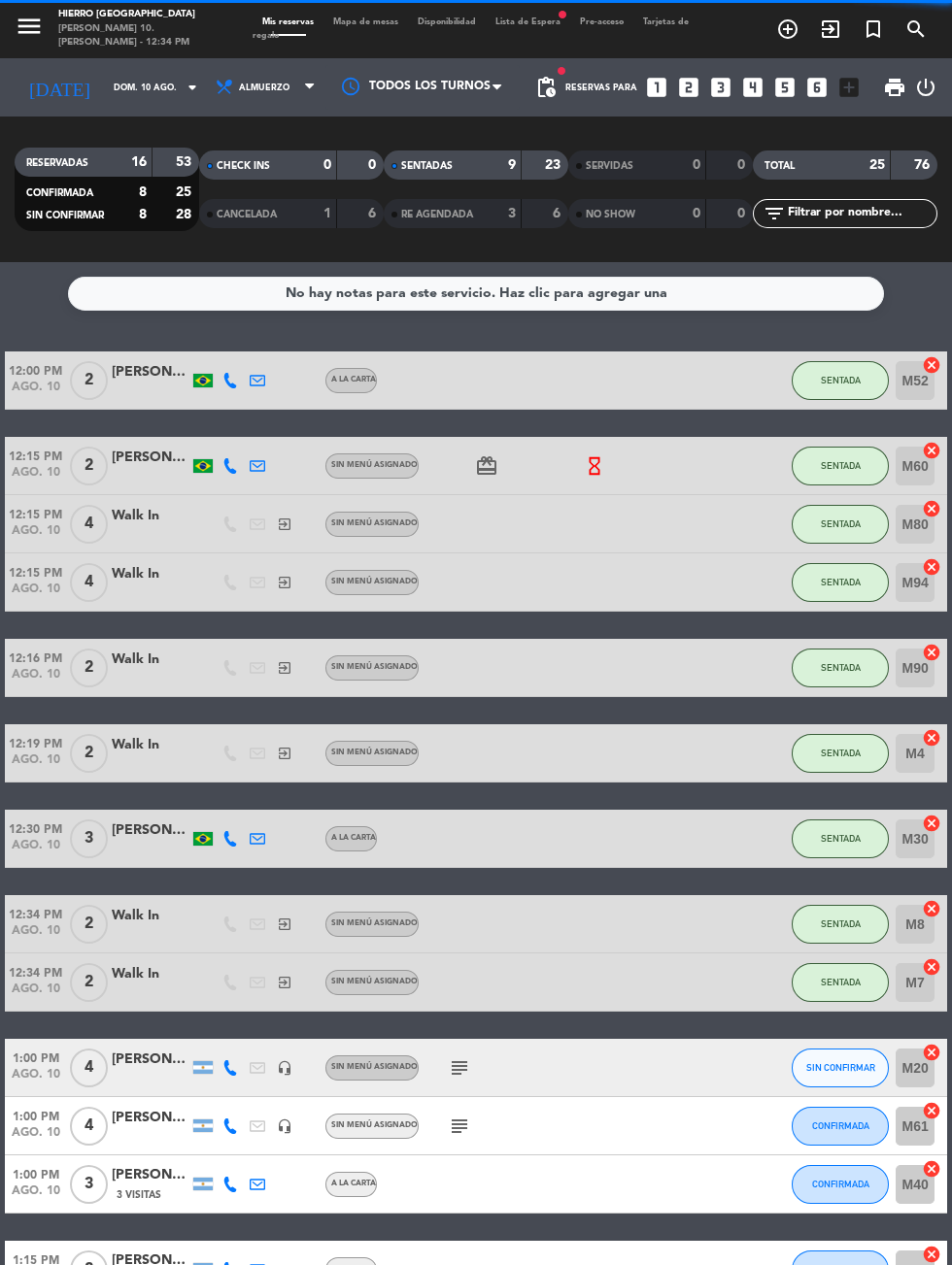
click at [365, 22] on span "Mapa de mesas" at bounding box center [366, 22] width 85 height 9
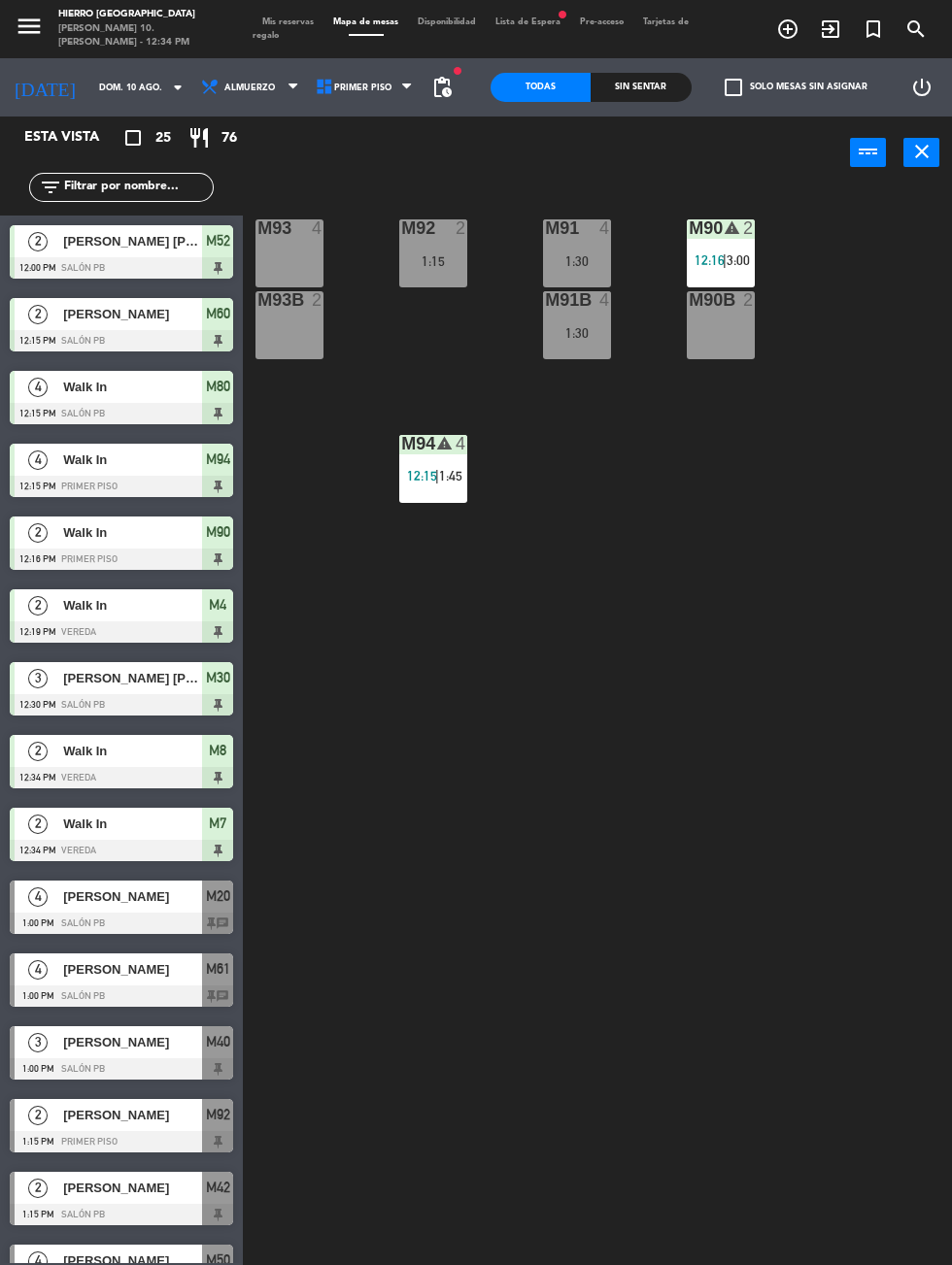
click at [279, 261] on div "M93 4" at bounding box center [289, 253] width 68 height 68
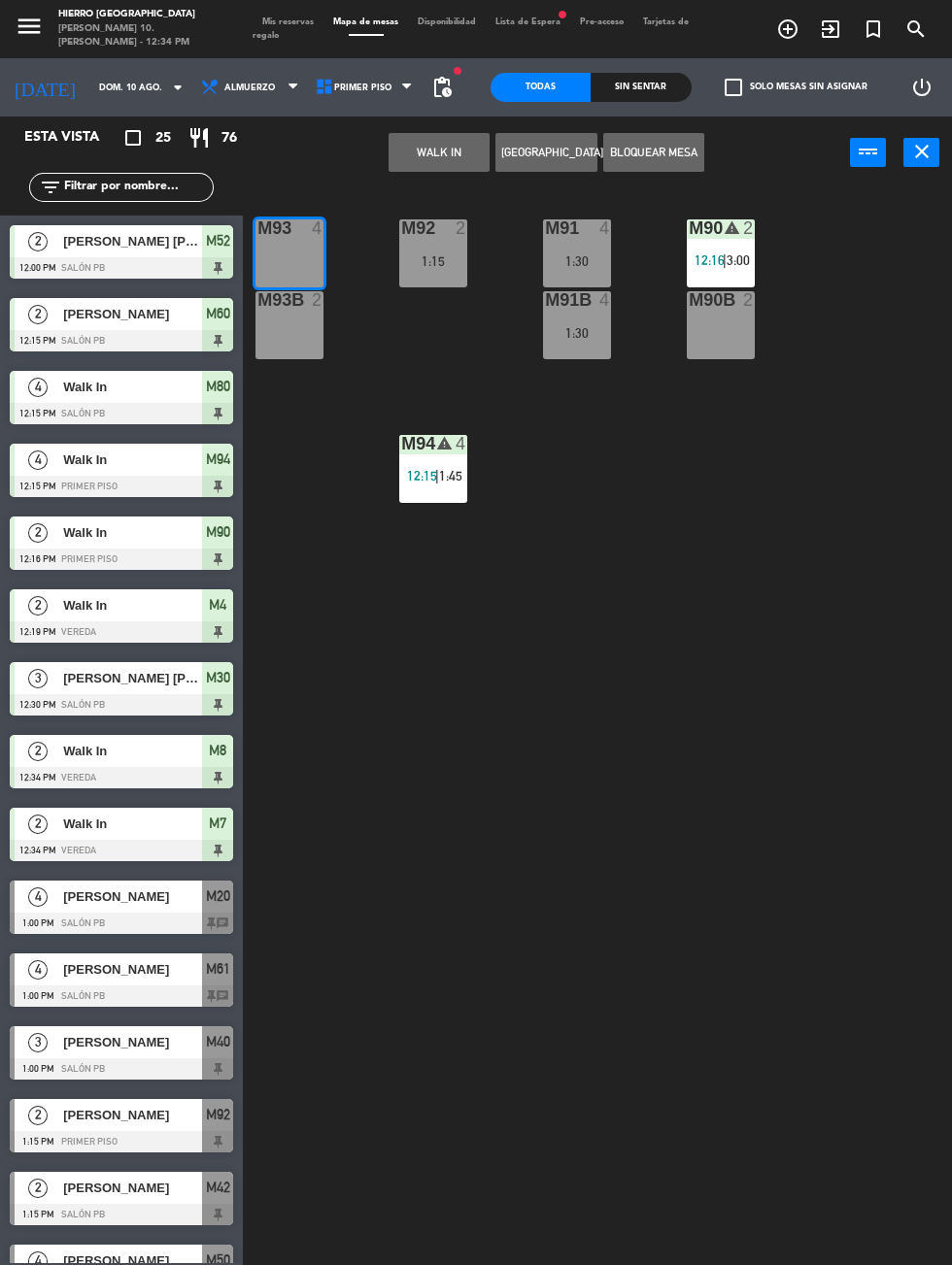
click at [306, 332] on div "M93B 2" at bounding box center [289, 325] width 68 height 68
click at [439, 156] on button "WALK IN" at bounding box center [439, 151] width 101 height 38
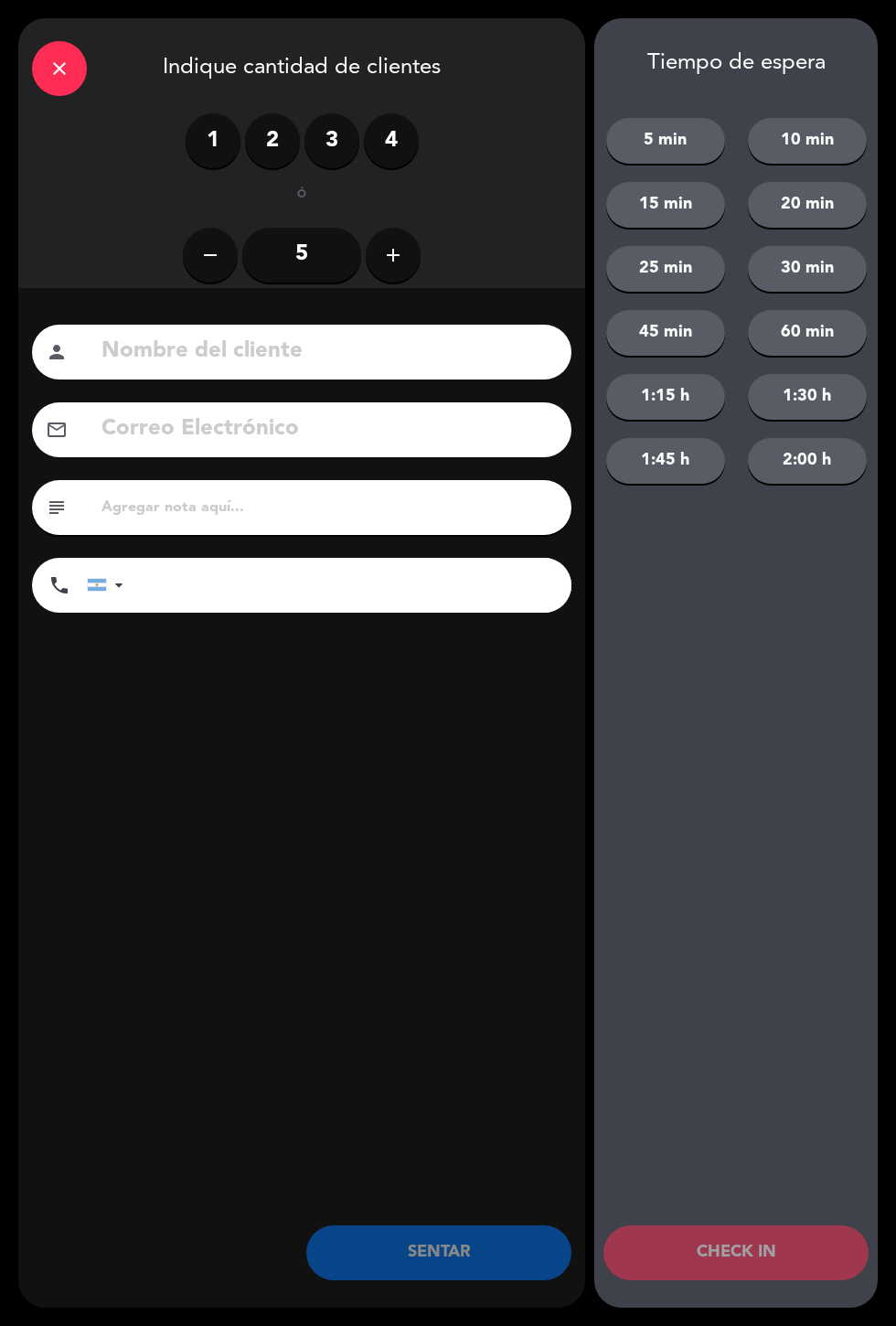
click at [305, 257] on input "5" at bounding box center [302, 255] width 118 height 55
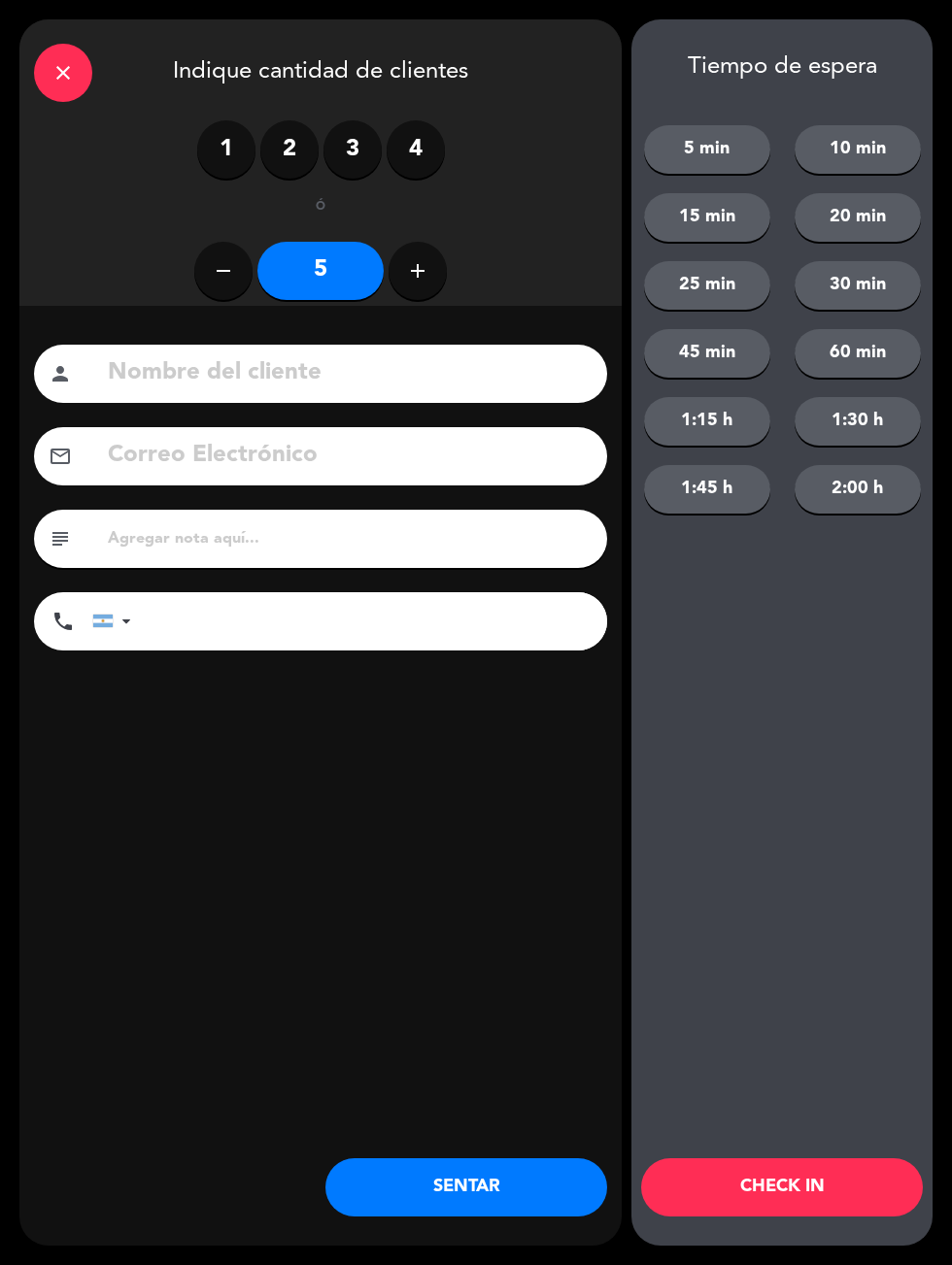
click at [402, 358] on input at bounding box center [349, 373] width 487 height 39
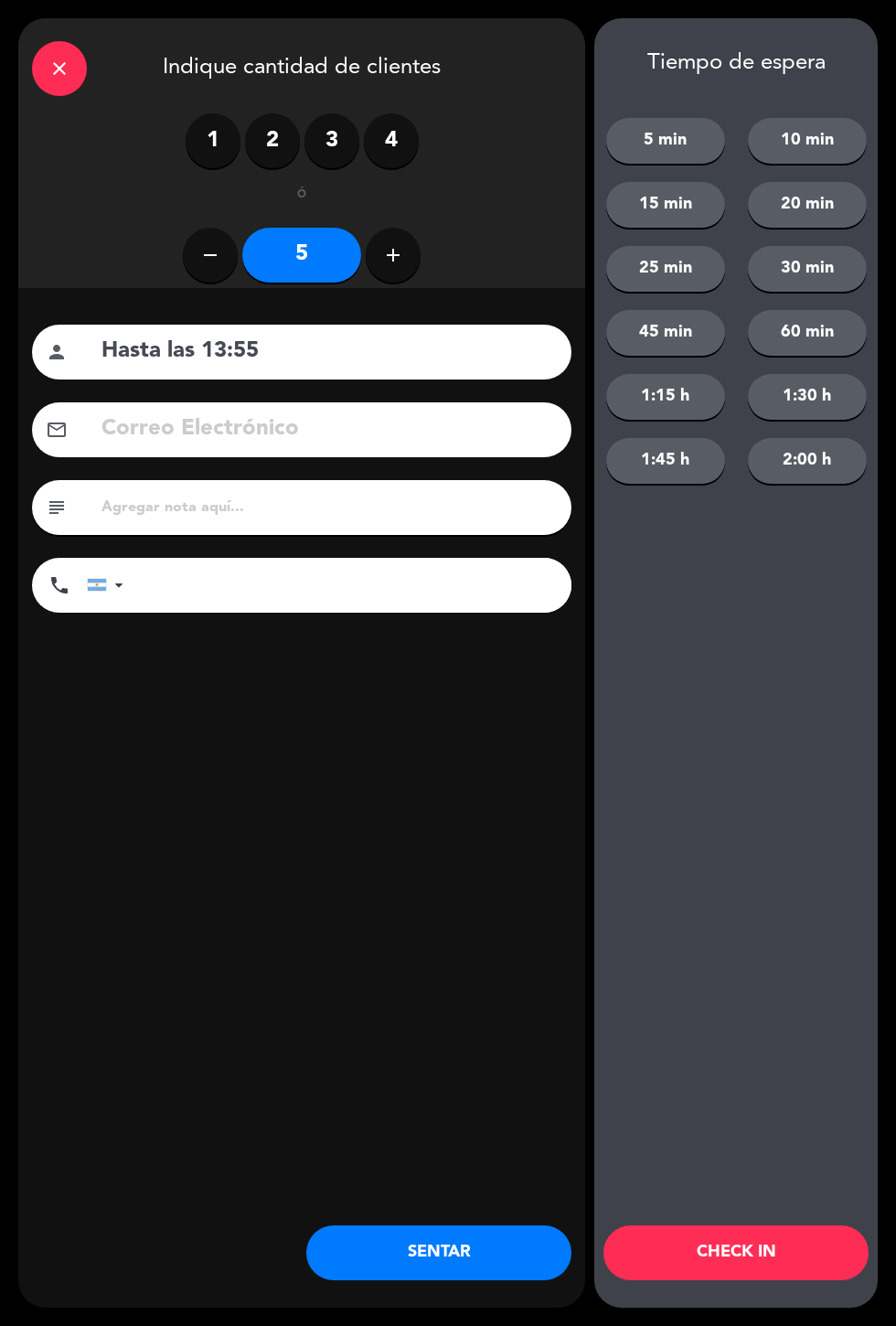
type input "Hasta las 13:55"
click at [387, 651] on div "Nombre del cliente person Hasta las 13:55 Correo Electrónico email subject phon…" at bounding box center [302, 509] width 566 height 444
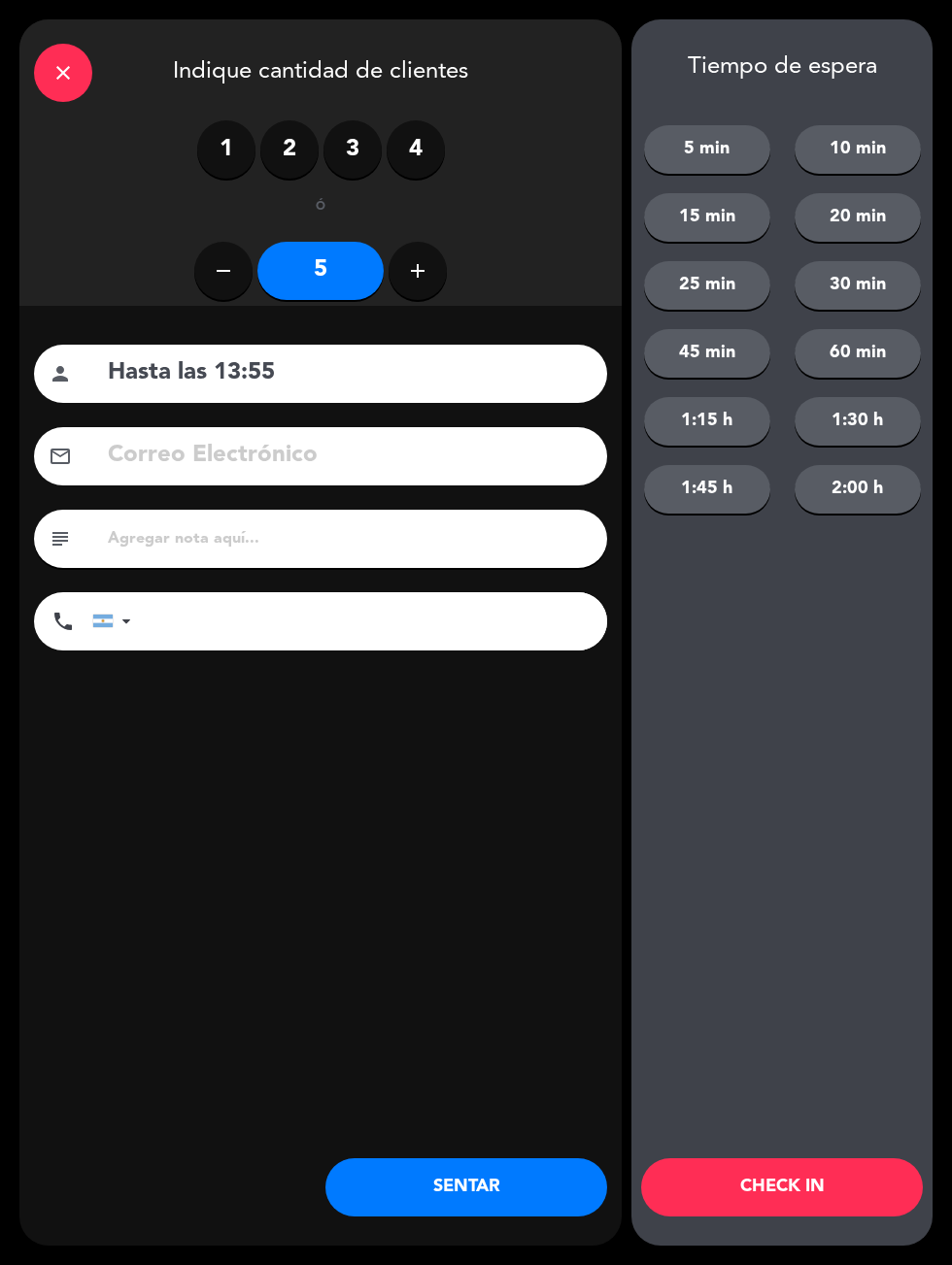
click at [510, 1202] on button "SENTAR" at bounding box center [466, 1187] width 281 height 58
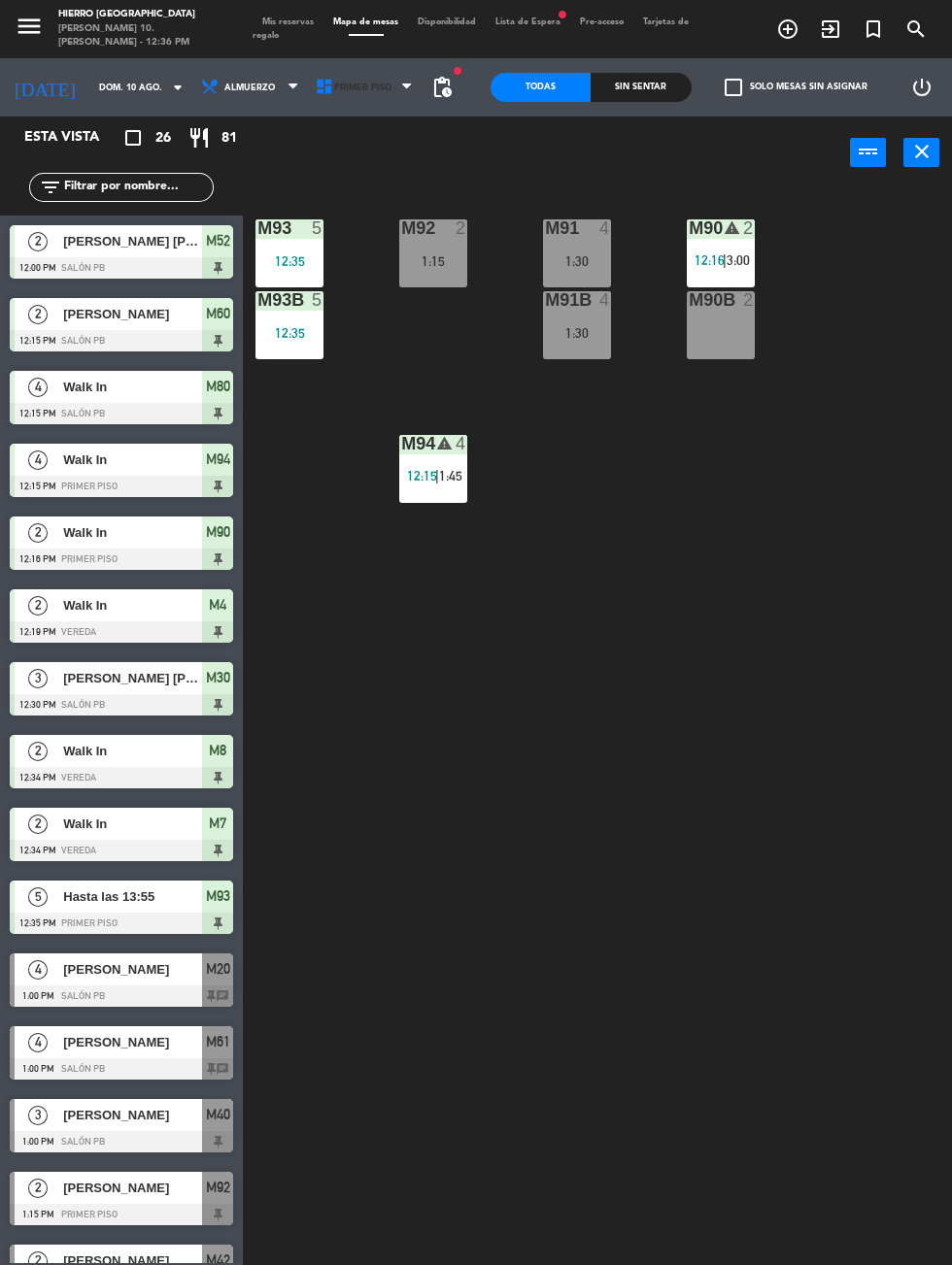
click at [349, 87] on span "Primer Piso" at bounding box center [363, 88] width 57 height 11
click at [368, 154] on ng-component "menu Hierro [GEOGRAPHIC_DATA][PERSON_NAME] 10. [PERSON_NAME] - 12:36 PM Mis res…" at bounding box center [476, 632] width 952 height 1265
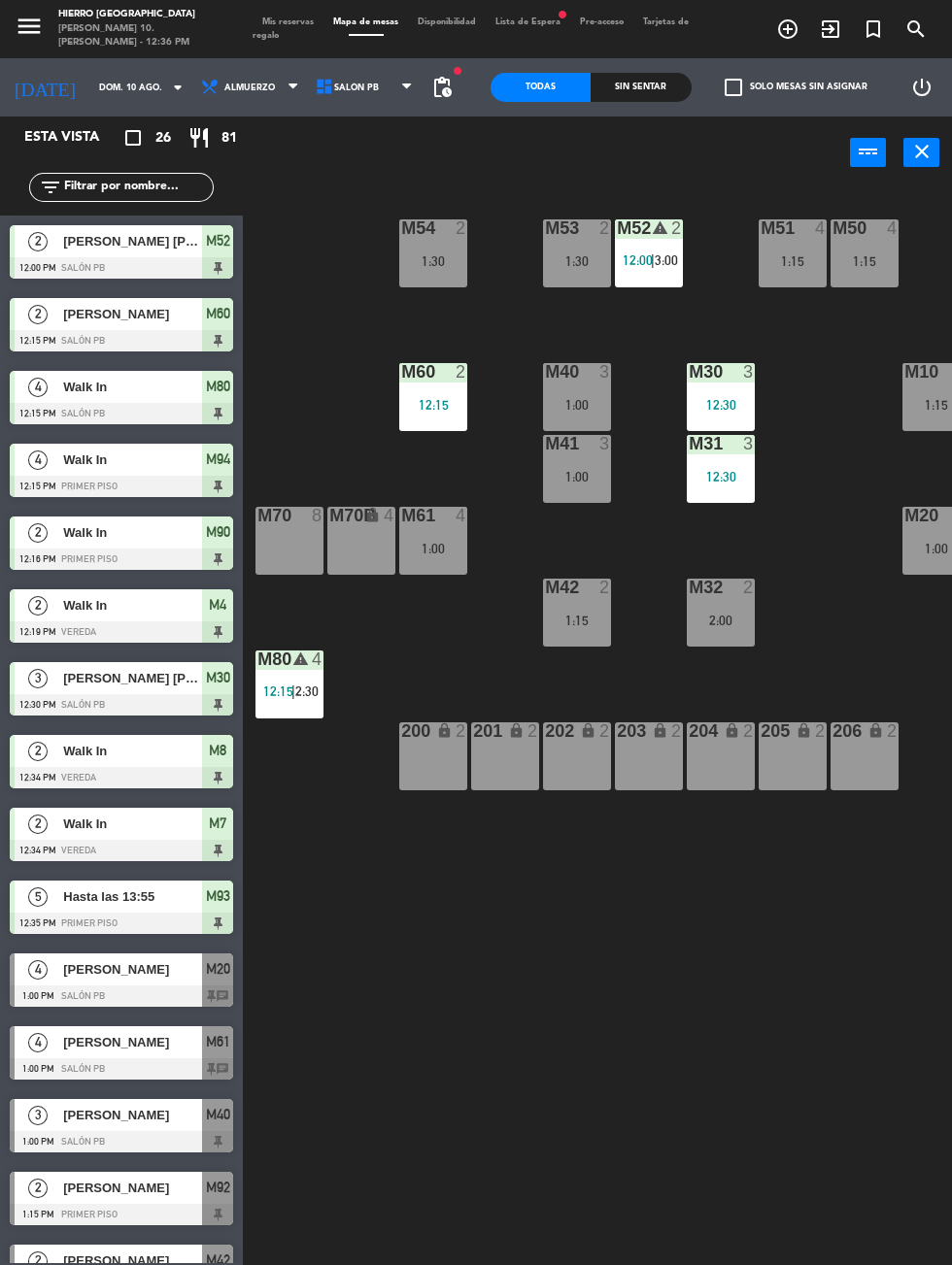
click at [375, 98] on span "Salón PB" at bounding box center [366, 87] width 114 height 42
click at [368, 211] on ng-component "menu Hierro [GEOGRAPHIC_DATA][PERSON_NAME] 10. [PERSON_NAME] - 12:36 PM Mis res…" at bounding box center [476, 632] width 952 height 1265
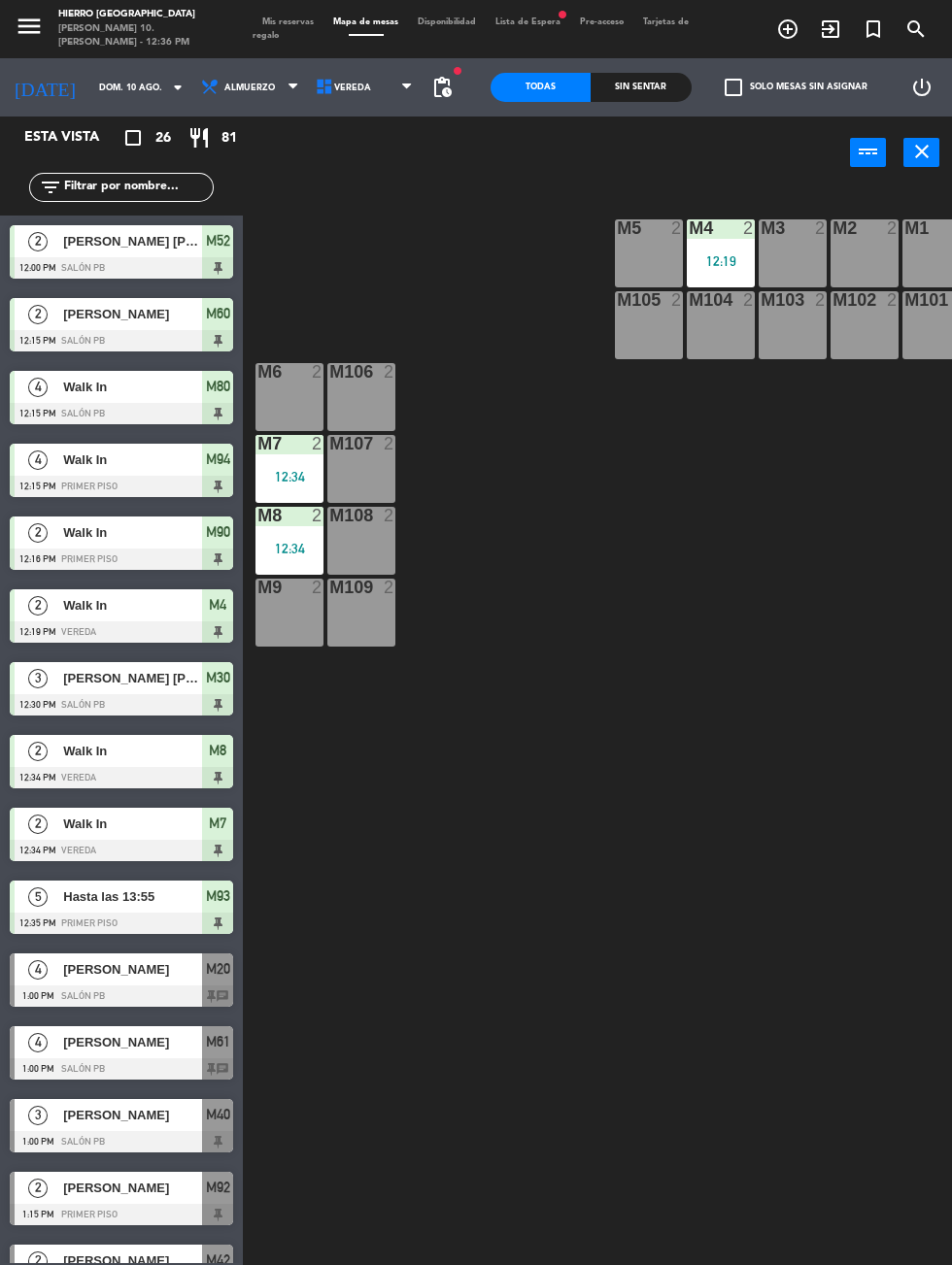
click at [286, 25] on span "Mis reservas" at bounding box center [288, 22] width 71 height 9
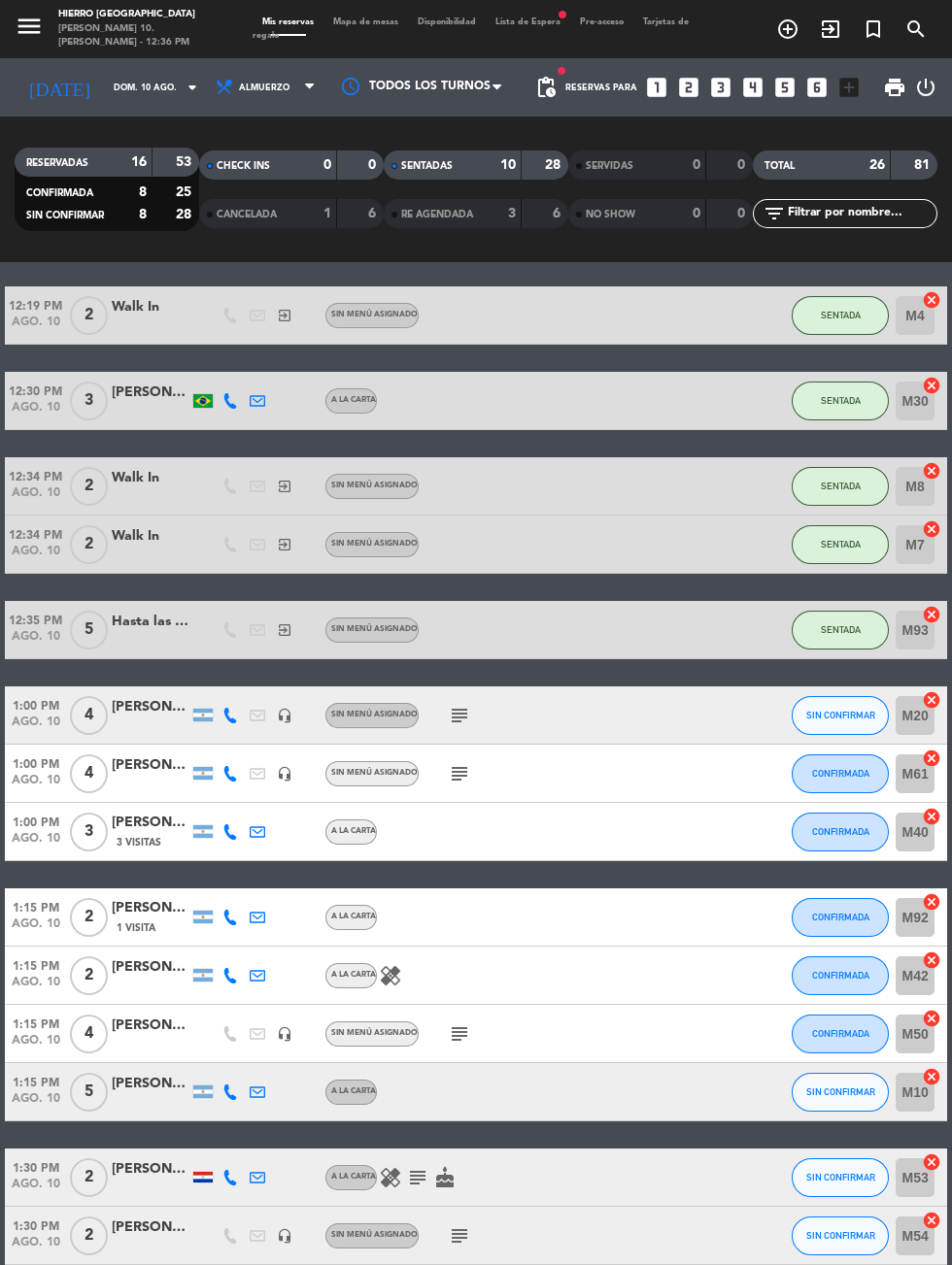
scroll to position [427, 0]
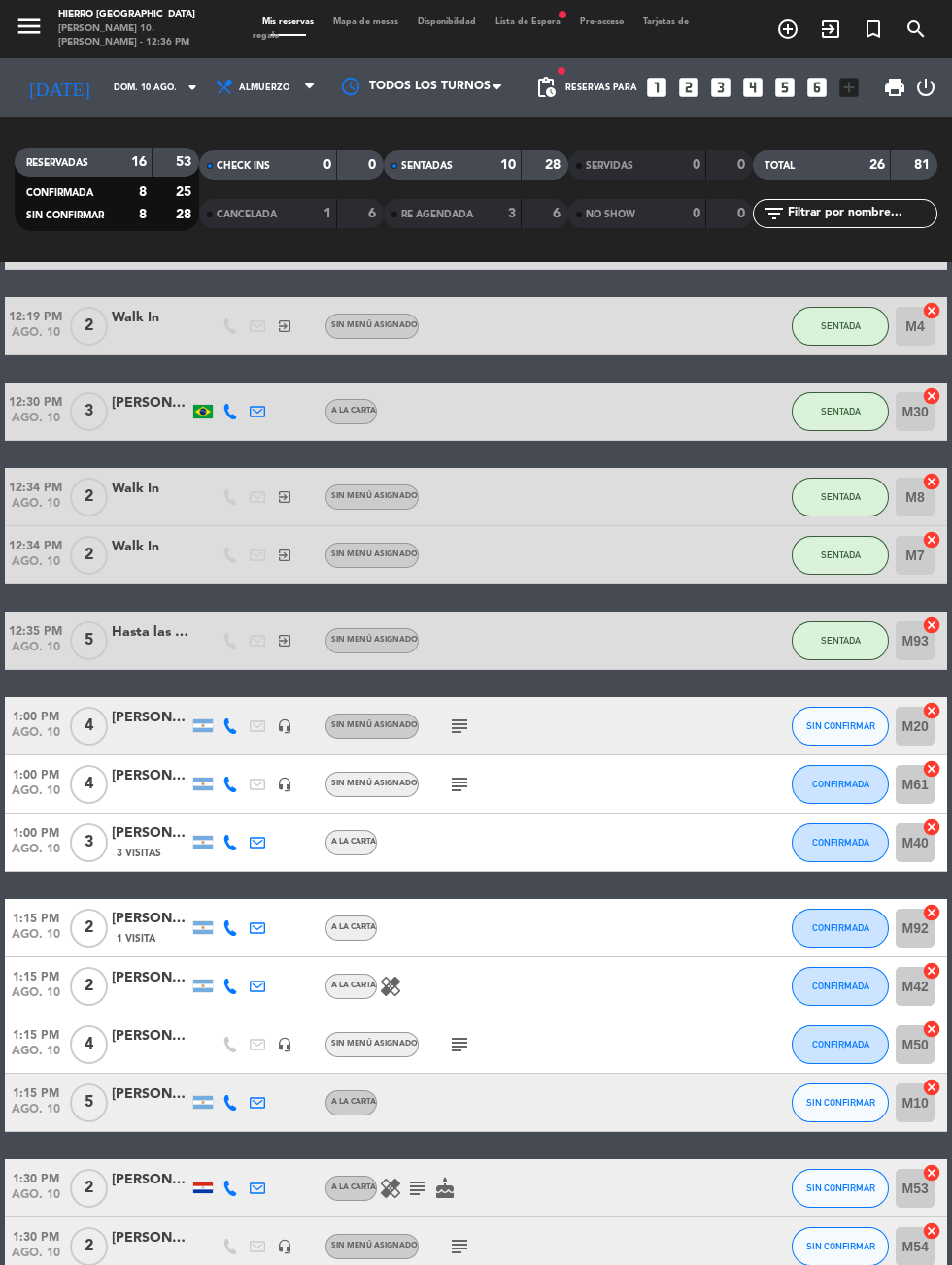
click at [457, 719] on icon "subject" at bounding box center [459, 727] width 24 height 24
click at [465, 776] on icon "subject" at bounding box center [459, 785] width 24 height 24
click at [452, 1043] on icon "subject" at bounding box center [459, 1045] width 24 height 24
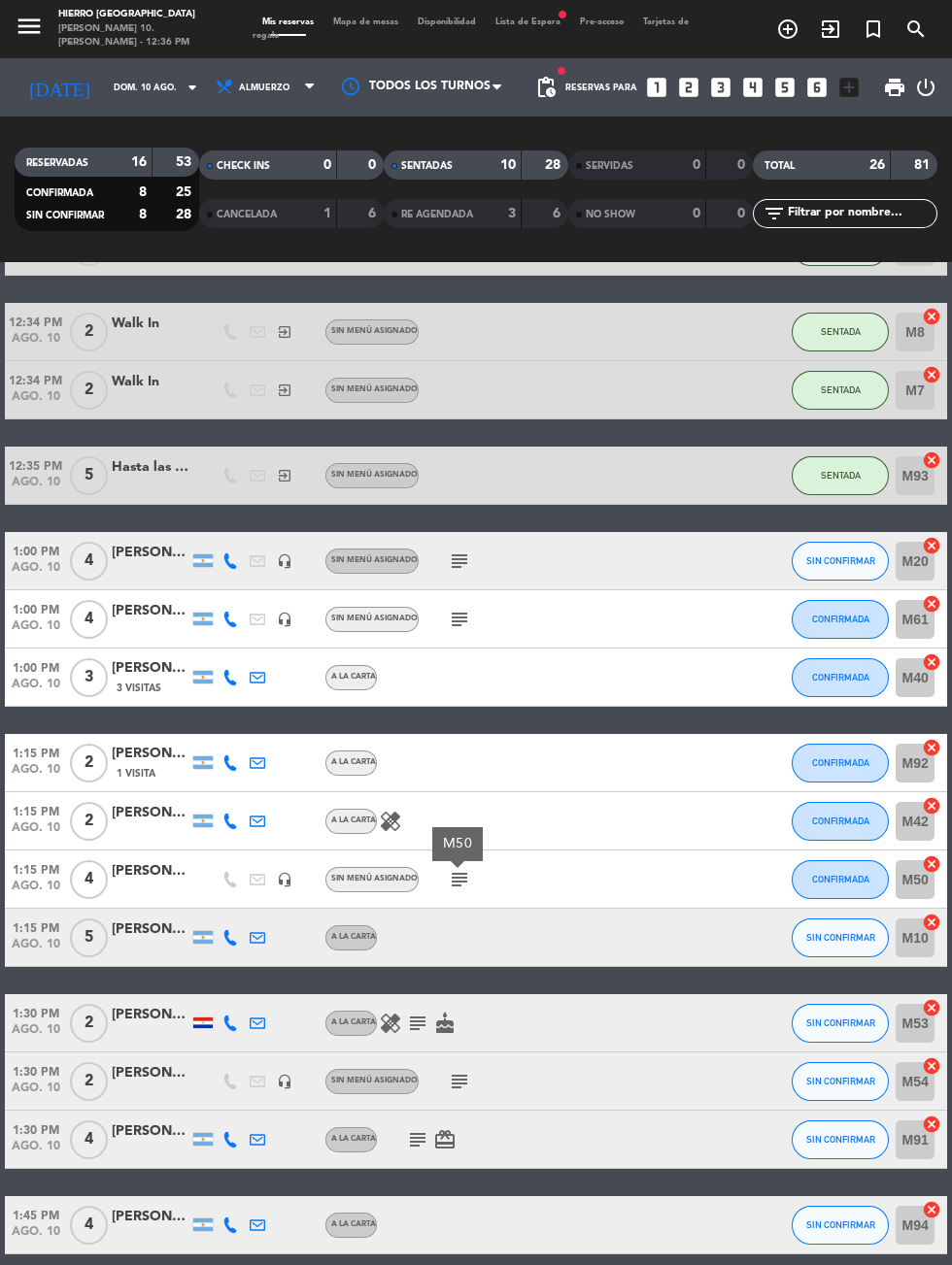
scroll to position [651, 0]
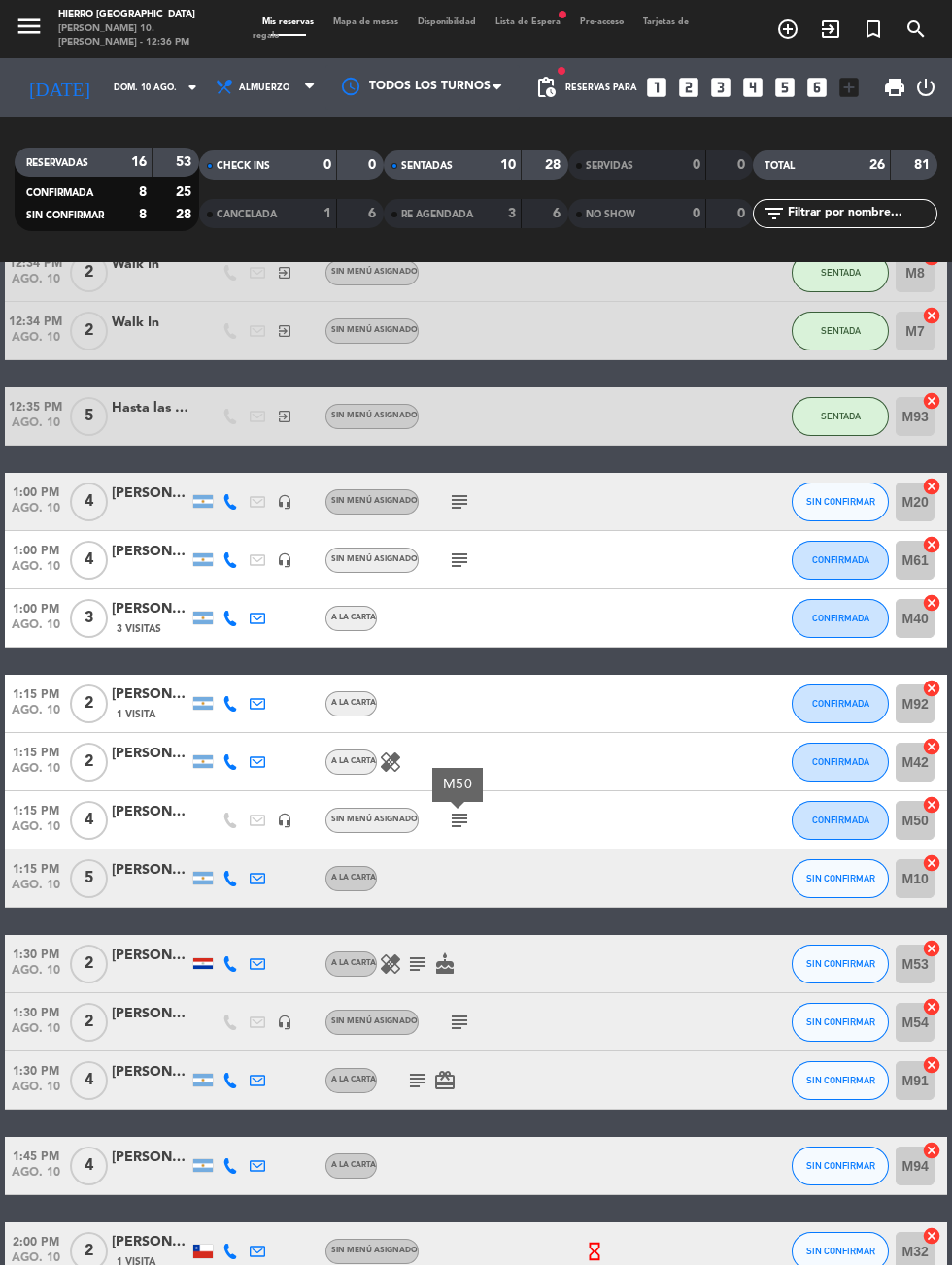
click at [461, 1021] on icon "subject" at bounding box center [459, 1023] width 24 height 24
click at [418, 966] on icon "subject" at bounding box center [418, 964] width 24 height 24
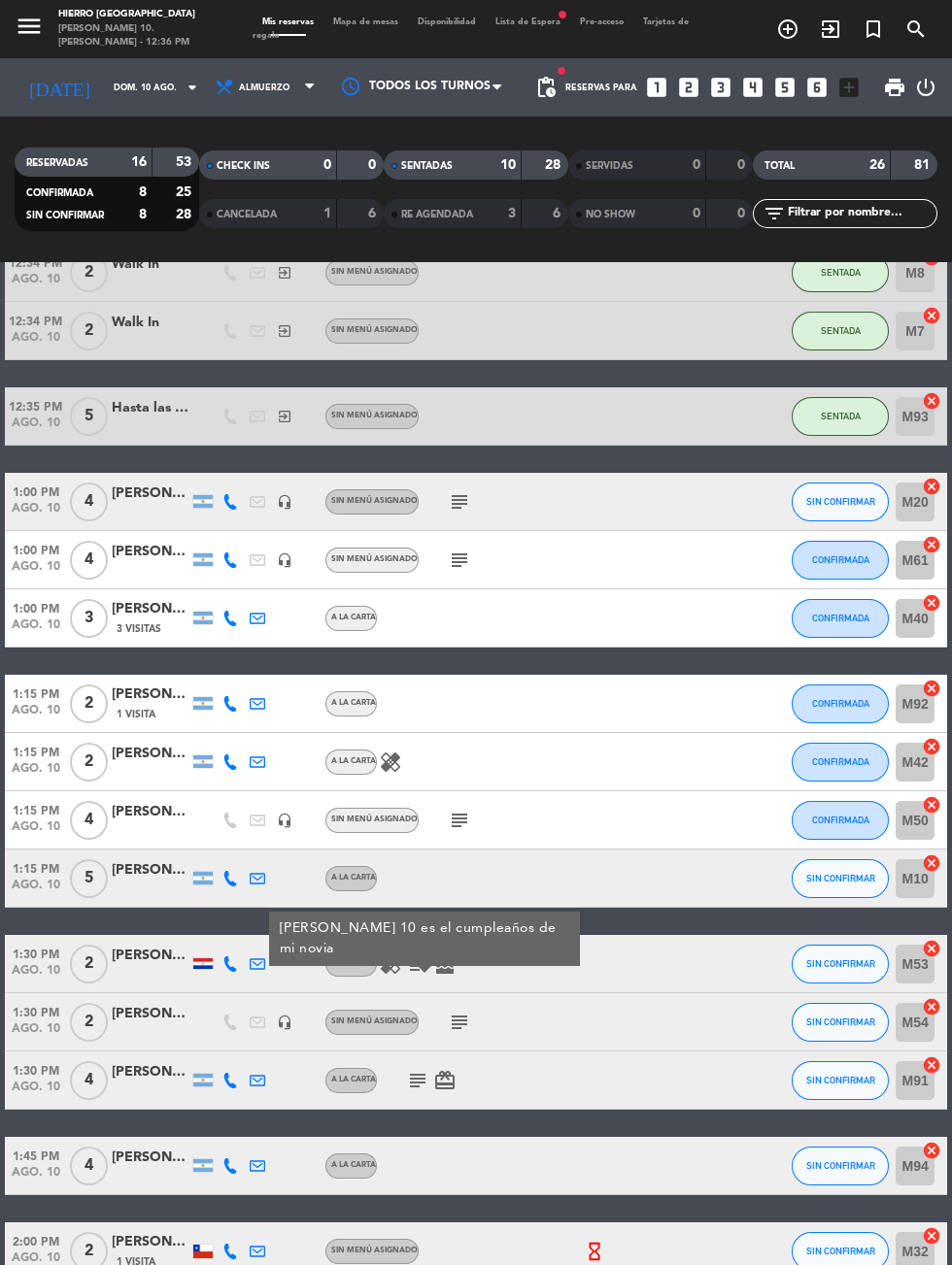
click at [450, 1019] on icon "subject" at bounding box center [459, 1023] width 24 height 24
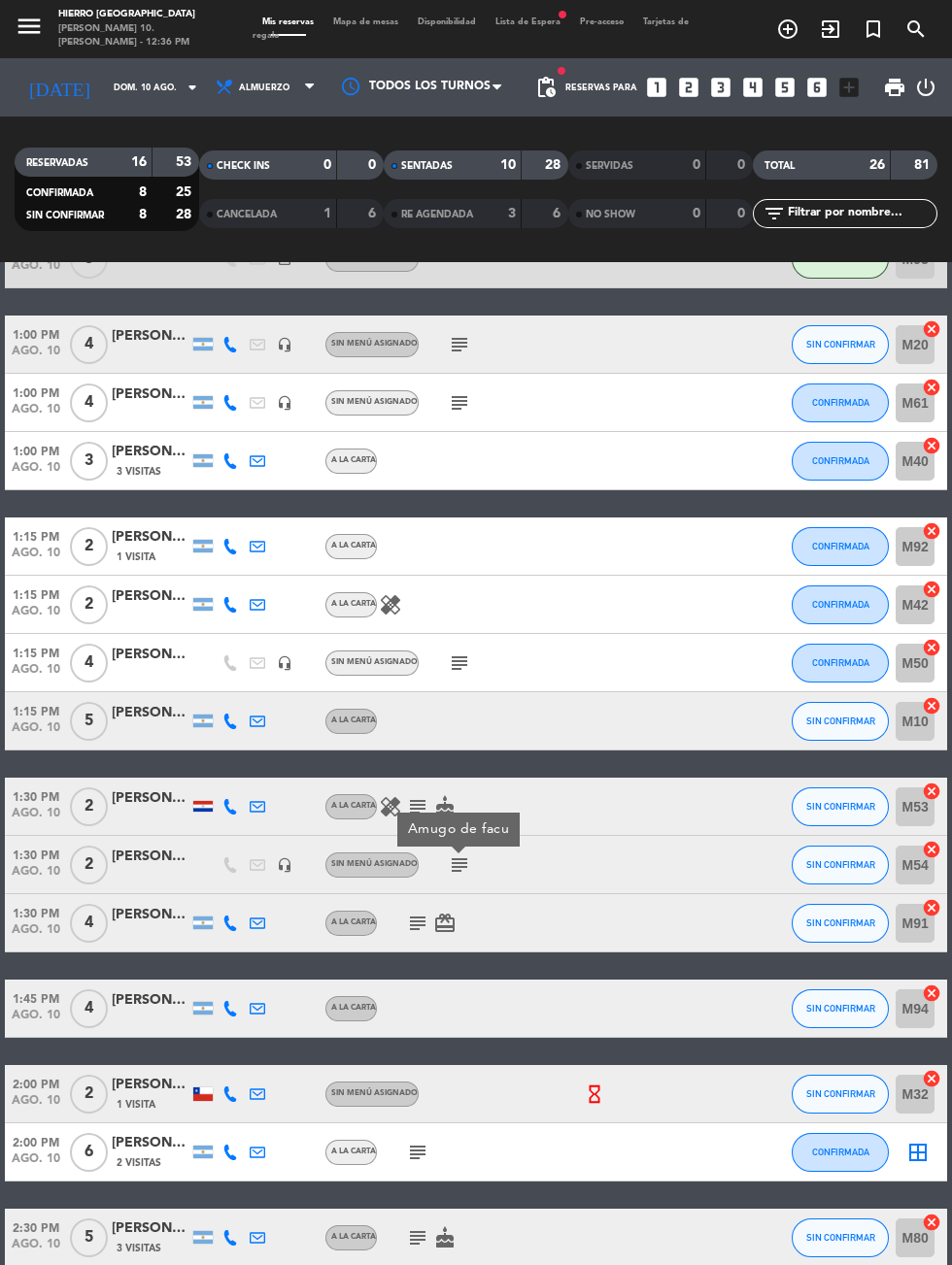
scroll to position [783, 0]
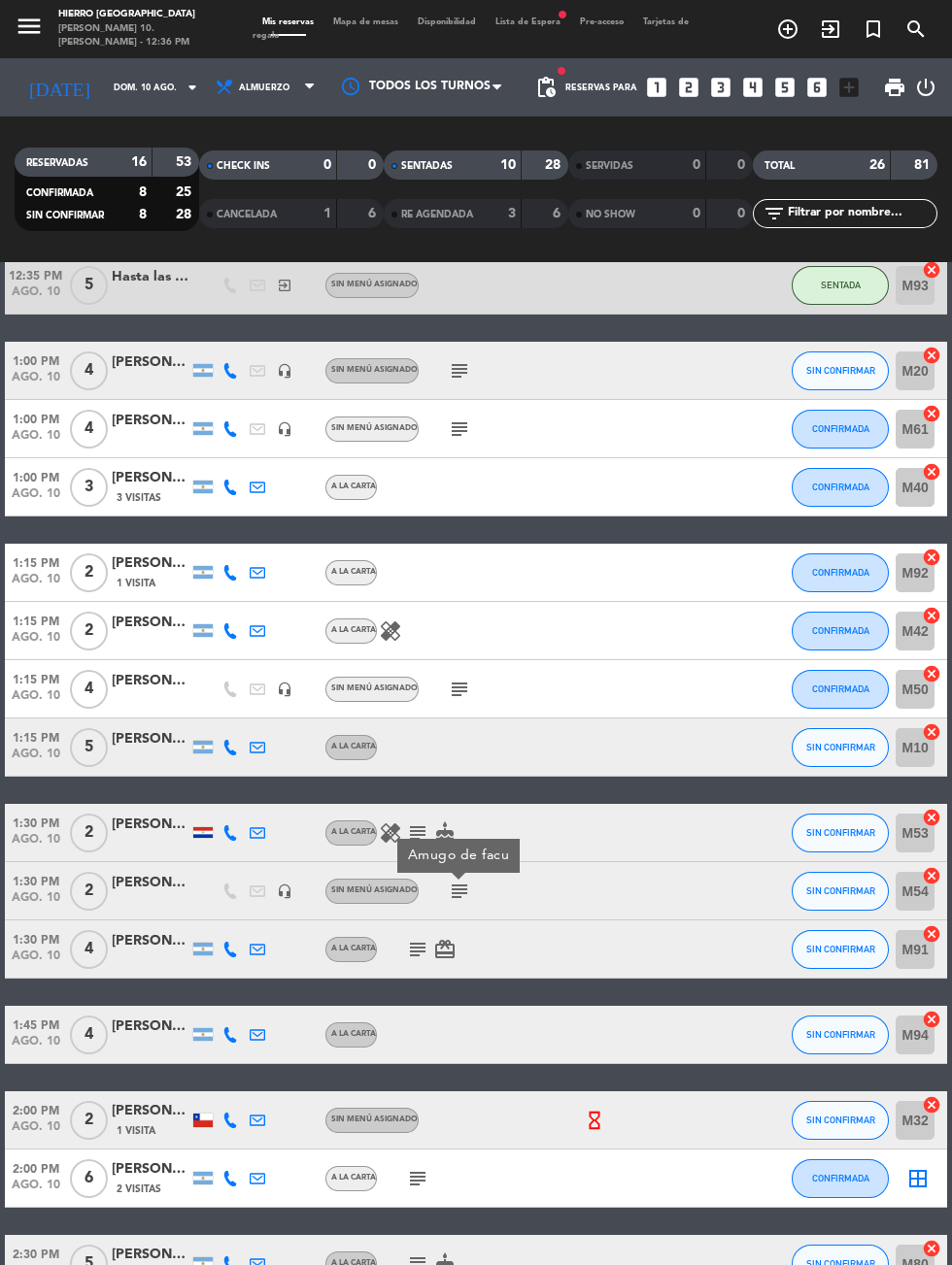
click at [419, 1171] on icon "subject" at bounding box center [418, 1179] width 24 height 24
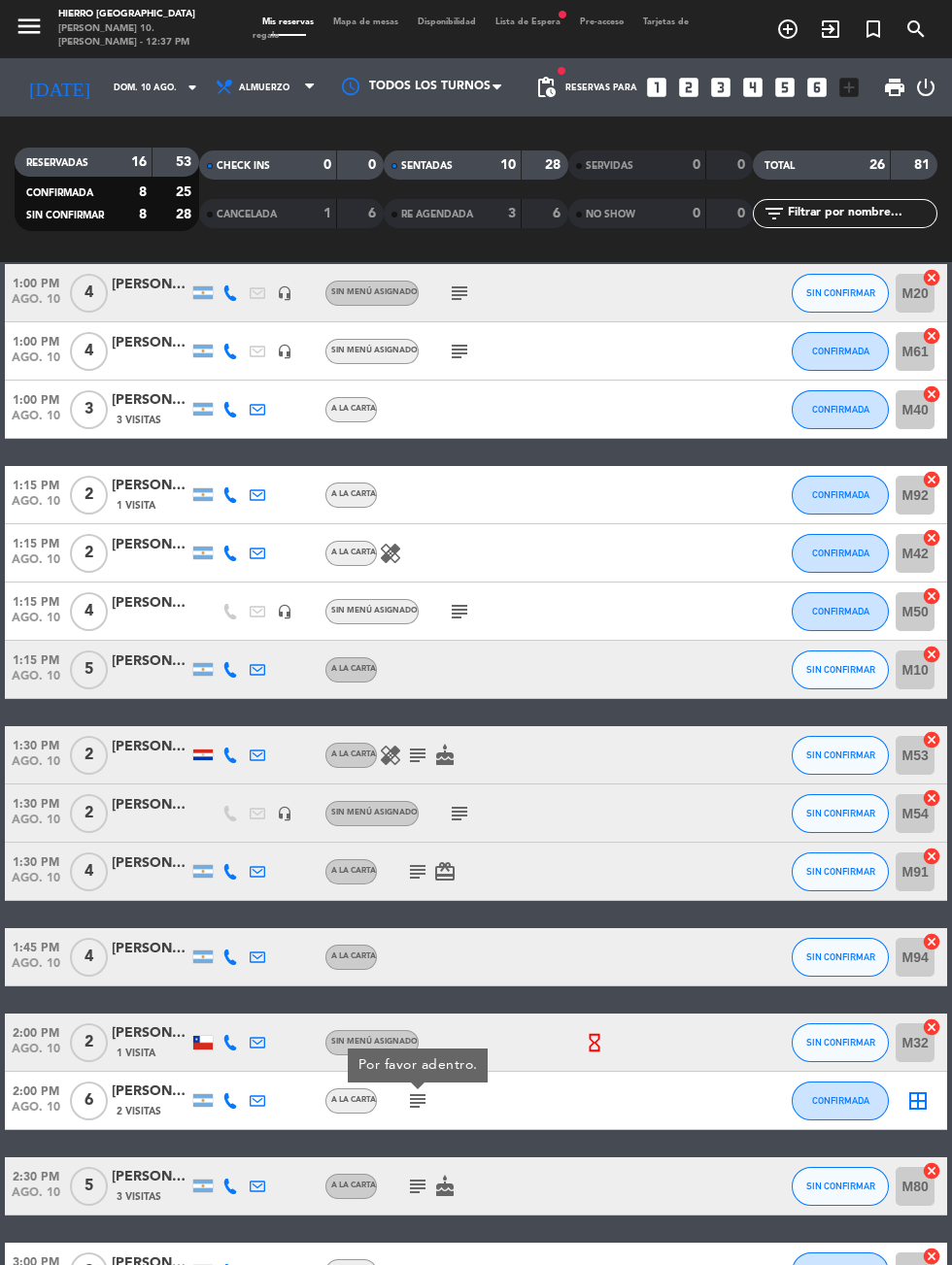
scroll to position [191, 0]
click at [120, 1105] on span "2 Visitas" at bounding box center [138, 1113] width 44 height 16
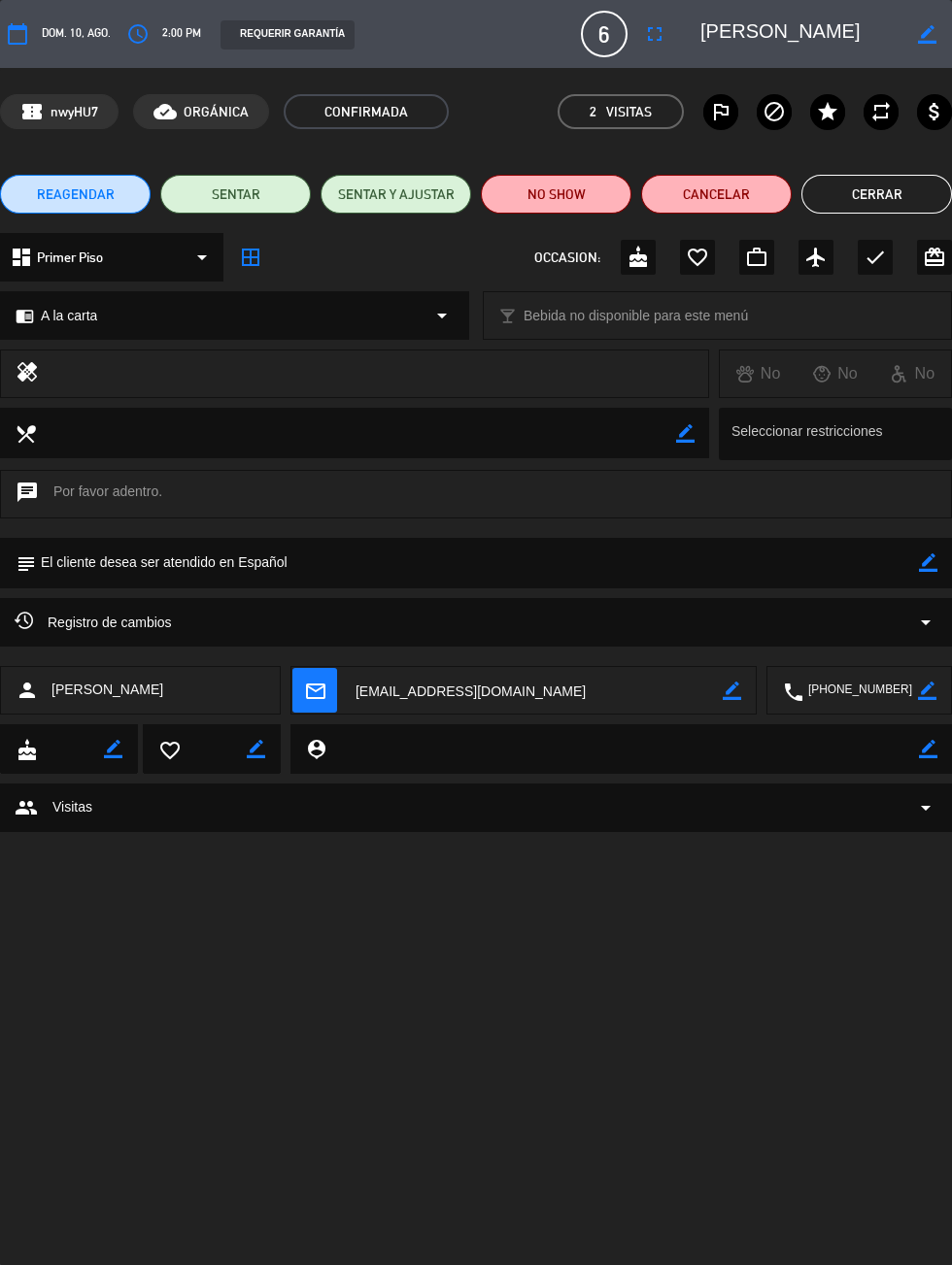
click at [666, 23] on icon "fullscreen" at bounding box center [655, 34] width 24 height 24
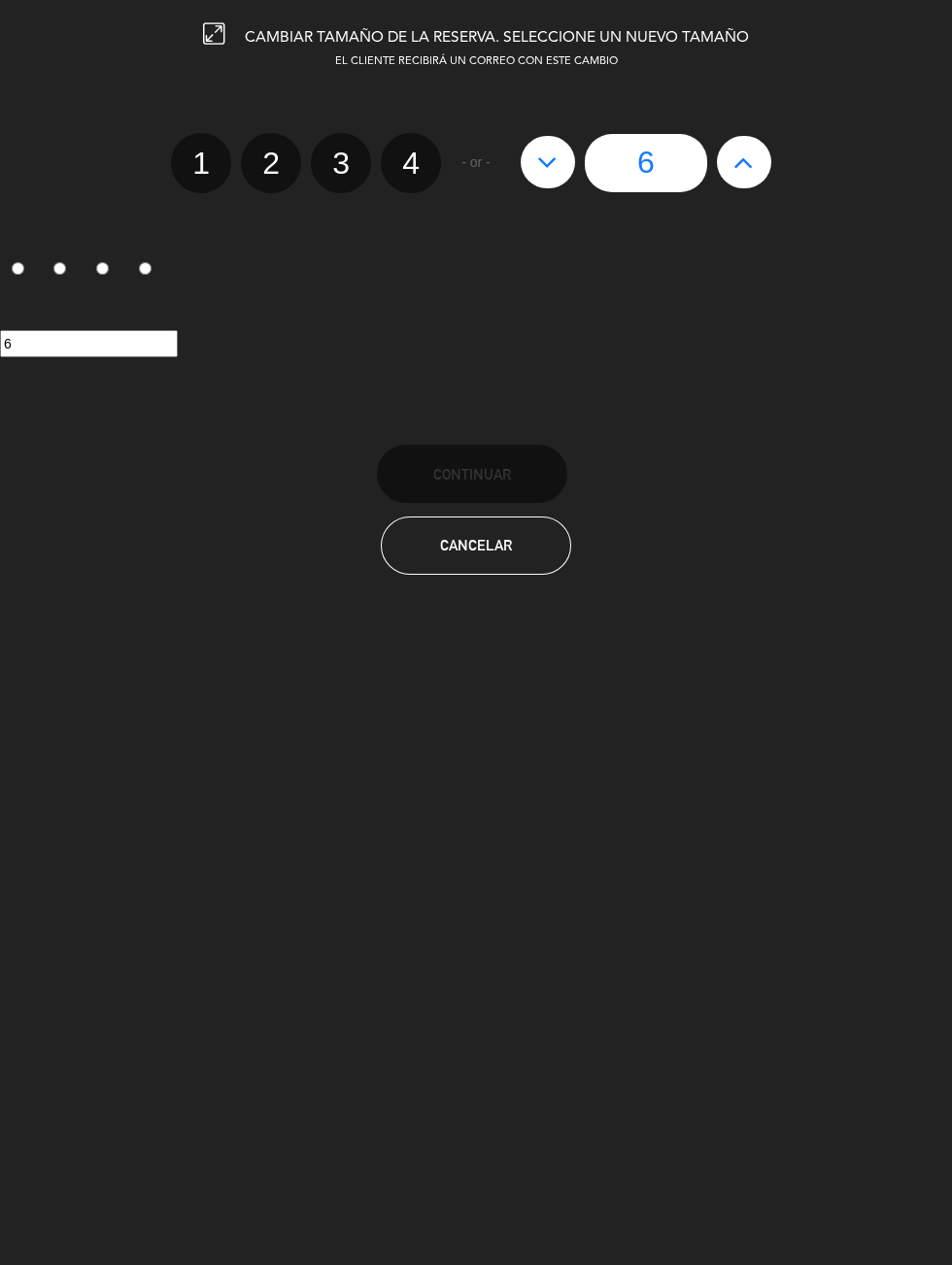
click at [723, 162] on button at bounding box center [744, 161] width 54 height 52
type input "7"
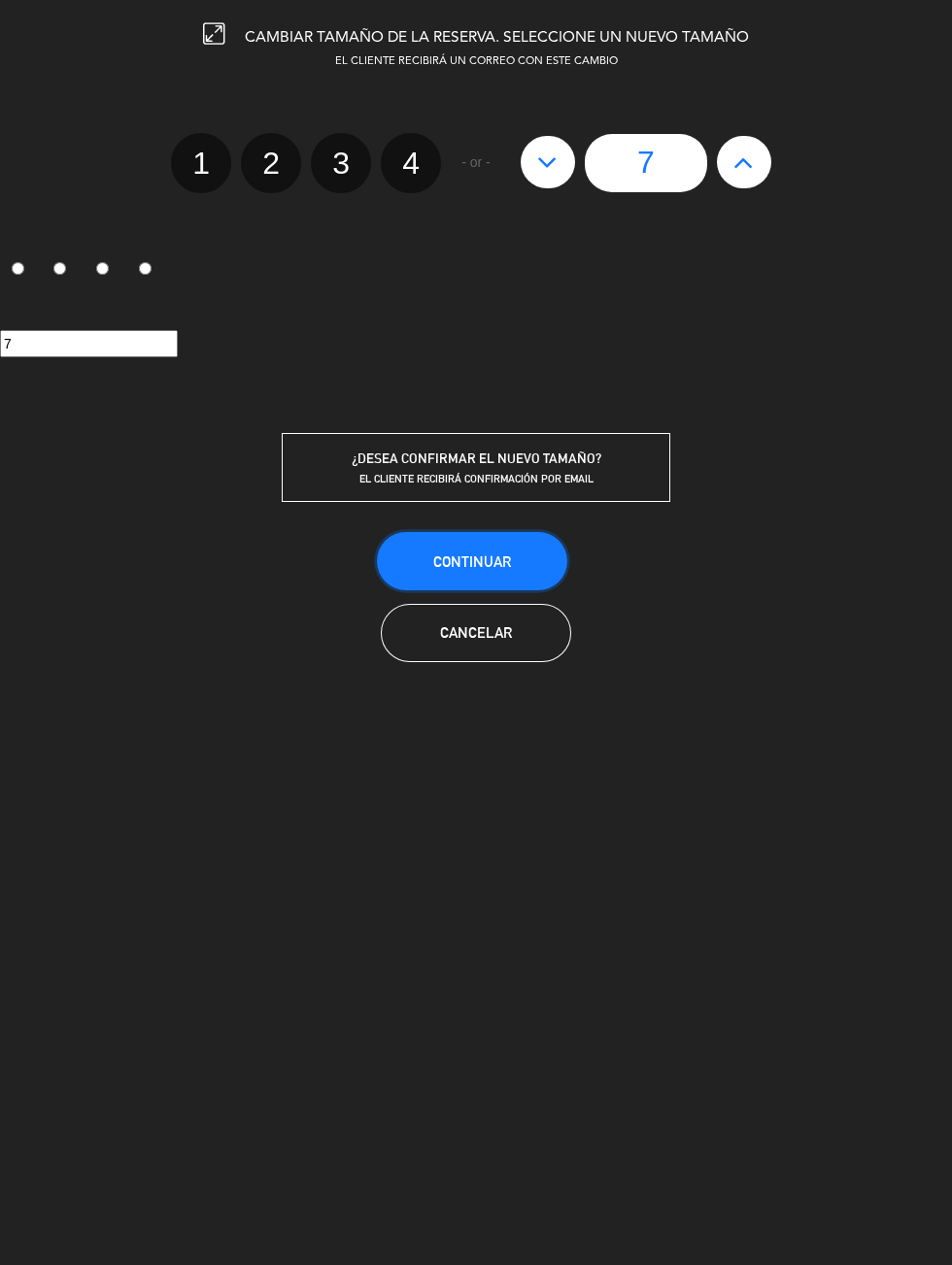
click at [446, 537] on button "Continuar" at bounding box center [472, 561] width 191 height 58
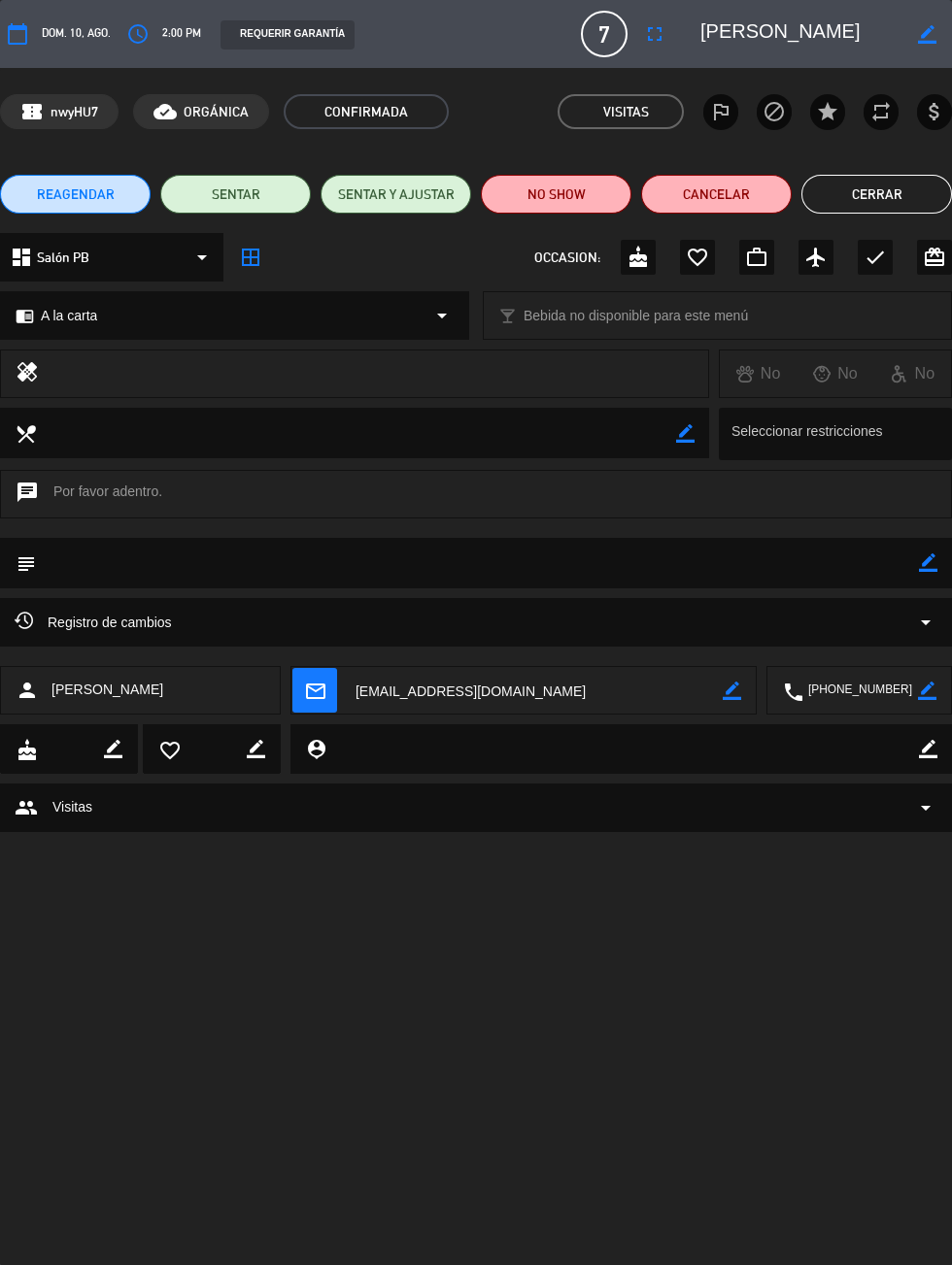
click at [877, 179] on button "Cerrar" at bounding box center [875, 194] width 150 height 38
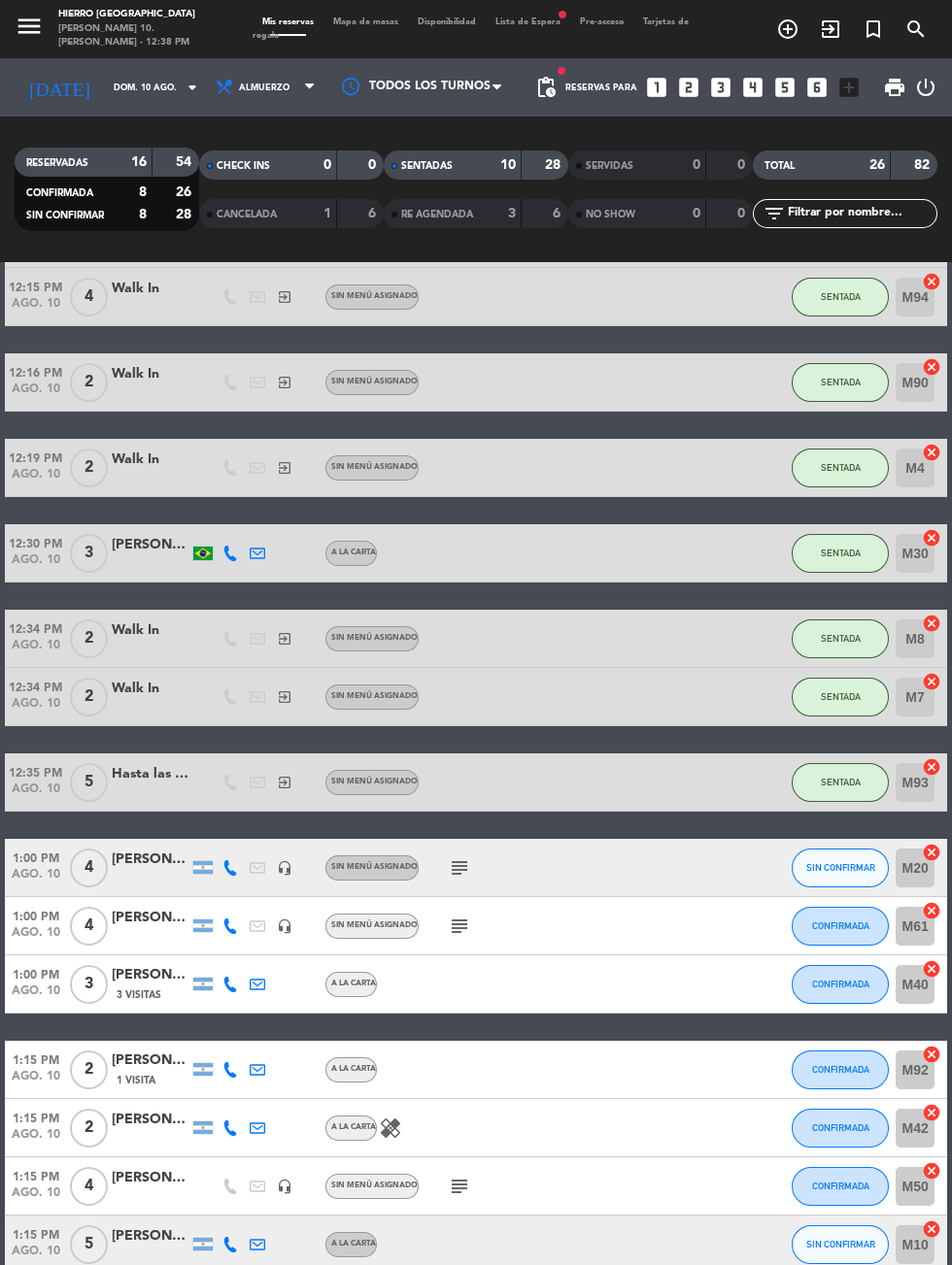
scroll to position [275, 0]
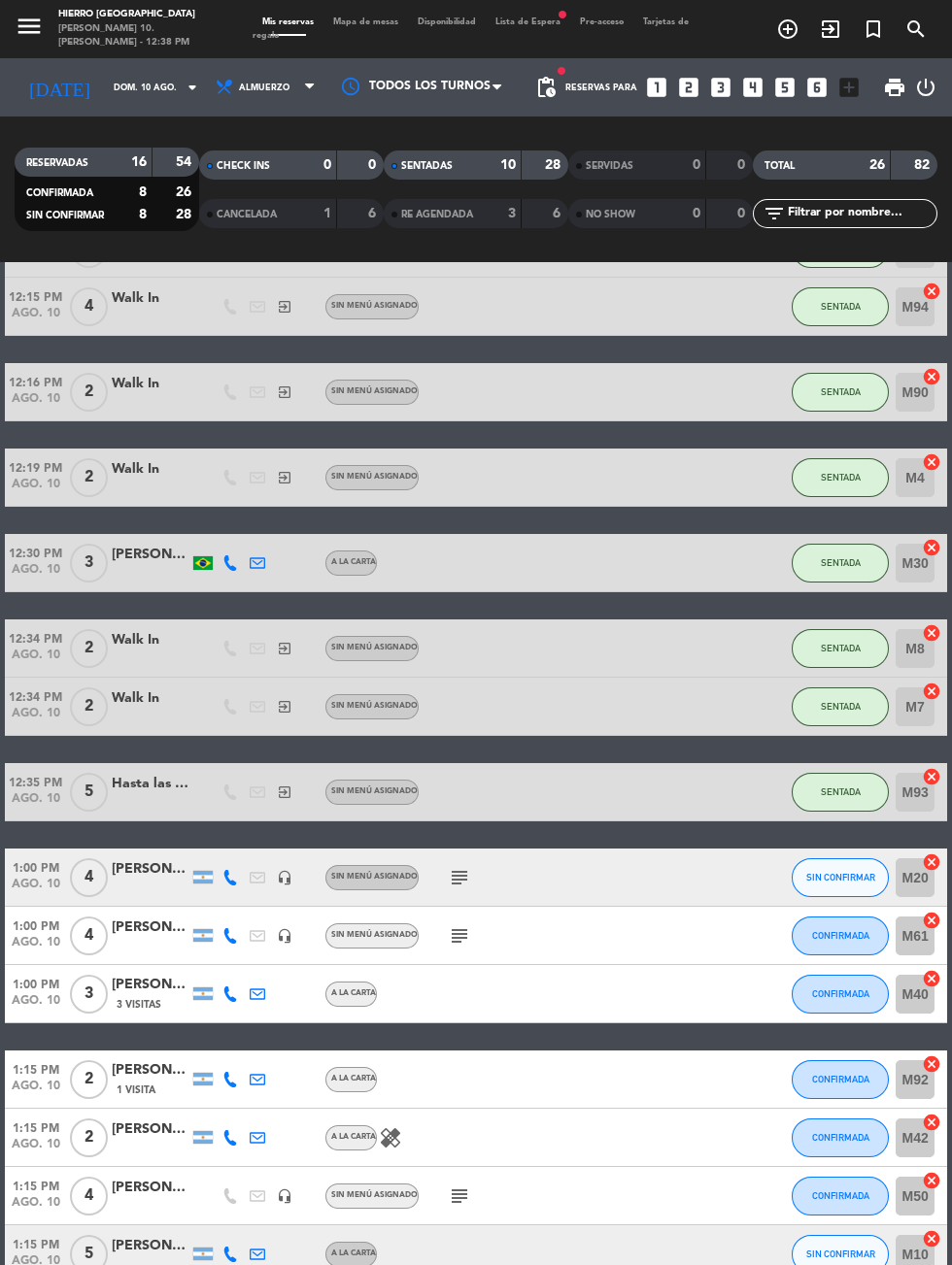
click at [457, 867] on icon "subject" at bounding box center [459, 878] width 24 height 24
click at [448, 925] on icon "subject" at bounding box center [459, 936] width 24 height 24
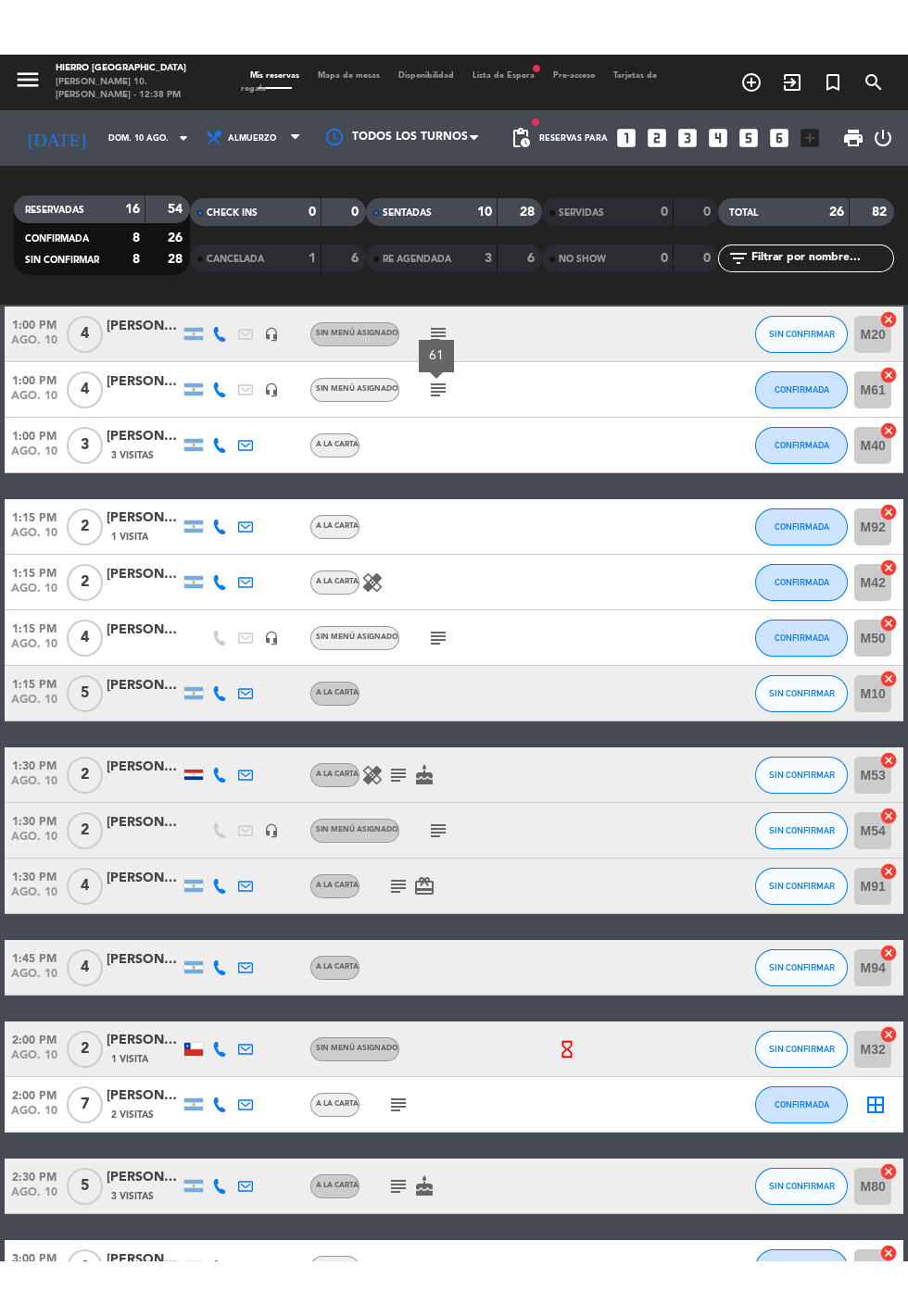
scroll to position [172, 0]
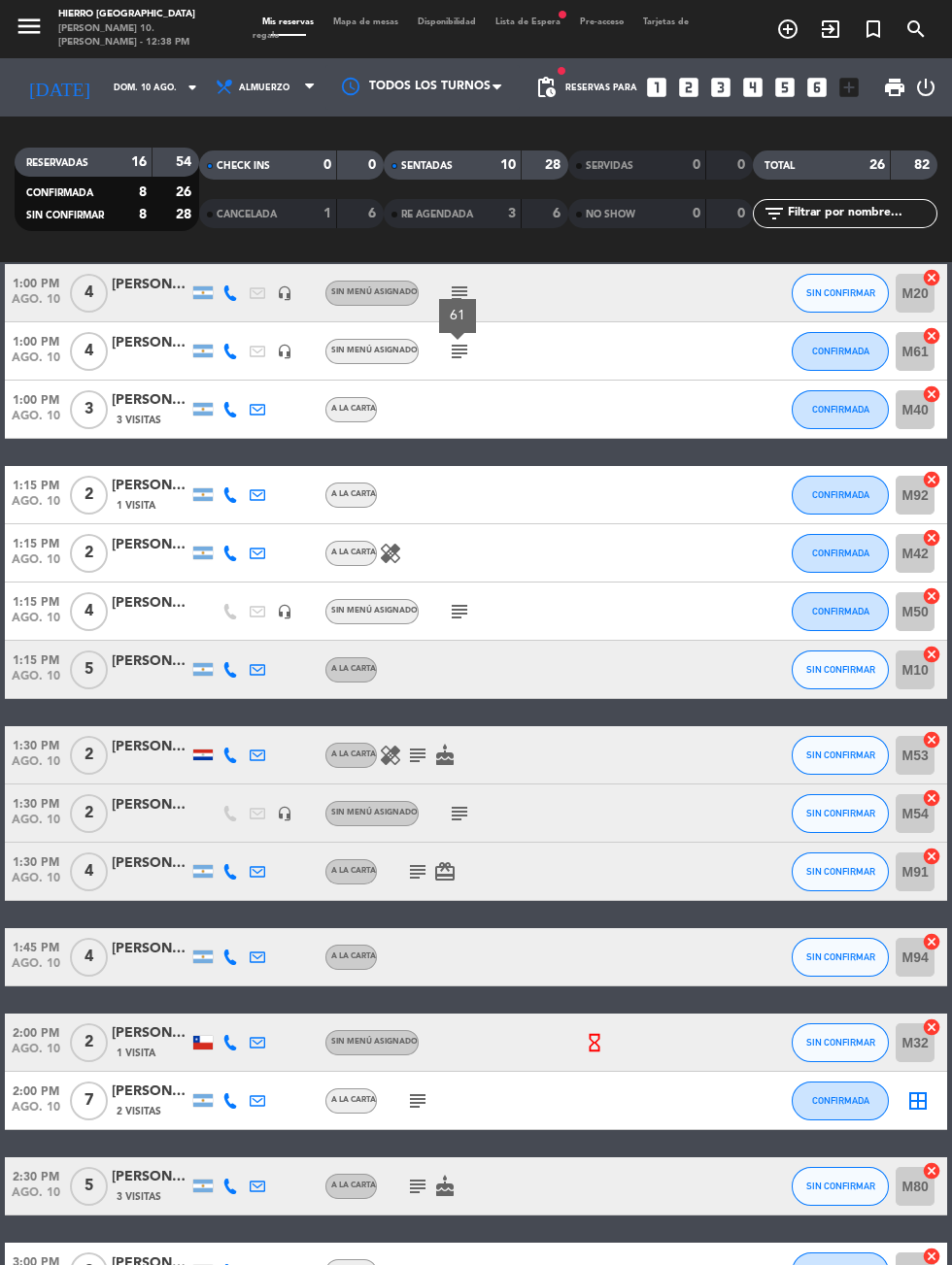
click at [441, 744] on icon "cake" at bounding box center [445, 755] width 24 height 24
click at [413, 744] on icon "subject" at bounding box center [418, 755] width 24 height 24
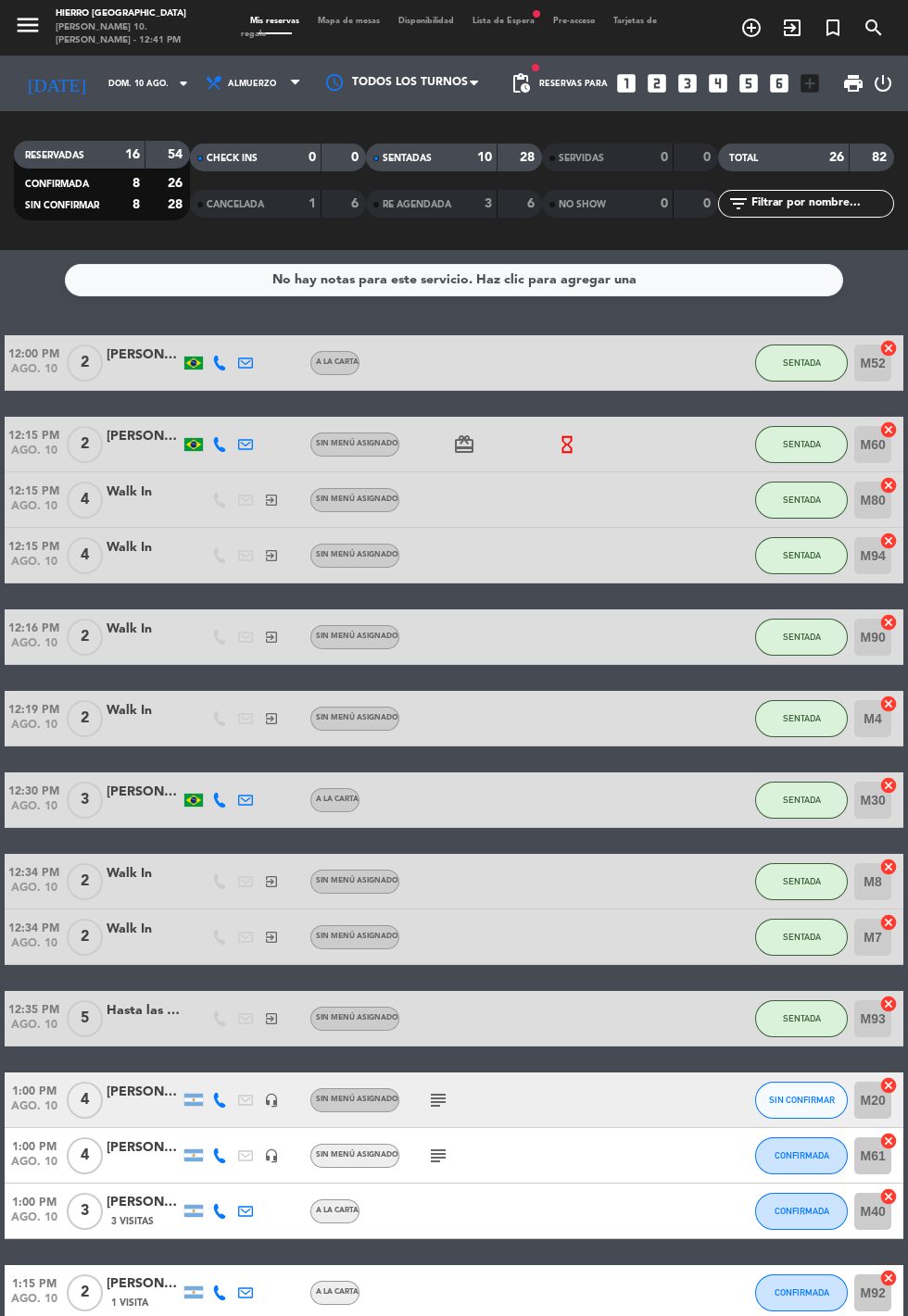
scroll to position [0, 0]
click at [354, 16] on div "Mis reservas Mapa de mesas Disponibilidad Lista de Espera fiber_manual_record P…" at bounding box center [454, 28] width 426 height 27
click at [369, 16] on div "Mis reservas Mapa de mesas Disponibilidad Lista de Espera fiber_manual_record P…" at bounding box center [454, 28] width 426 height 27
click at [362, 23] on span "Mapa de mesas" at bounding box center [349, 21] width 81 height 8
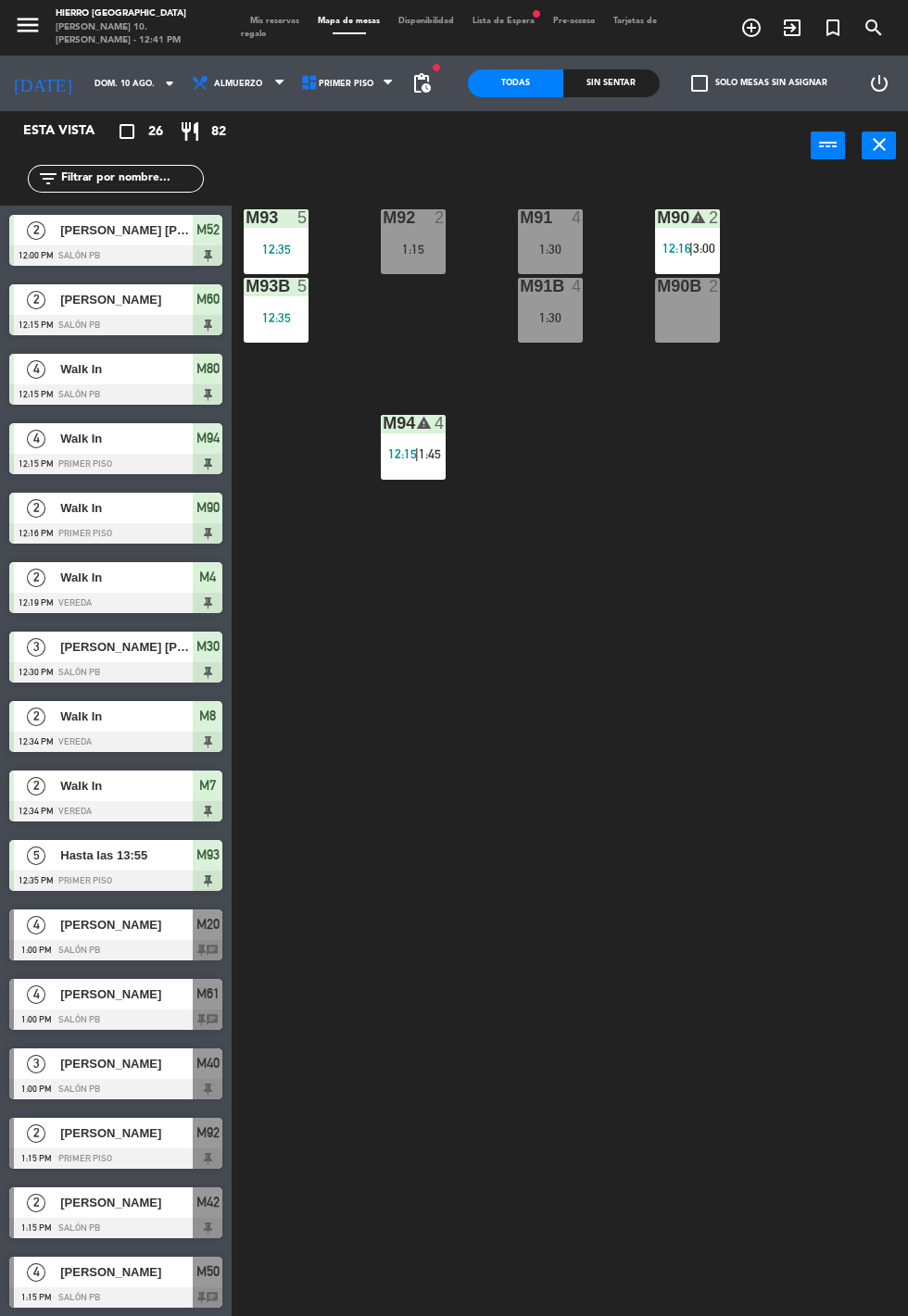
click at [751, 322] on div "M93 5 12:35 M92 2 1:15 M91 4 1:30 M90 warning 2 12:16 | 3:00 M93B 5 12:35 M91B …" at bounding box center [574, 745] width 667 height 1135
click at [705, 328] on div "M90B 2" at bounding box center [687, 310] width 65 height 65
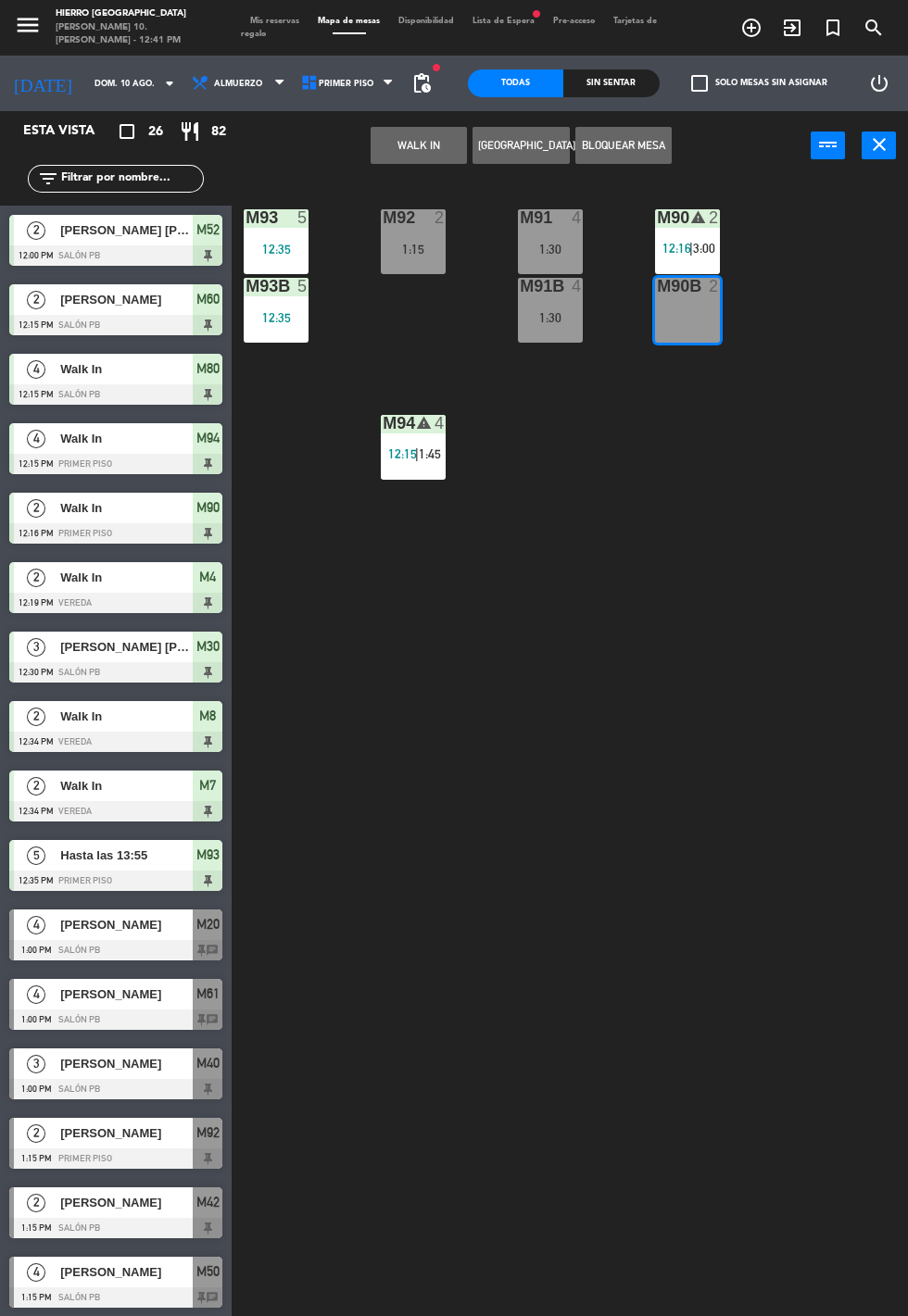
click at [403, 154] on button "WALK IN" at bounding box center [418, 144] width 97 height 37
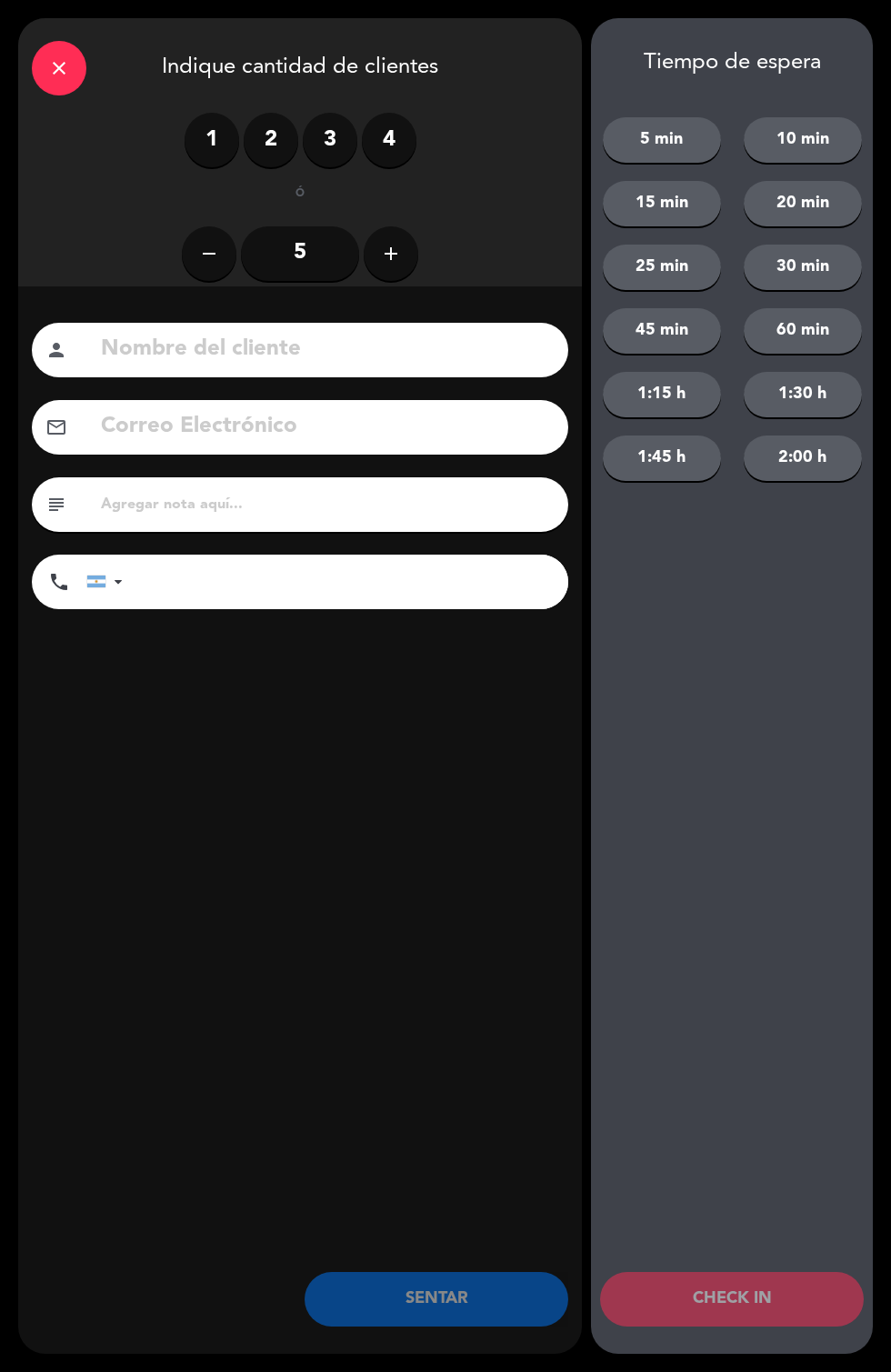
click at [281, 131] on label "2" at bounding box center [271, 139] width 54 height 54
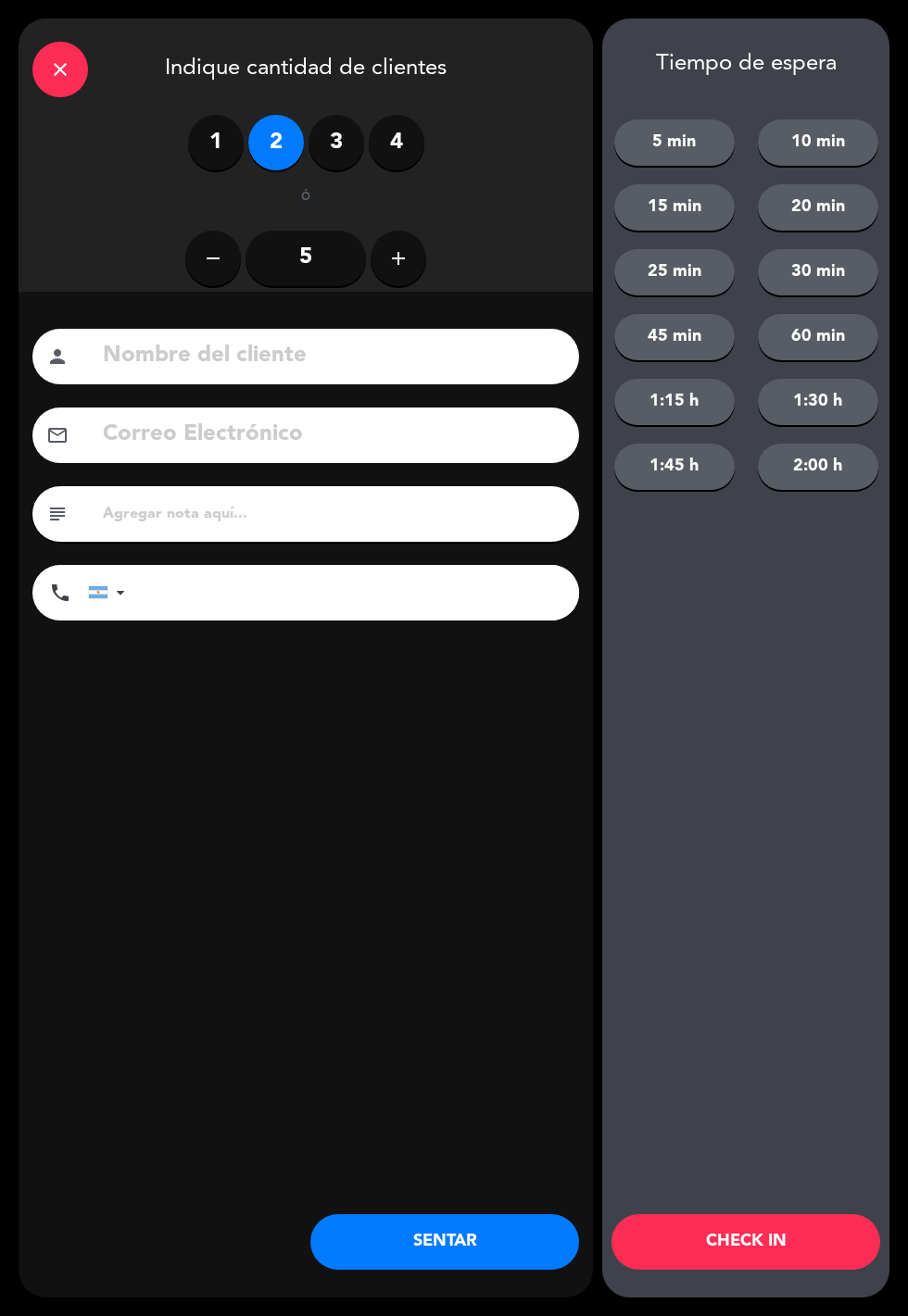
click at [454, 1205] on button "SENTAR" at bounding box center [445, 1241] width 268 height 55
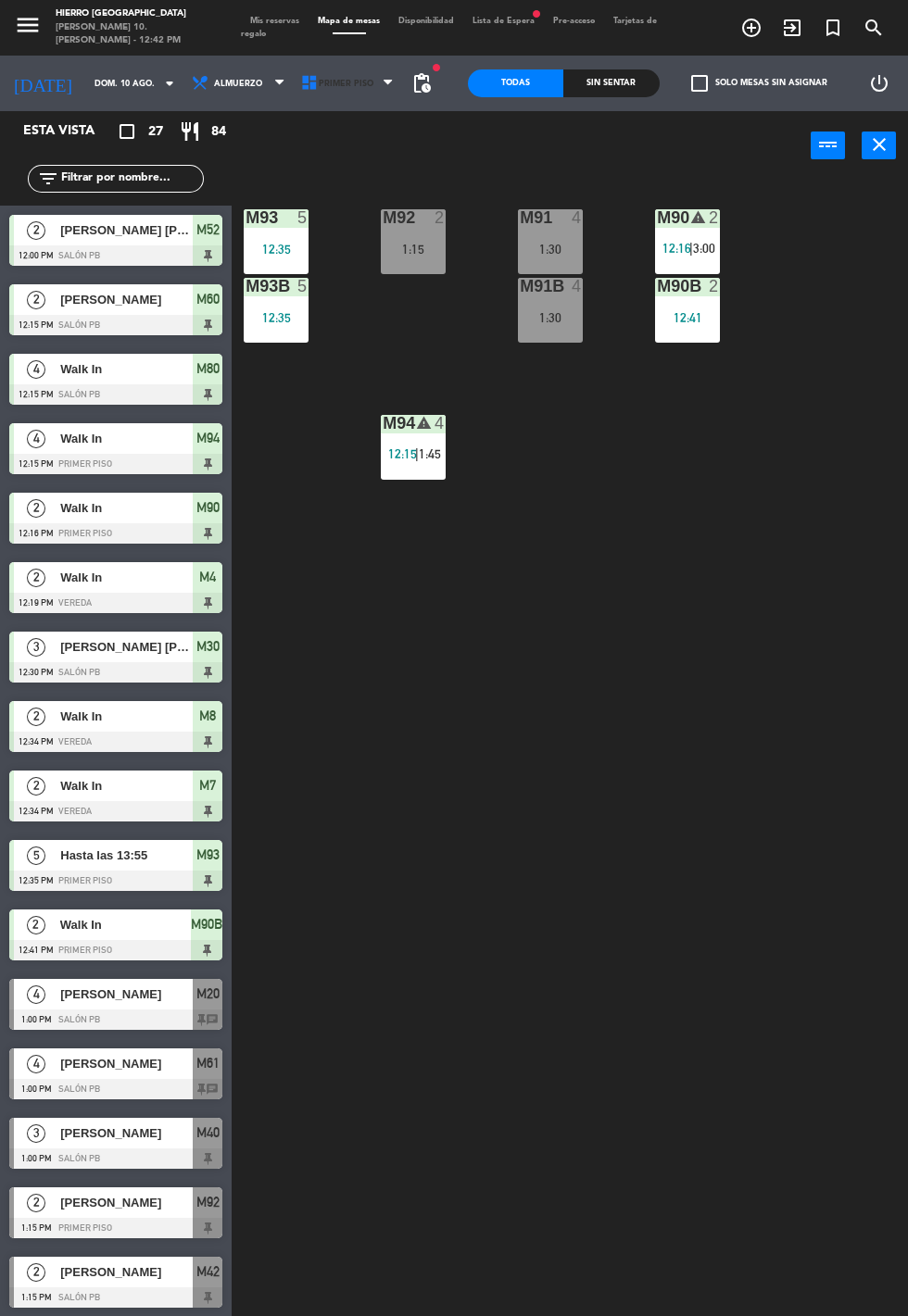
click at [300, 83] on icon at bounding box center [310, 83] width 19 height 19
click at [361, 166] on ng-component "menu Hierro [GEOGRAPHIC_DATA][PERSON_NAME] 10. [PERSON_NAME] - 12:42 PM Mis res…" at bounding box center [454, 658] width 908 height 1316
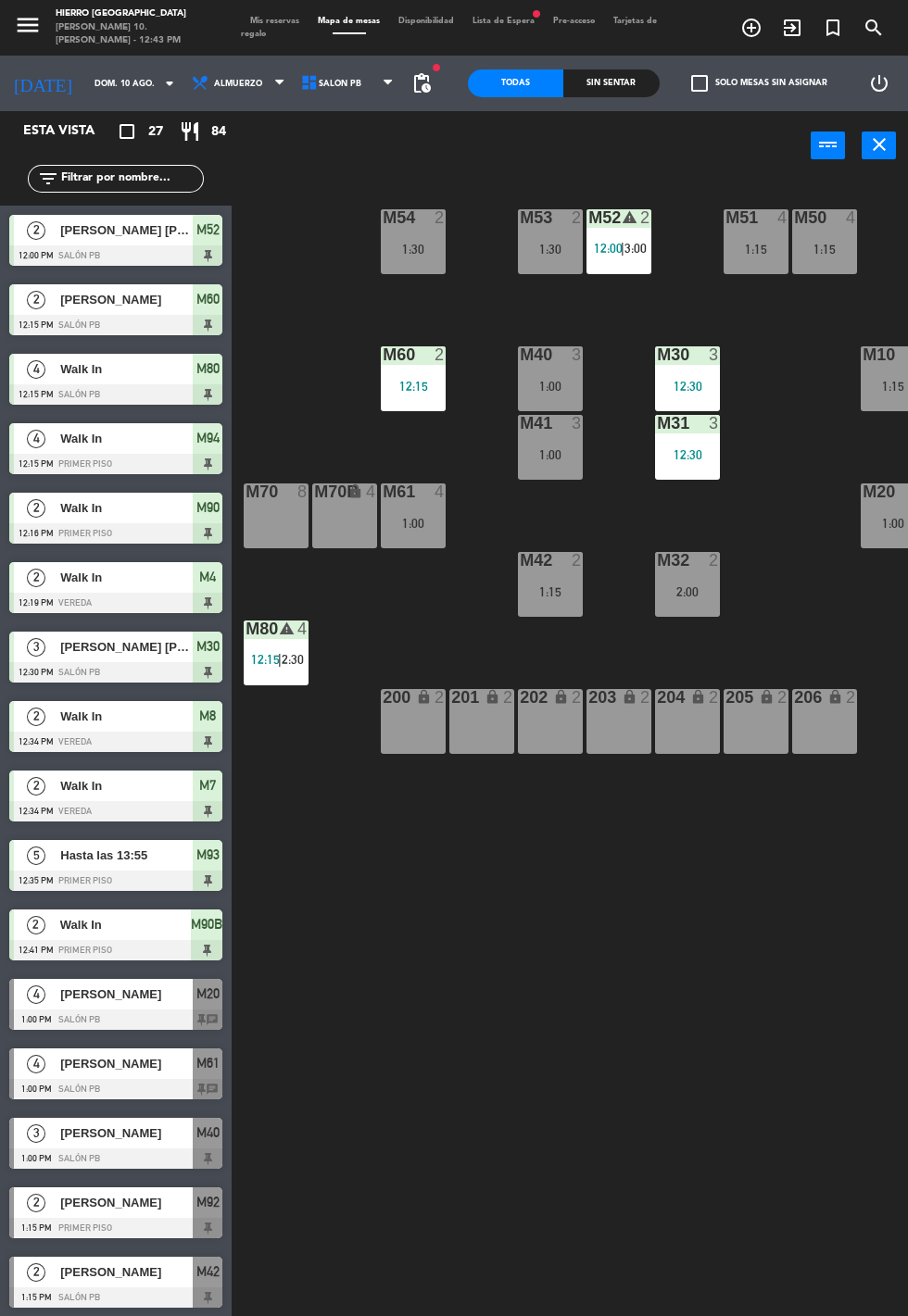
click at [338, 83] on span "Salón PB" at bounding box center [340, 83] width 42 height 10
click at [251, 33] on span "Tarjetas de regalo" at bounding box center [448, 27] width 416 height 22
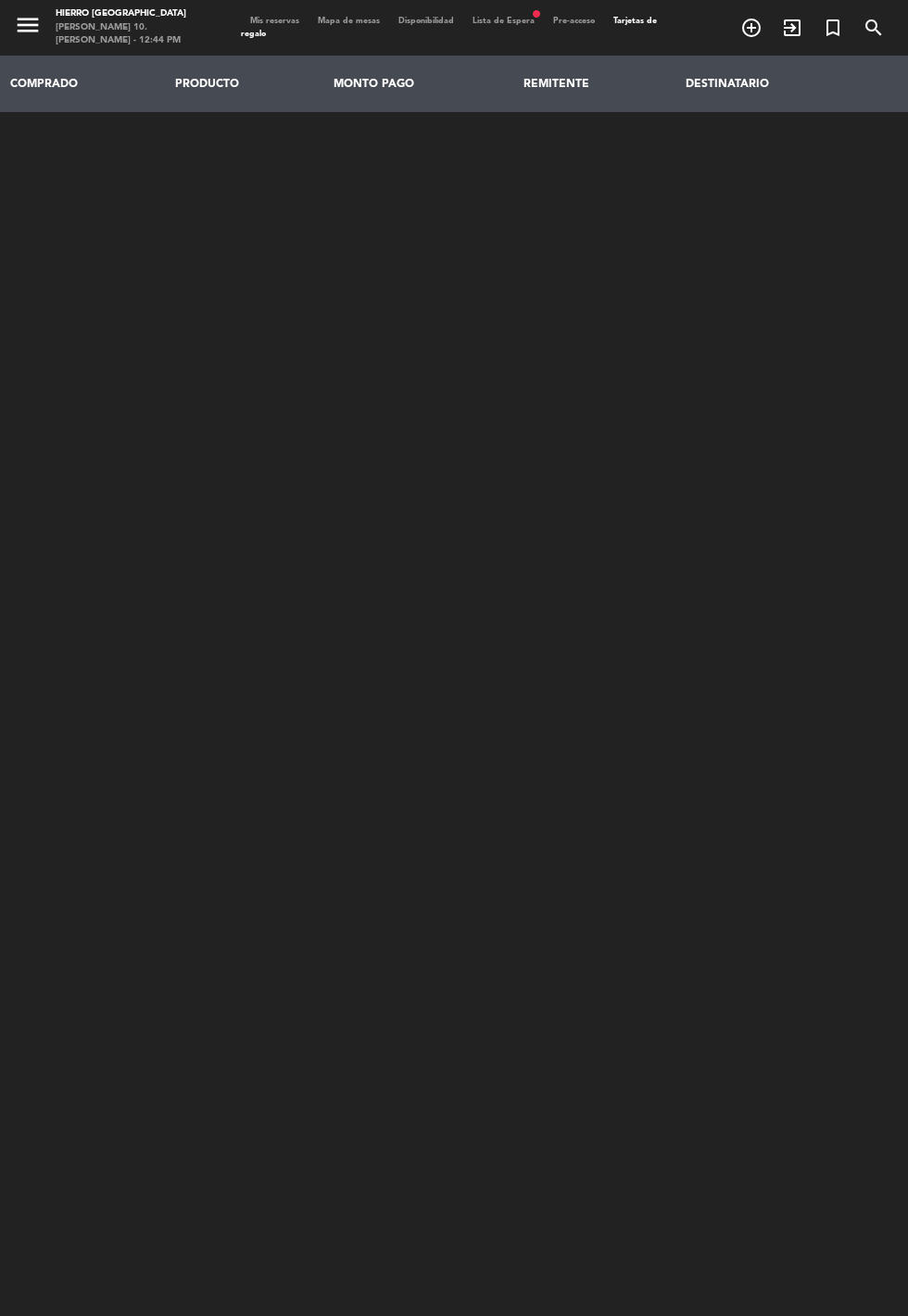
click at [273, 21] on span "Mis reservas" at bounding box center [275, 21] width 68 height 8
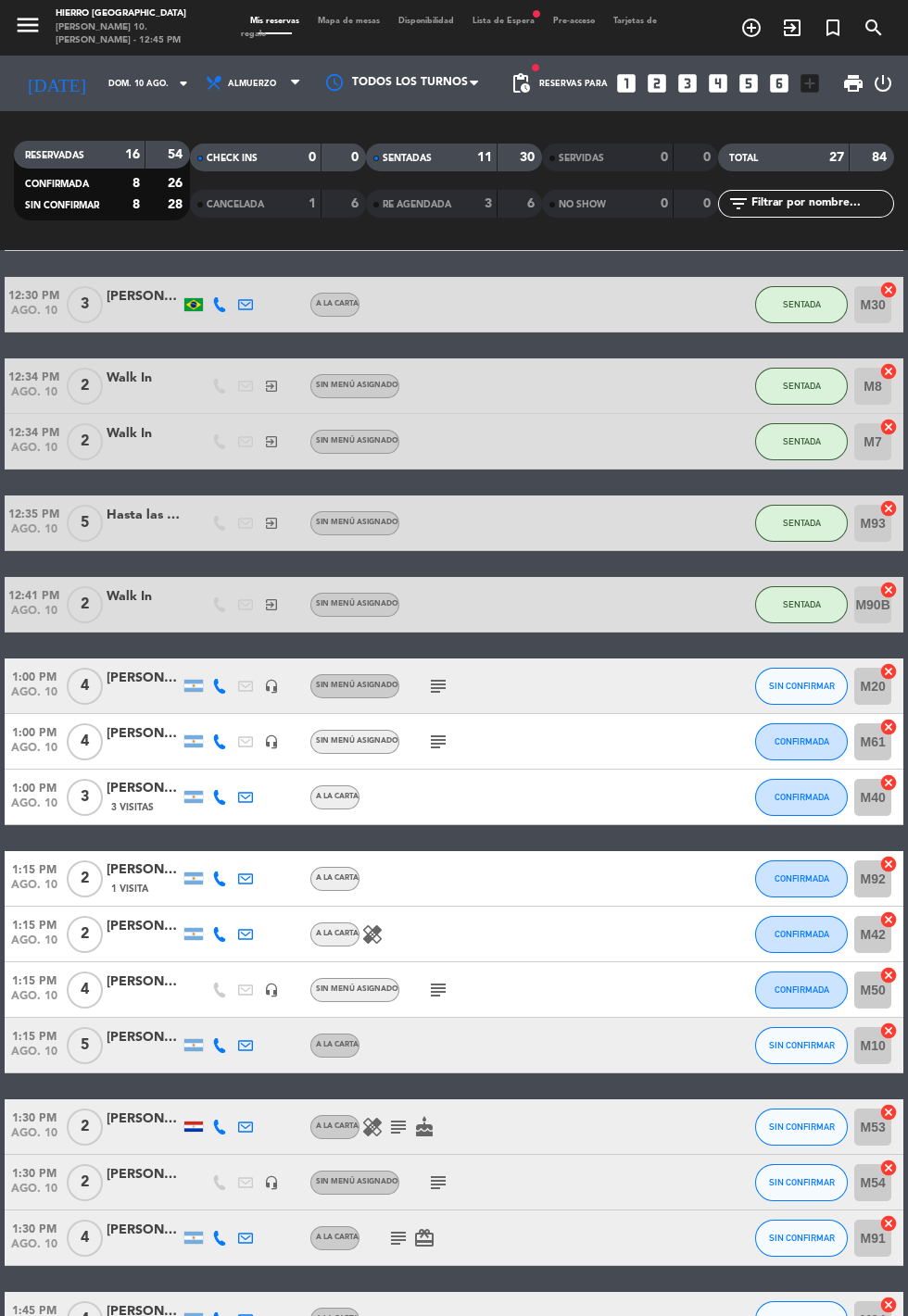
scroll to position [499, 0]
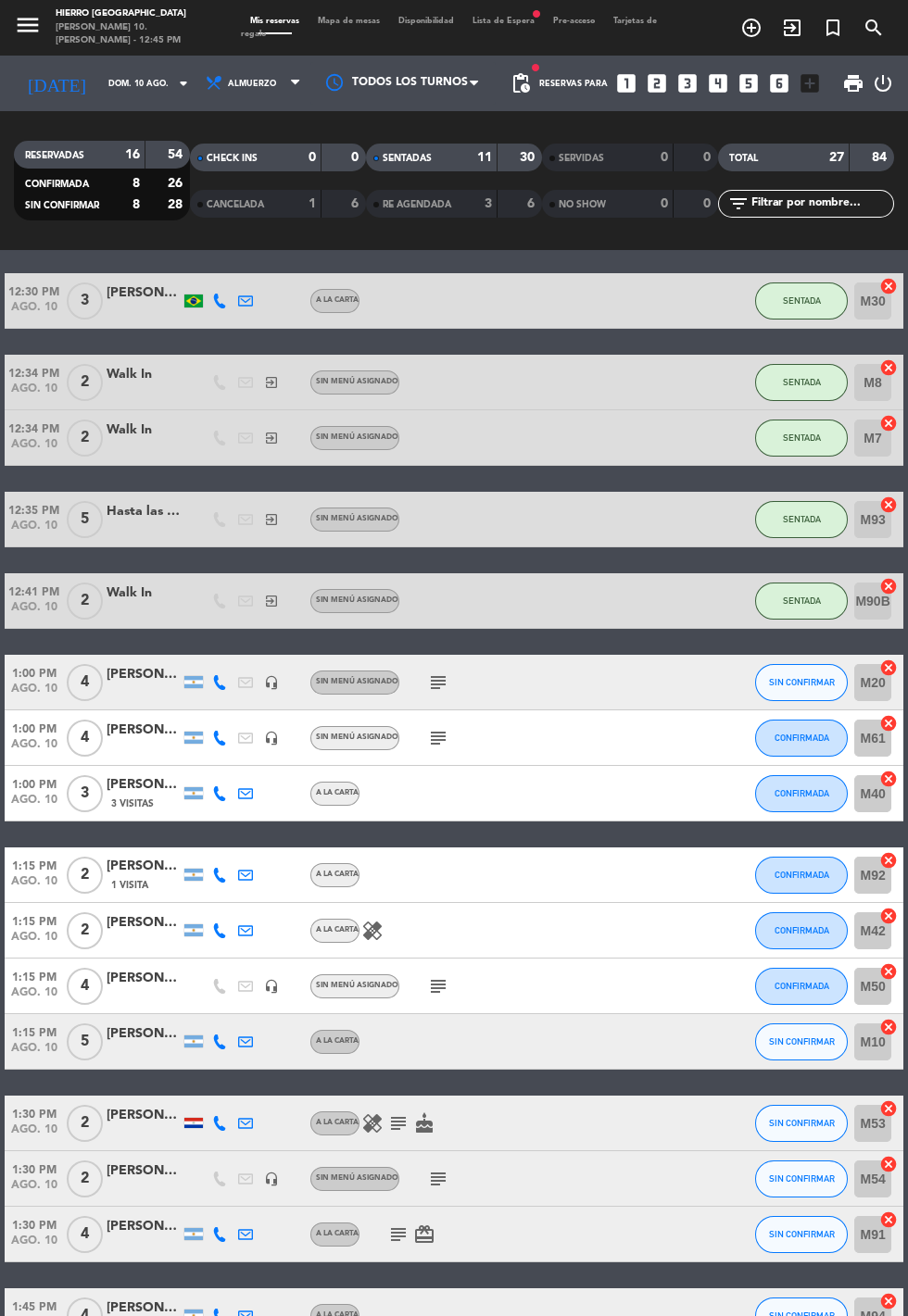
click at [359, 21] on span "Mapa de mesas" at bounding box center [349, 21] width 81 height 8
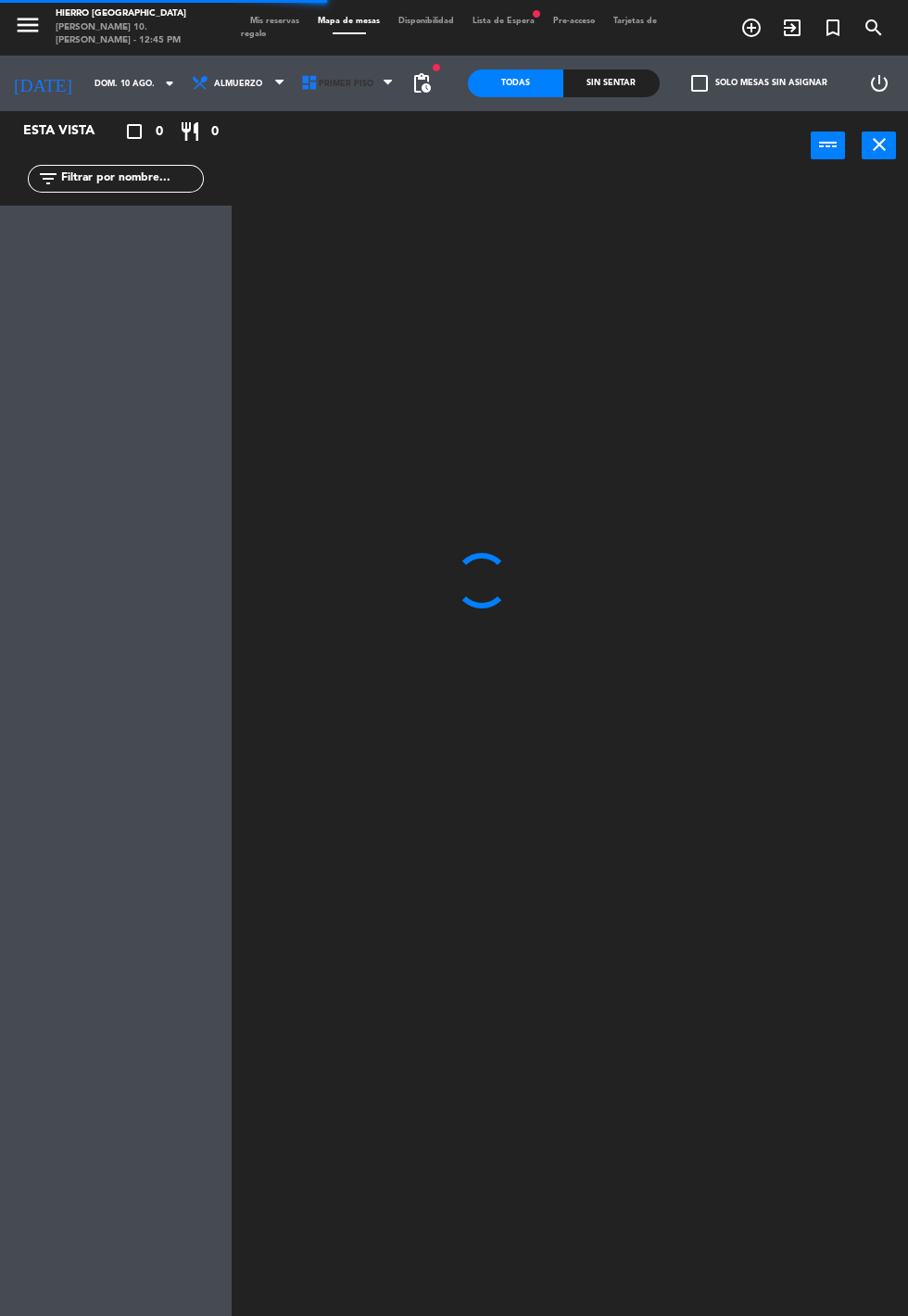
click at [372, 98] on span "Primer Piso" at bounding box center [349, 83] width 109 height 40
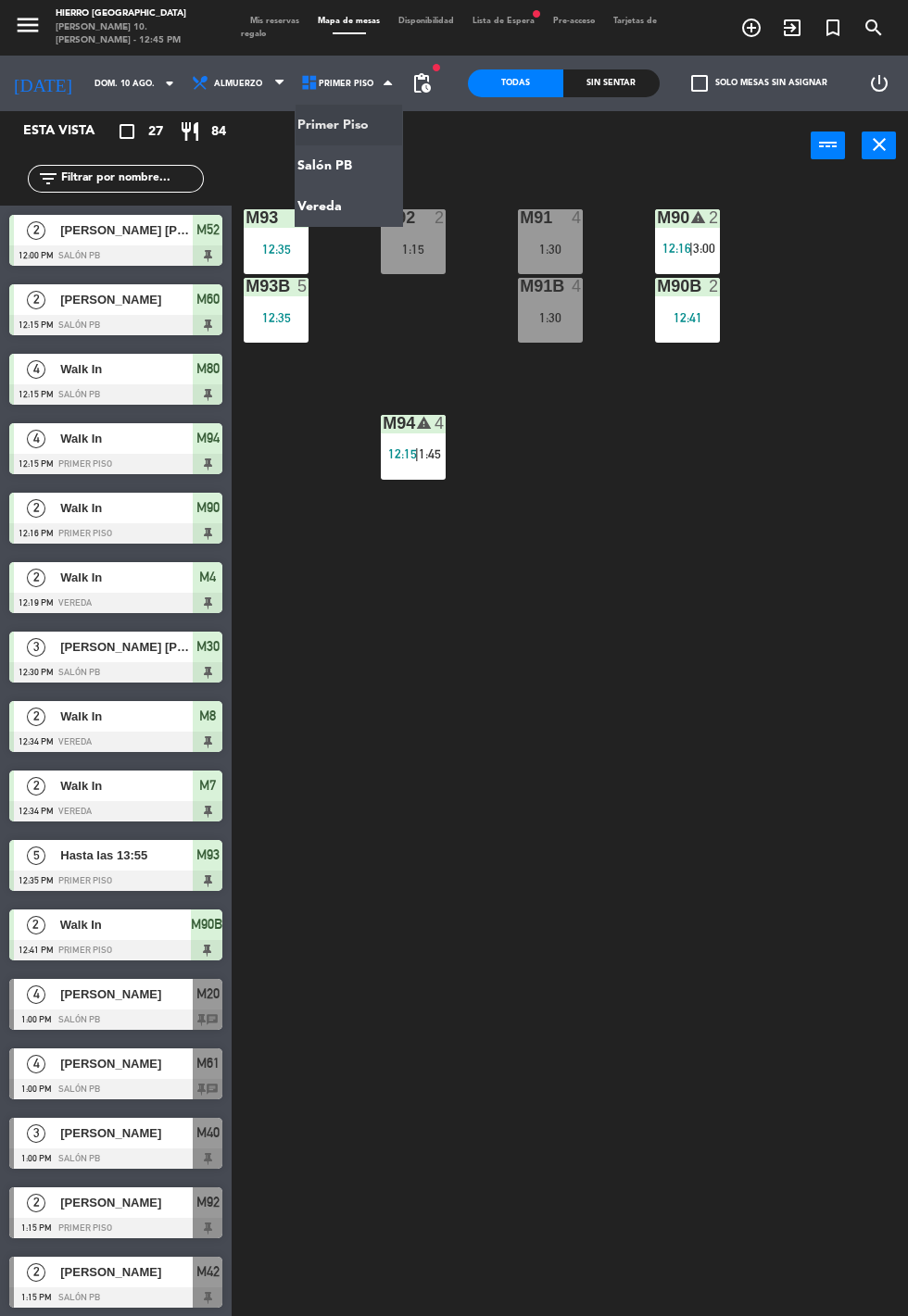
click at [363, 164] on ng-component "menu Hierro [GEOGRAPHIC_DATA][PERSON_NAME] 10. [PERSON_NAME] - 12:45 PM Mis res…" at bounding box center [454, 658] width 908 height 1316
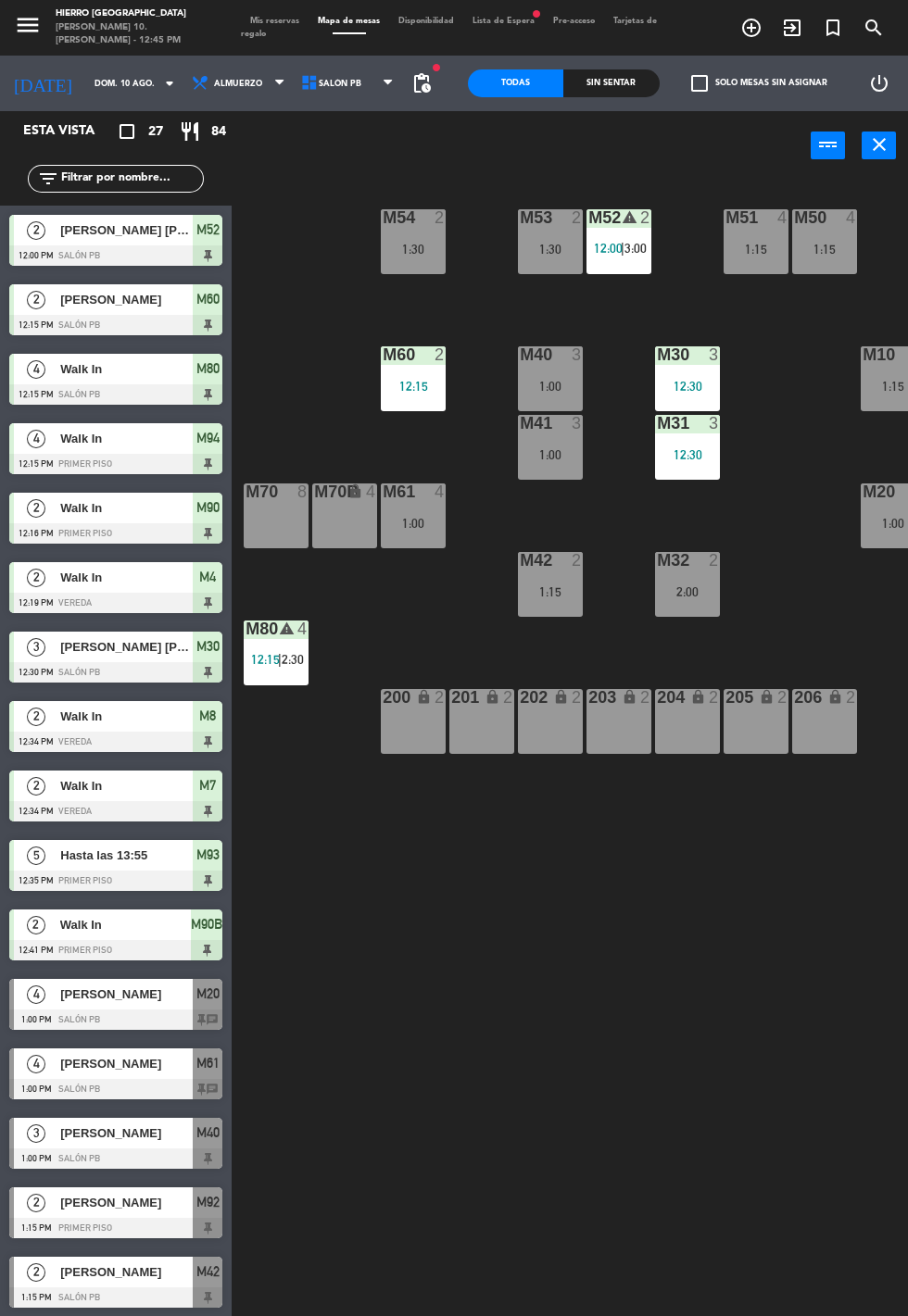
click at [692, 589] on div "2:00" at bounding box center [687, 592] width 65 height 13
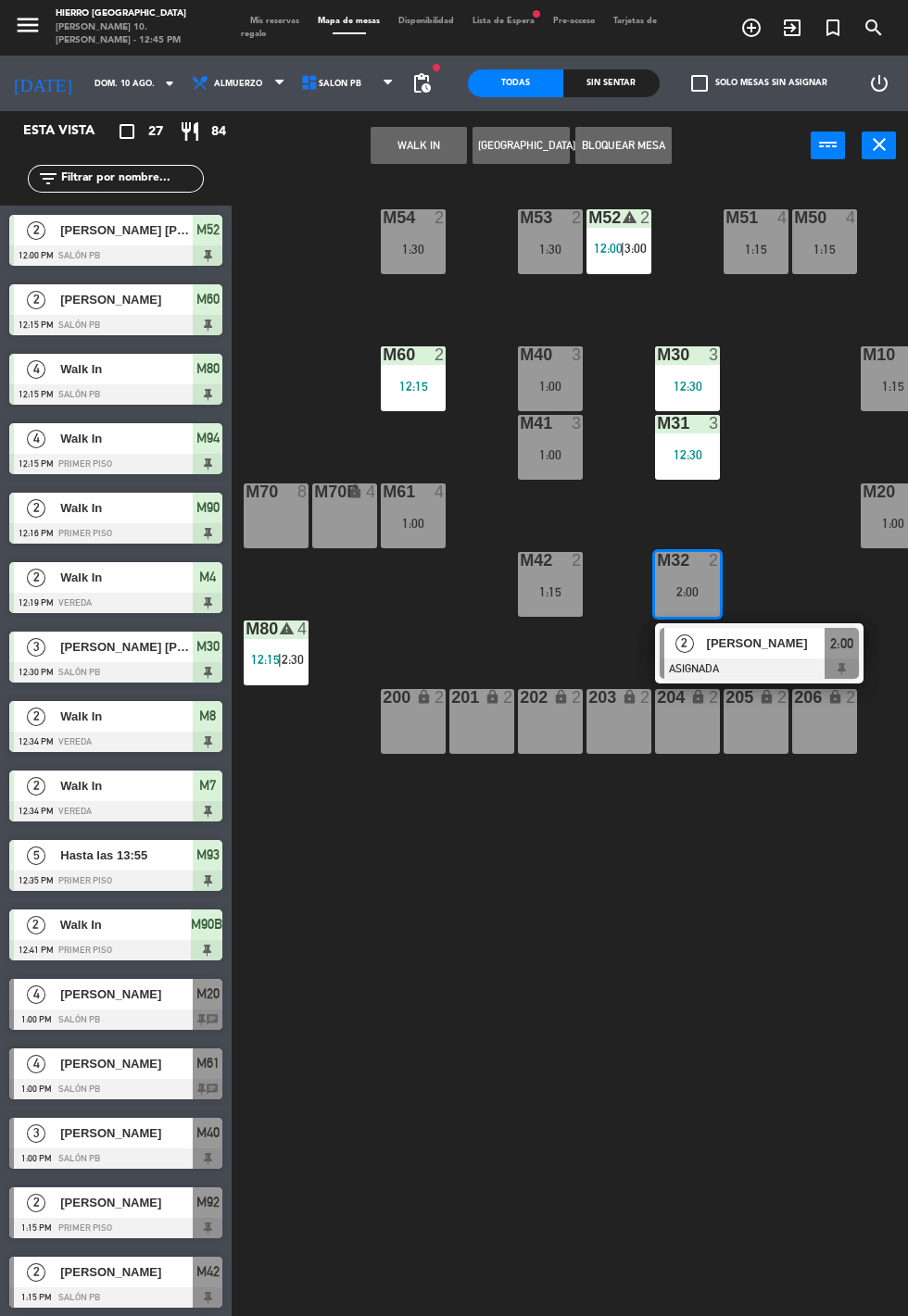
click at [406, 130] on button "WALK IN" at bounding box center [418, 144] width 97 height 37
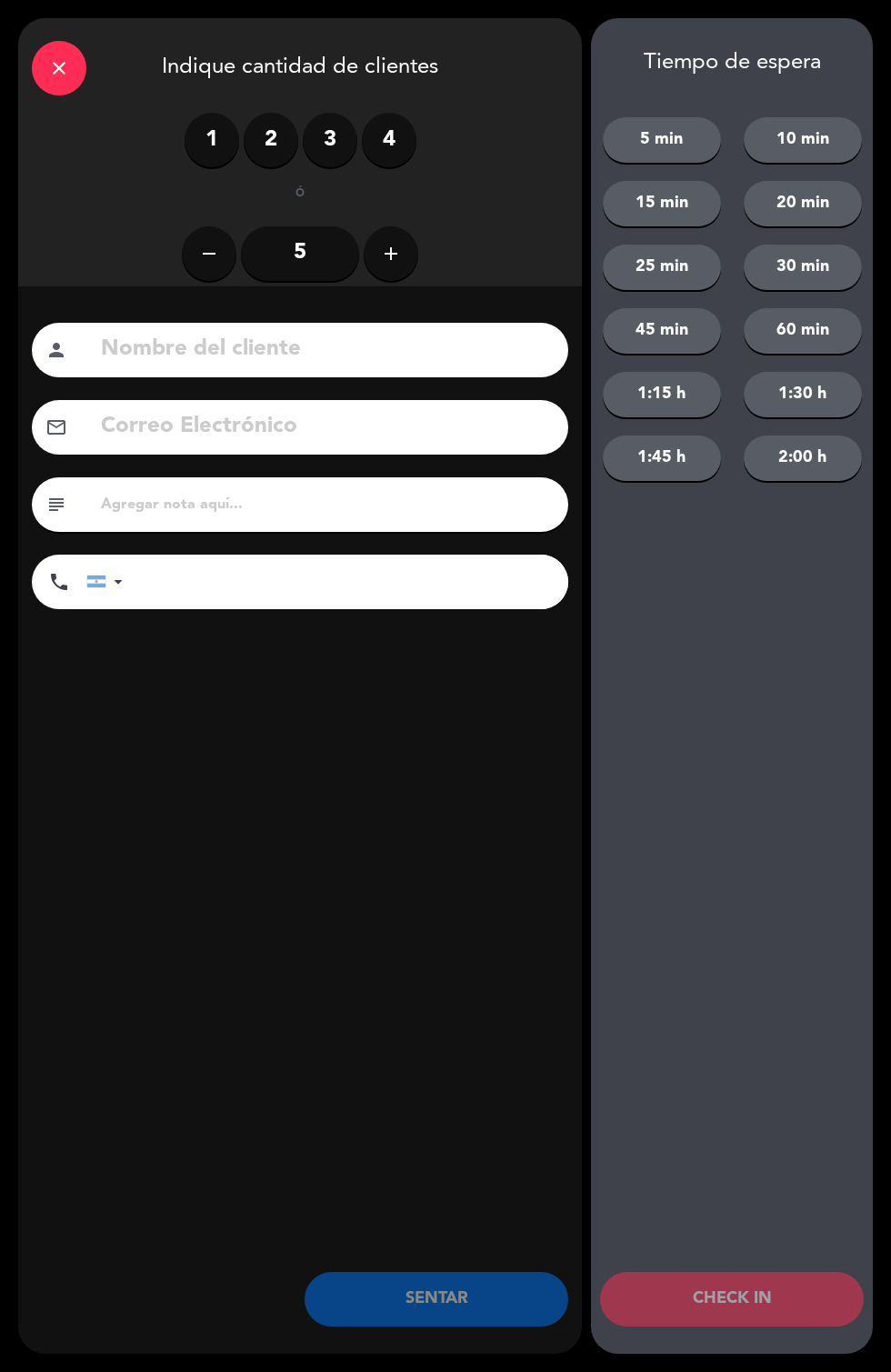
click at [278, 125] on label "2" at bounding box center [271, 139] width 54 height 54
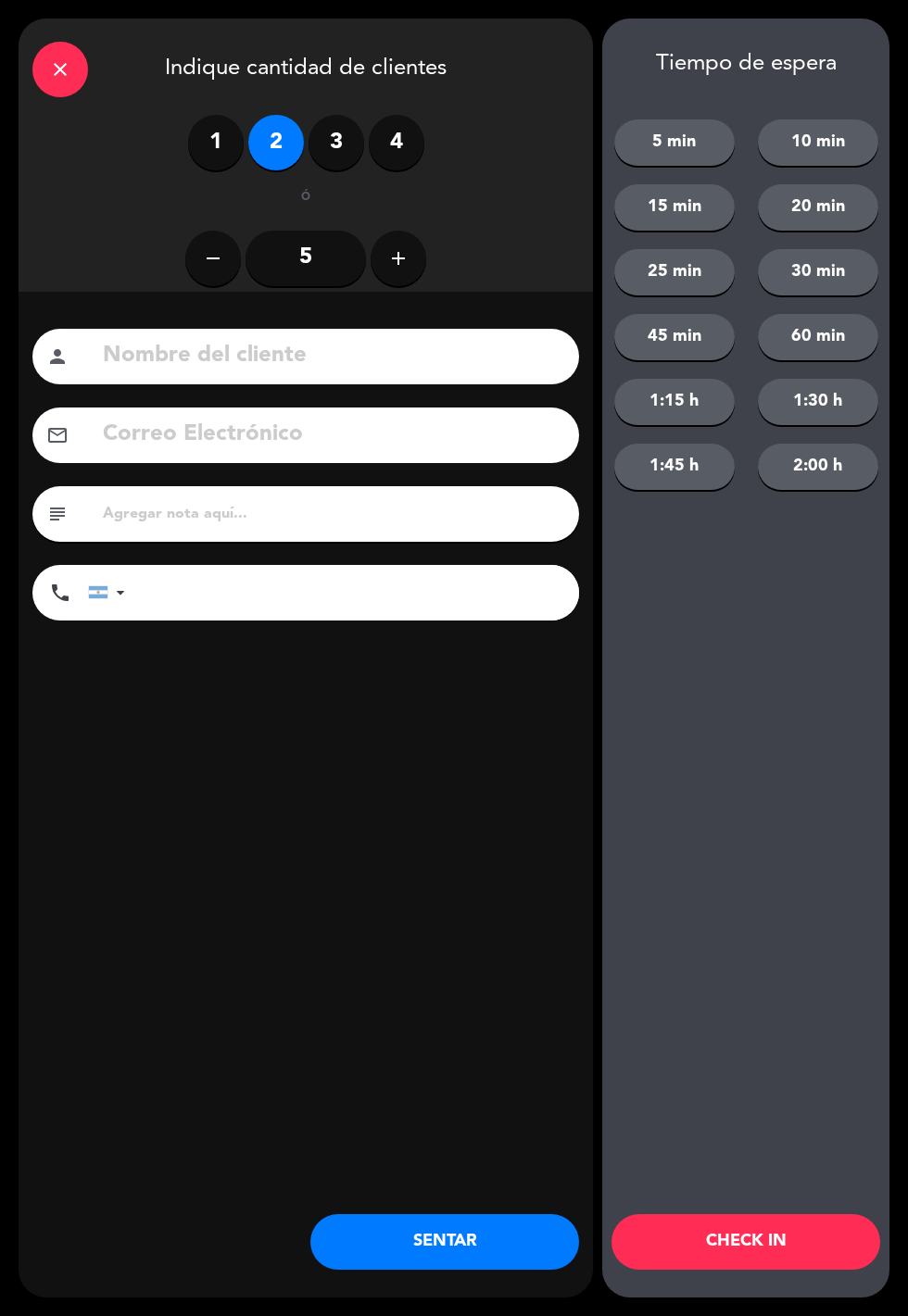
click at [443, 1205] on button "SENTAR" at bounding box center [445, 1241] width 268 height 55
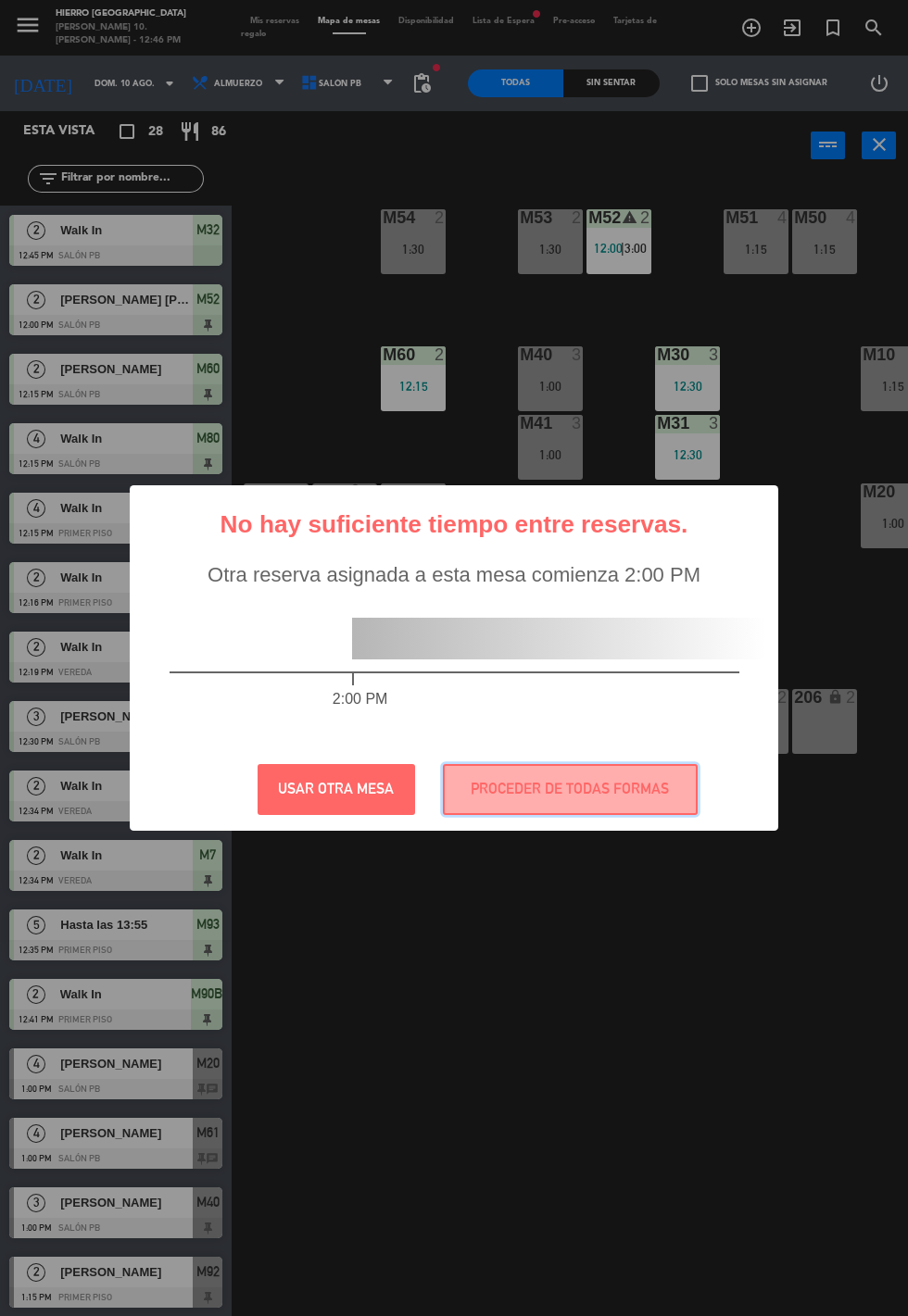
click at [552, 792] on button "PROCEDER DE TODAS FORMAS" at bounding box center [569, 789] width 254 height 51
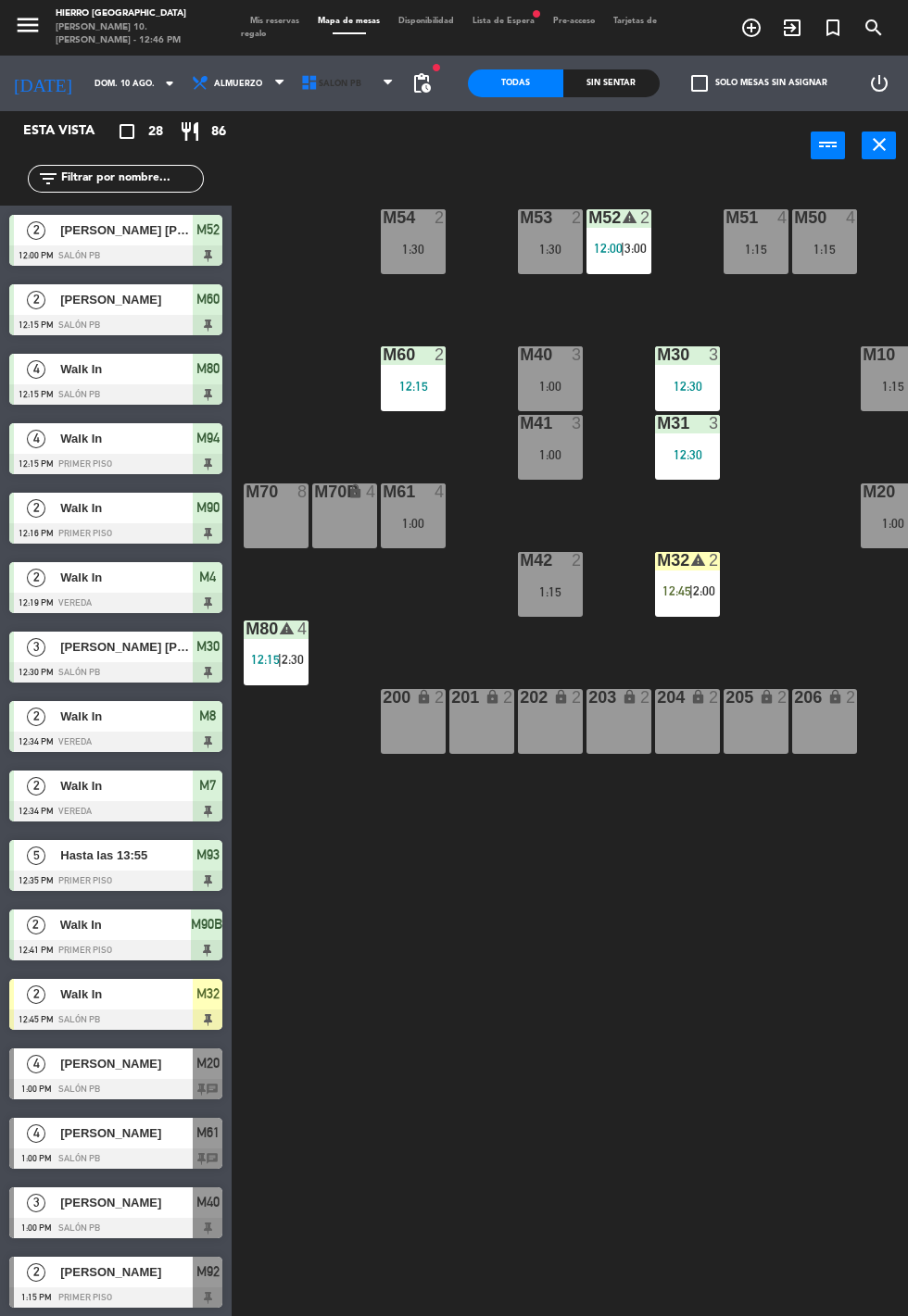
click at [361, 97] on span "Salón PB" at bounding box center [349, 83] width 109 height 40
click at [265, 21] on span "Mis reservas" at bounding box center [275, 21] width 68 height 8
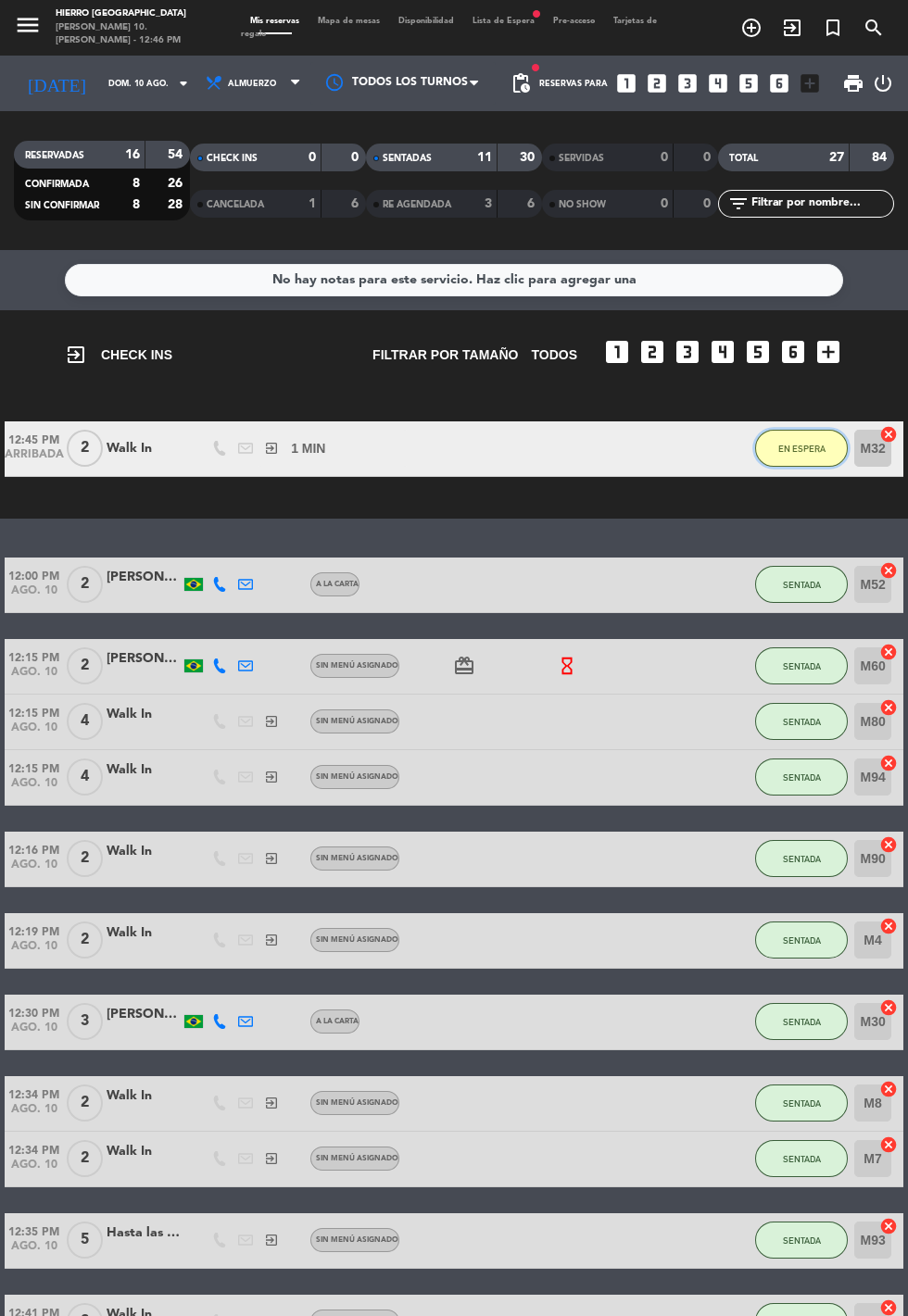
click at [804, 448] on span "EN ESPERA" at bounding box center [801, 448] width 47 height 10
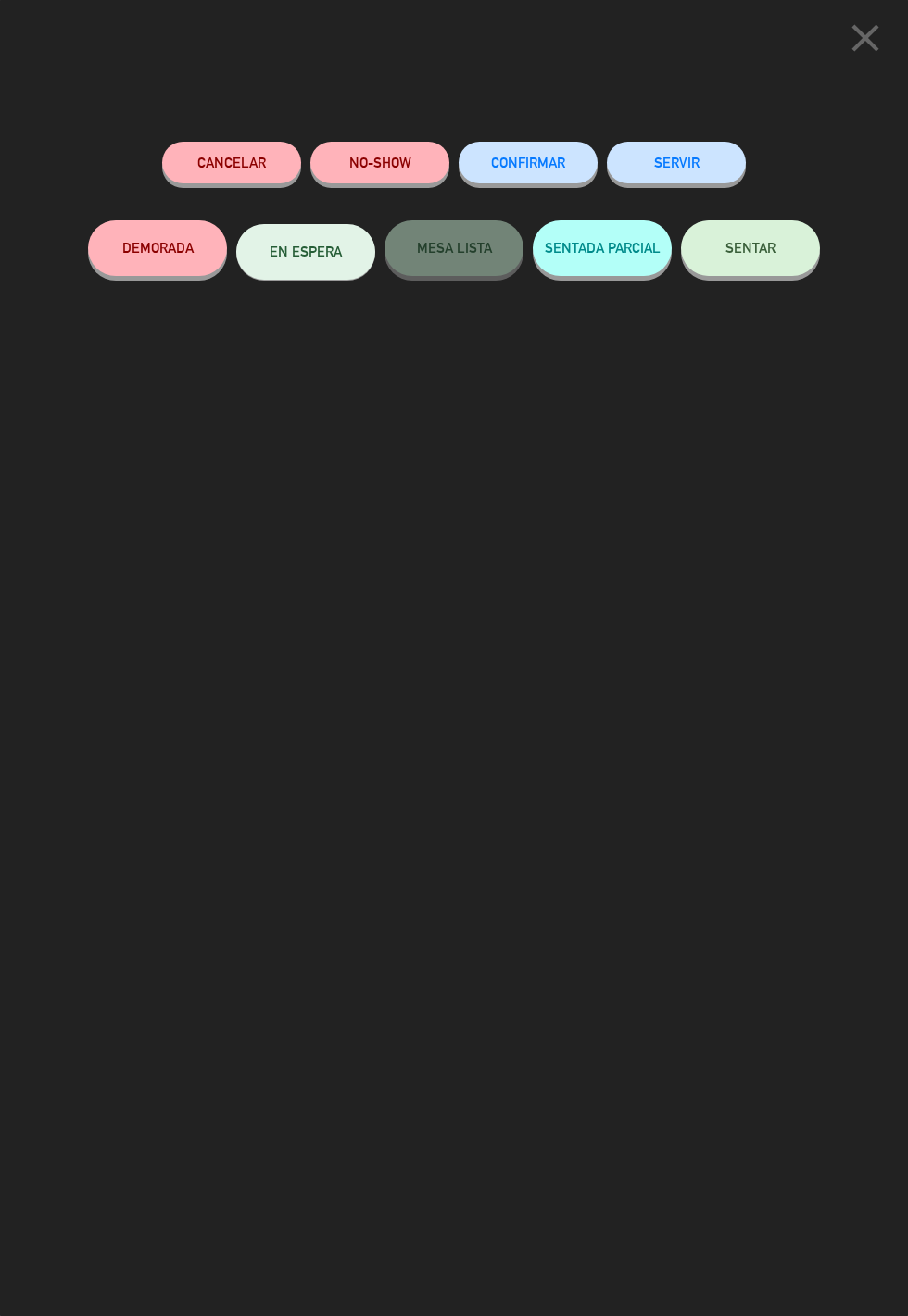
click at [783, 263] on button "SENTAR" at bounding box center [750, 248] width 139 height 55
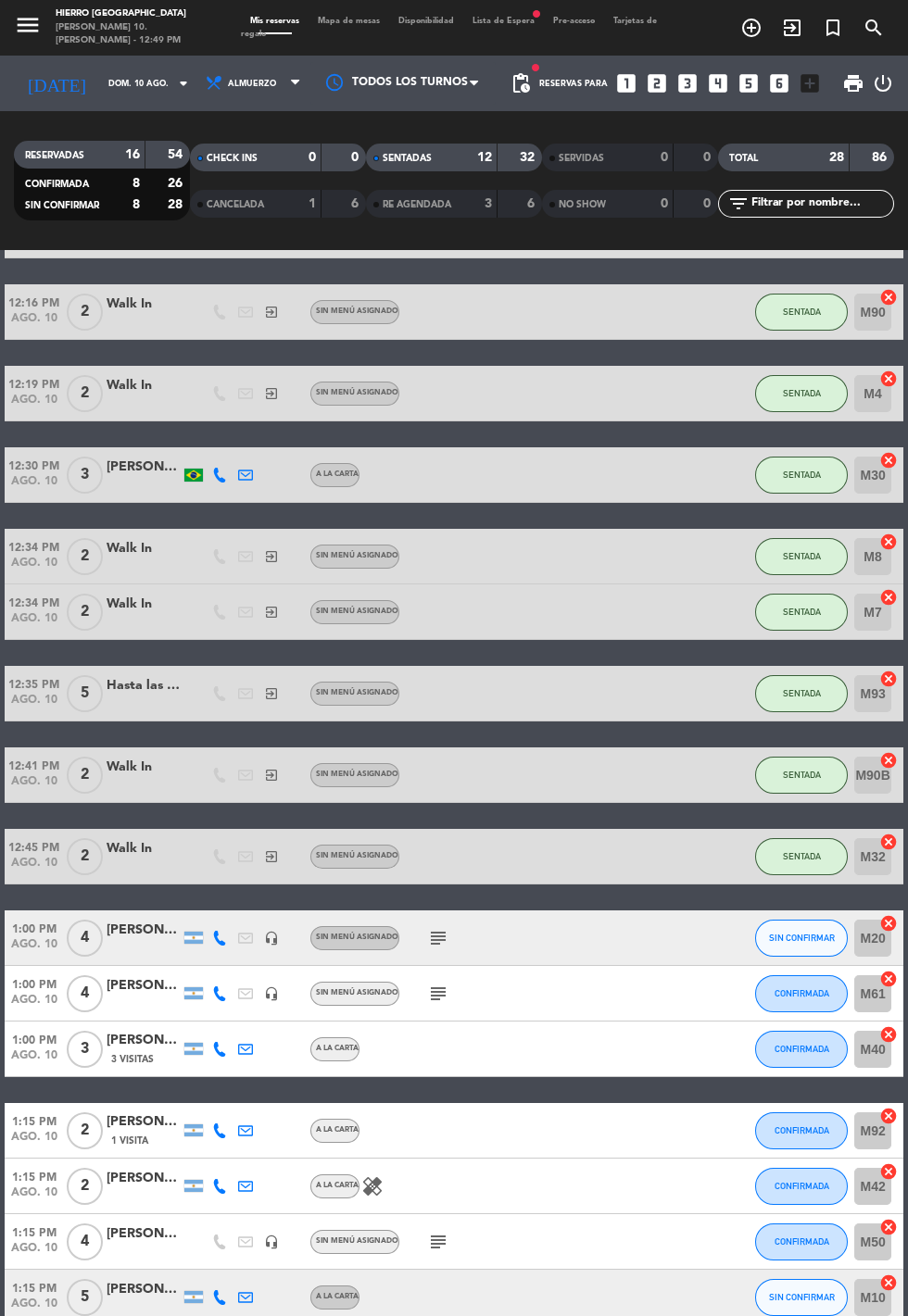
scroll to position [330, 0]
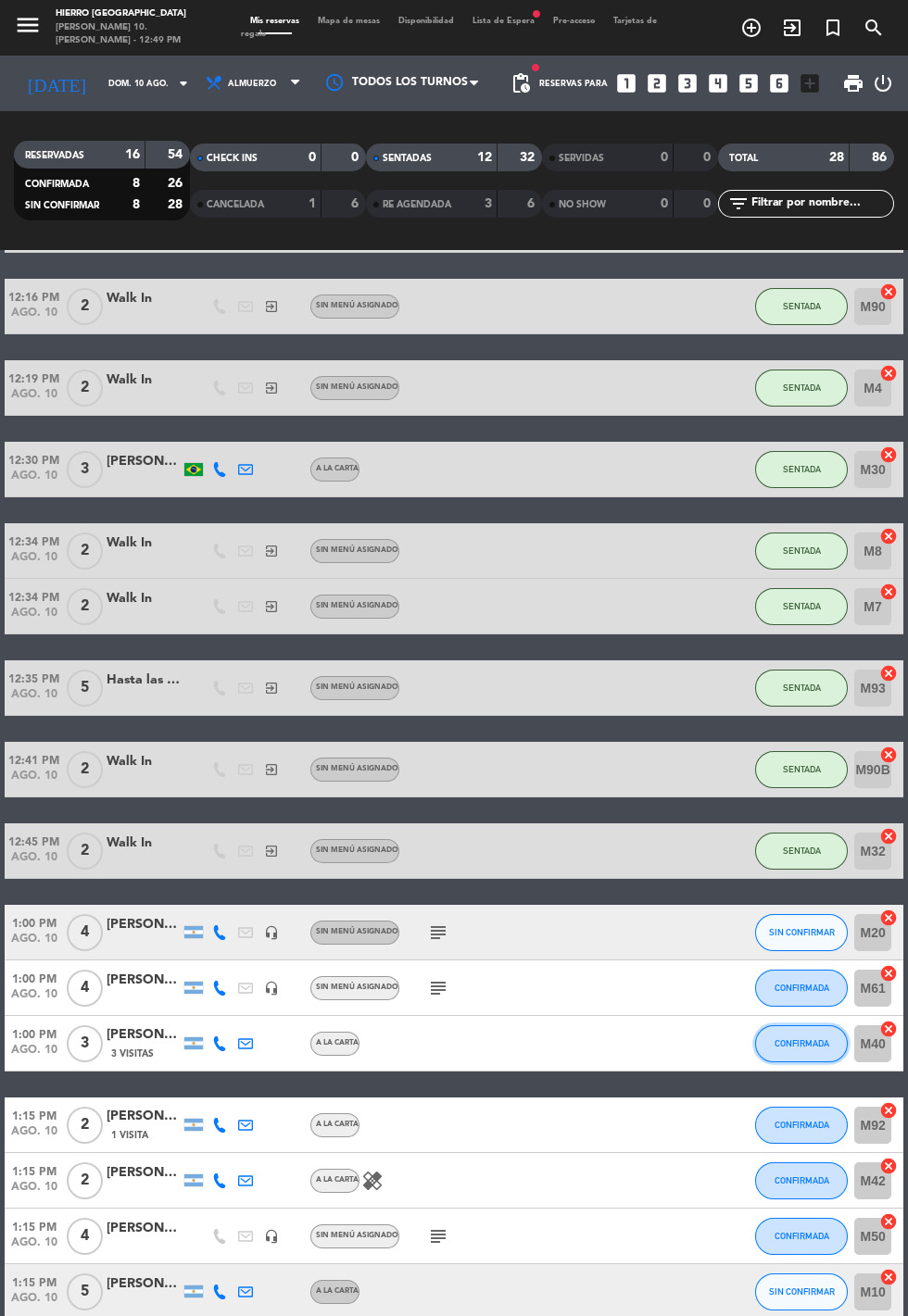
click at [794, 1043] on span "CONFIRMADA" at bounding box center [801, 1043] width 54 height 10
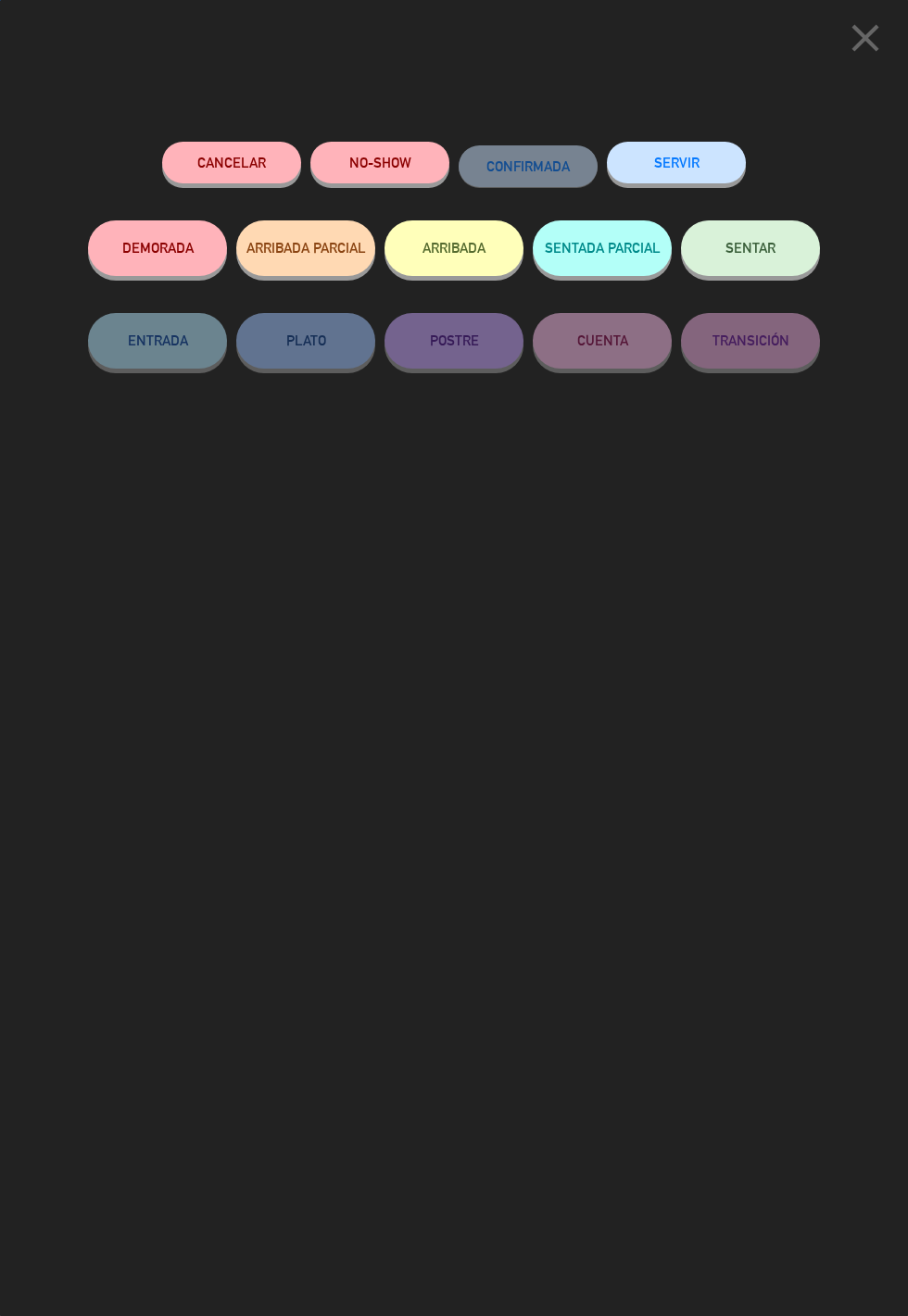
click at [759, 246] on span "SENTAR" at bounding box center [749, 248] width 50 height 16
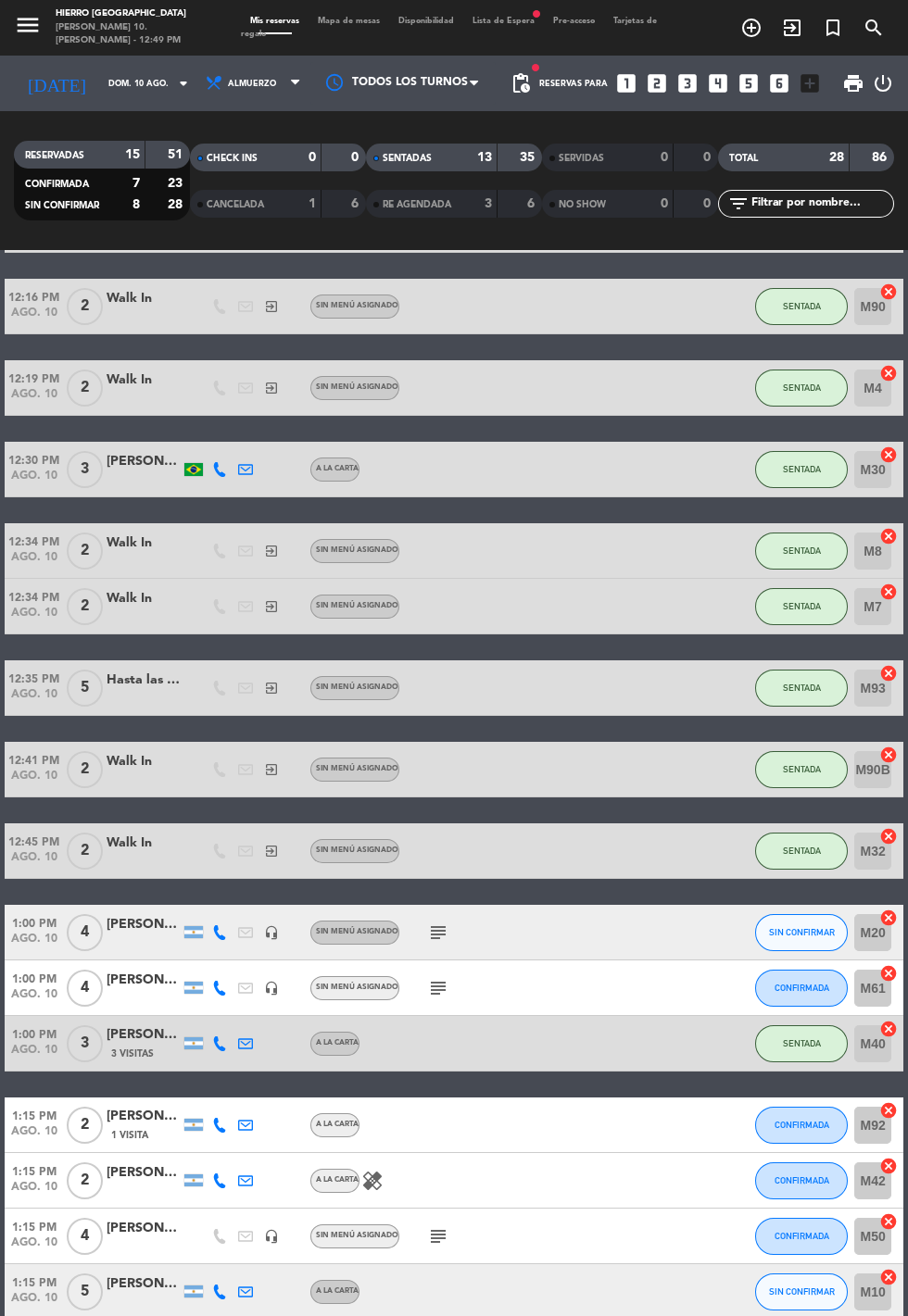
click at [197, 214] on div "CANCELADA" at bounding box center [236, 204] width 85 height 22
click at [337, 23] on span "Mapa de mesas" at bounding box center [349, 21] width 81 height 8
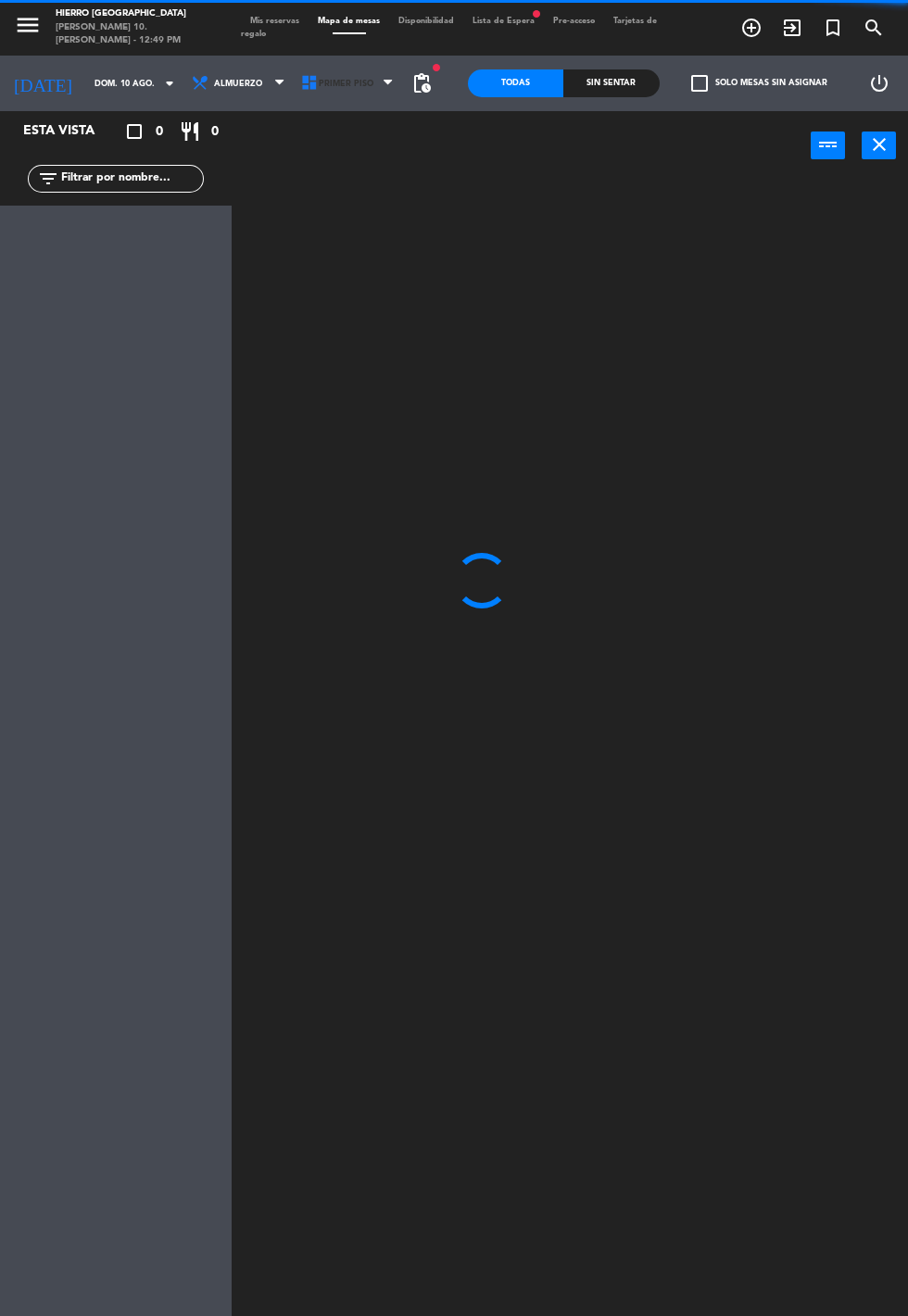
click at [300, 83] on icon at bounding box center [310, 83] width 19 height 19
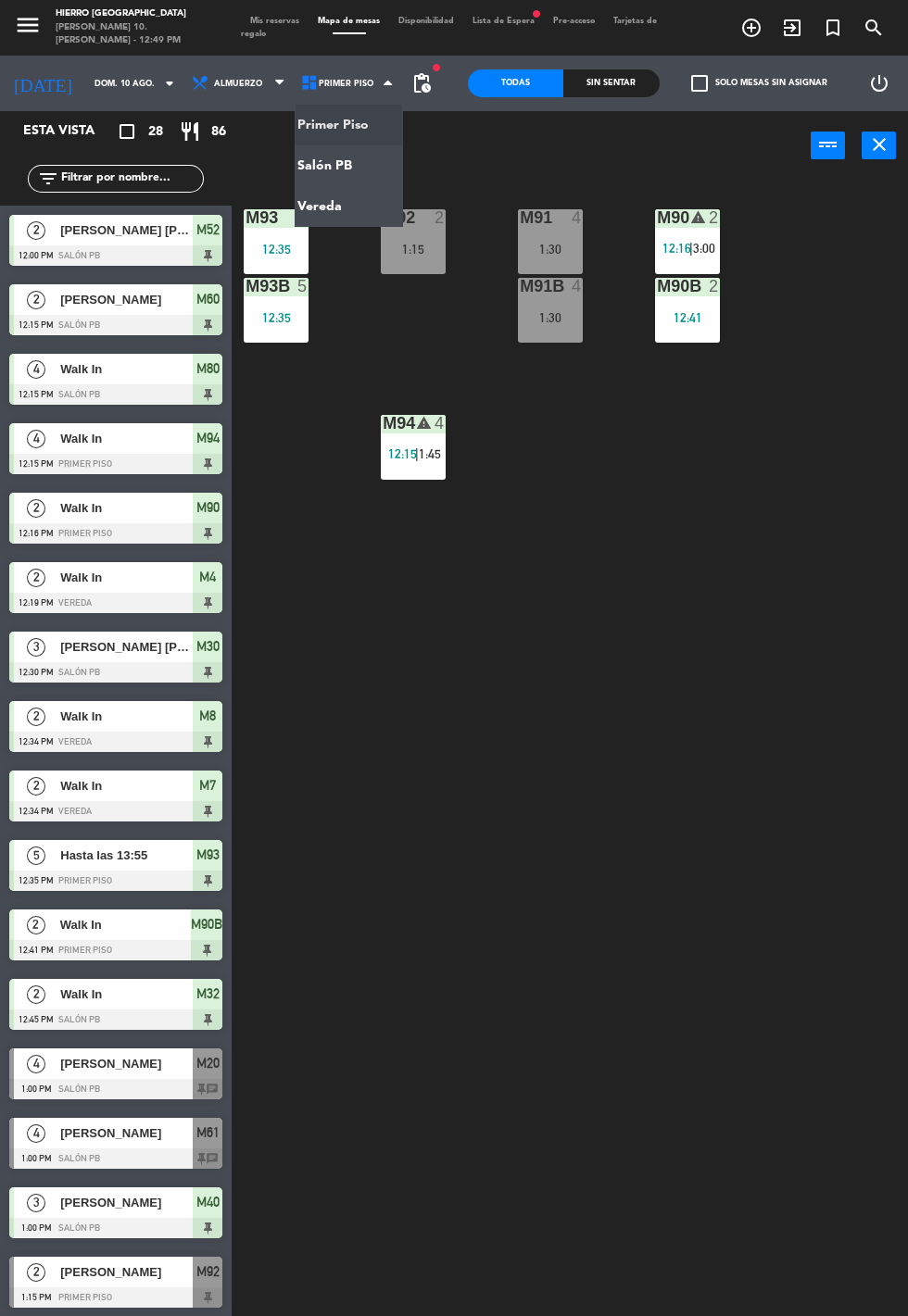
click at [302, 219] on ng-component "menu Hierro [GEOGRAPHIC_DATA][PERSON_NAME] 10. [PERSON_NAME] - 12:49 PM Mis res…" at bounding box center [454, 658] width 908 height 1316
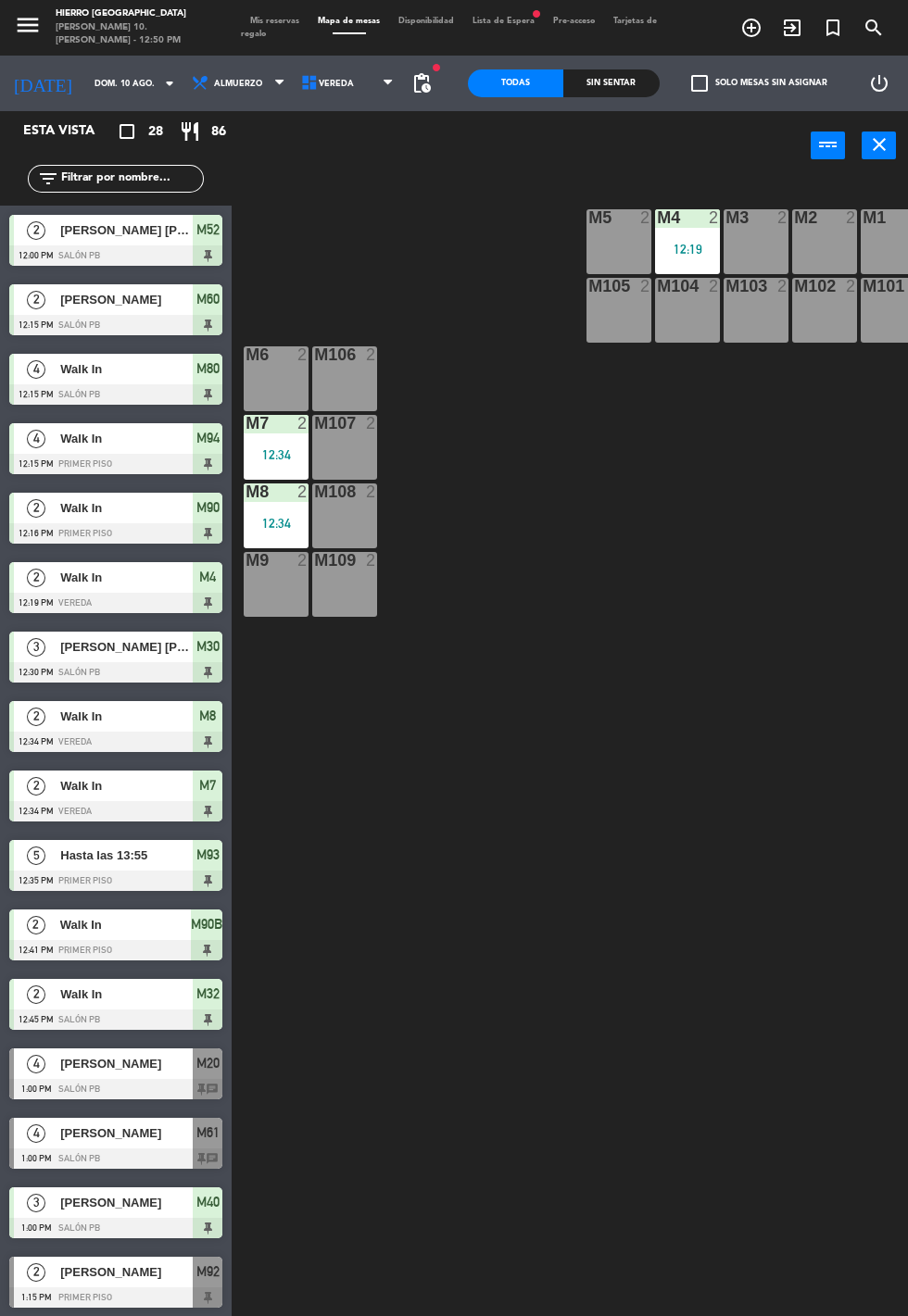
click at [620, 245] on div "M5 2" at bounding box center [618, 241] width 65 height 65
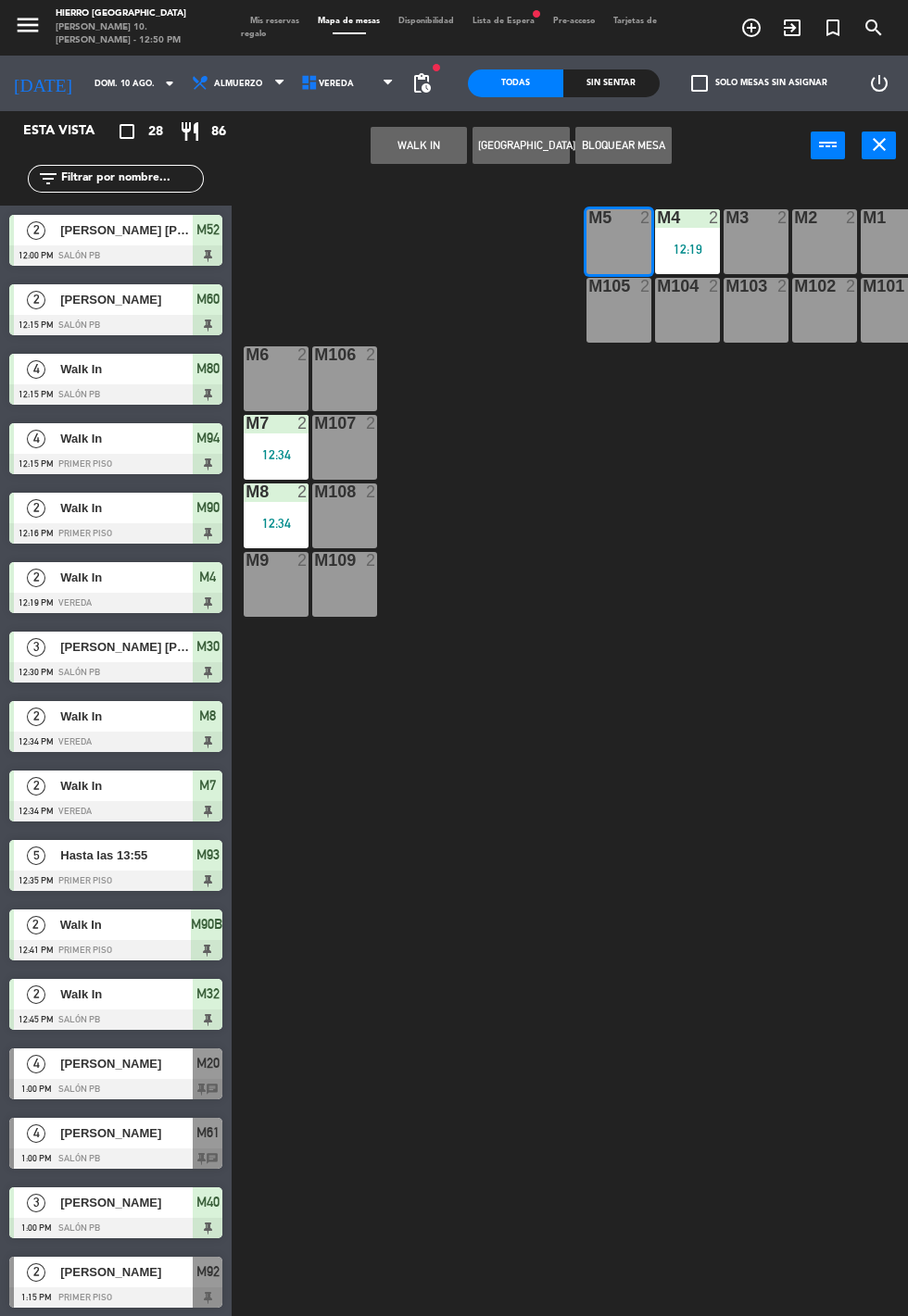
click at [618, 336] on div "M105 2" at bounding box center [618, 310] width 65 height 65
click at [378, 140] on button "WALK IN" at bounding box center [418, 144] width 97 height 37
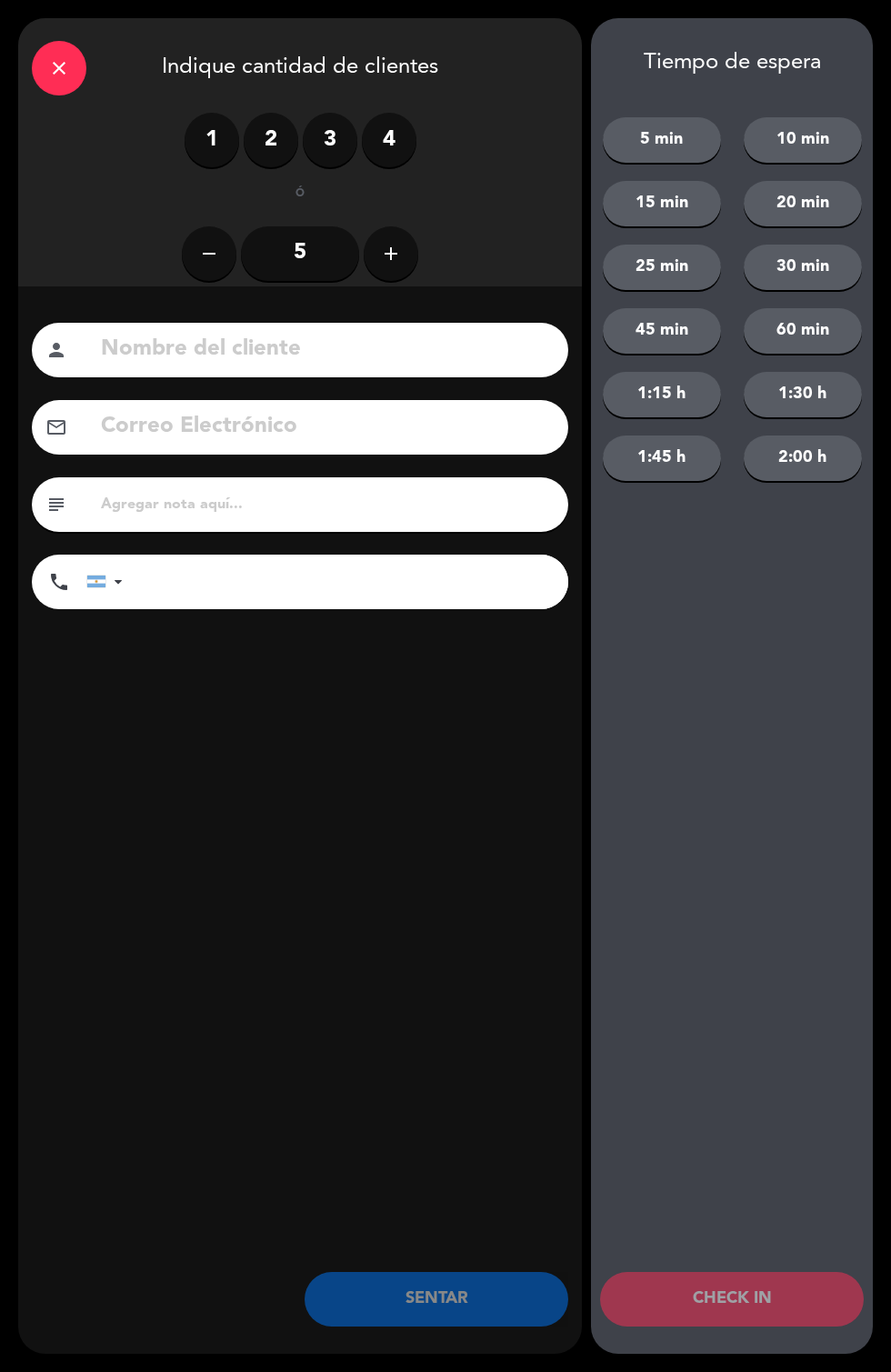
click at [276, 273] on input "5" at bounding box center [300, 253] width 118 height 54
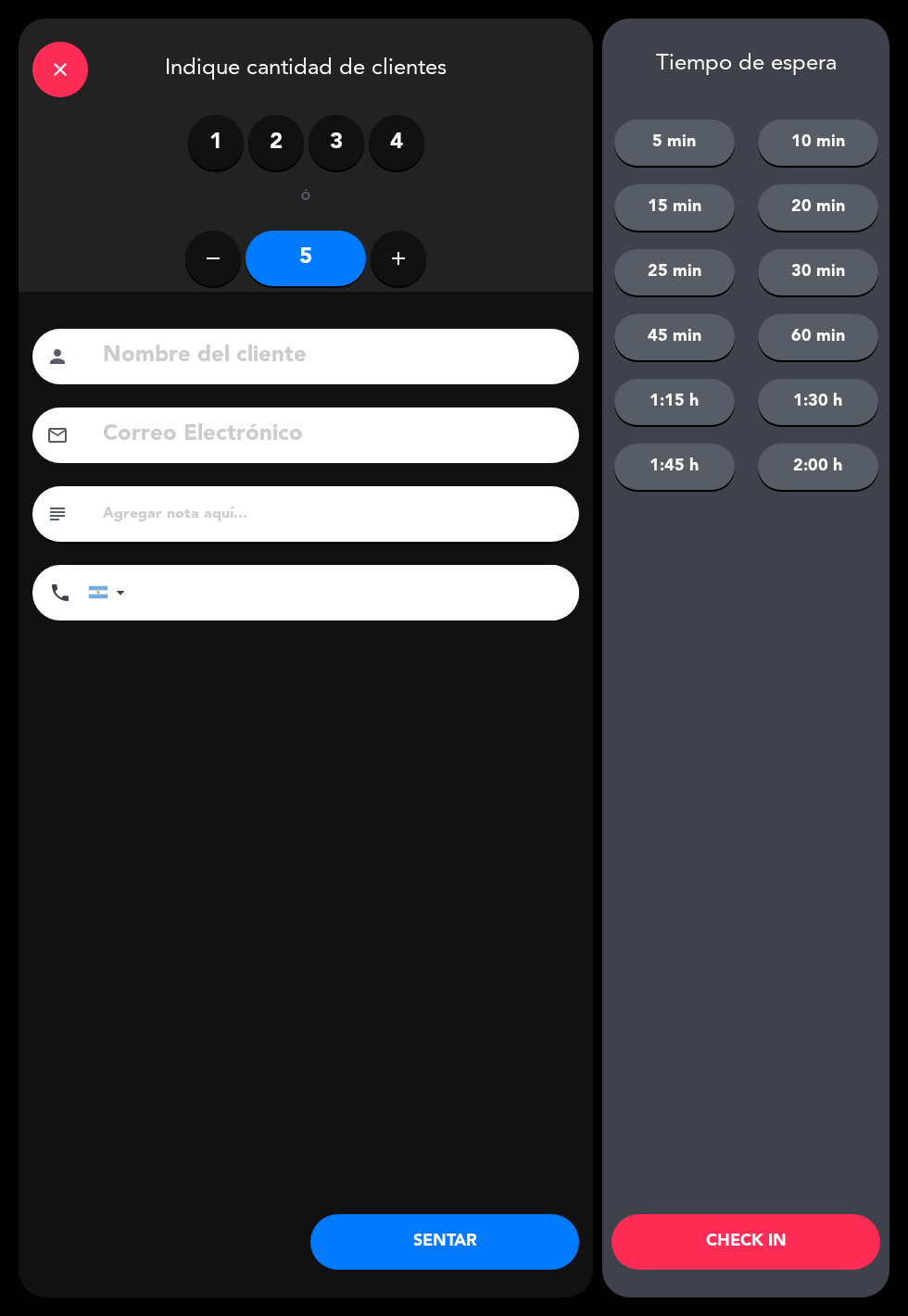
click at [406, 1205] on button "SENTAR" at bounding box center [445, 1241] width 268 height 55
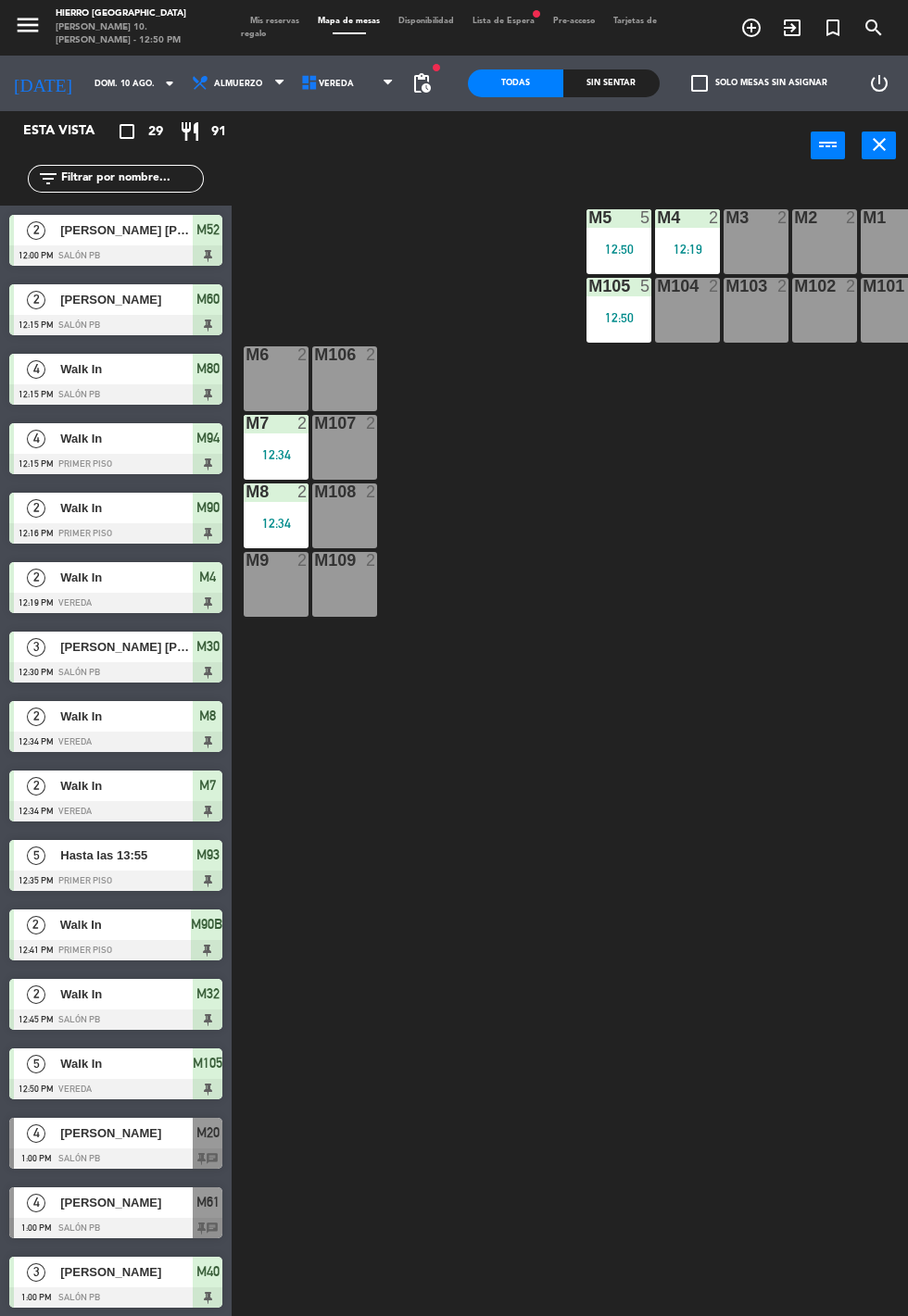
click at [260, 366] on div "M6 2" at bounding box center [276, 378] width 65 height 65
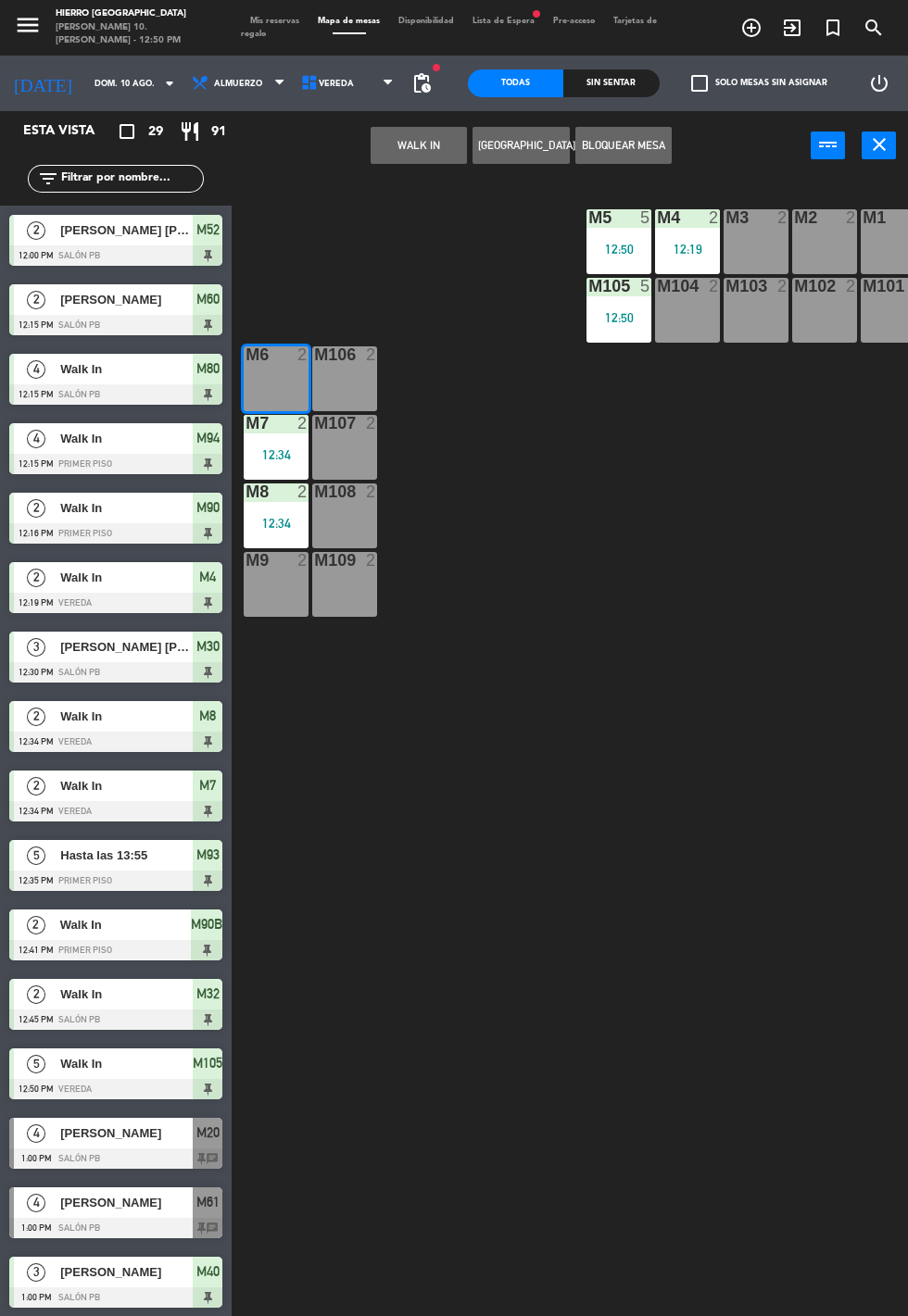
click at [372, 393] on div "M106 2" at bounding box center [344, 378] width 65 height 65
click at [431, 155] on button "WALK IN" at bounding box center [418, 144] width 97 height 37
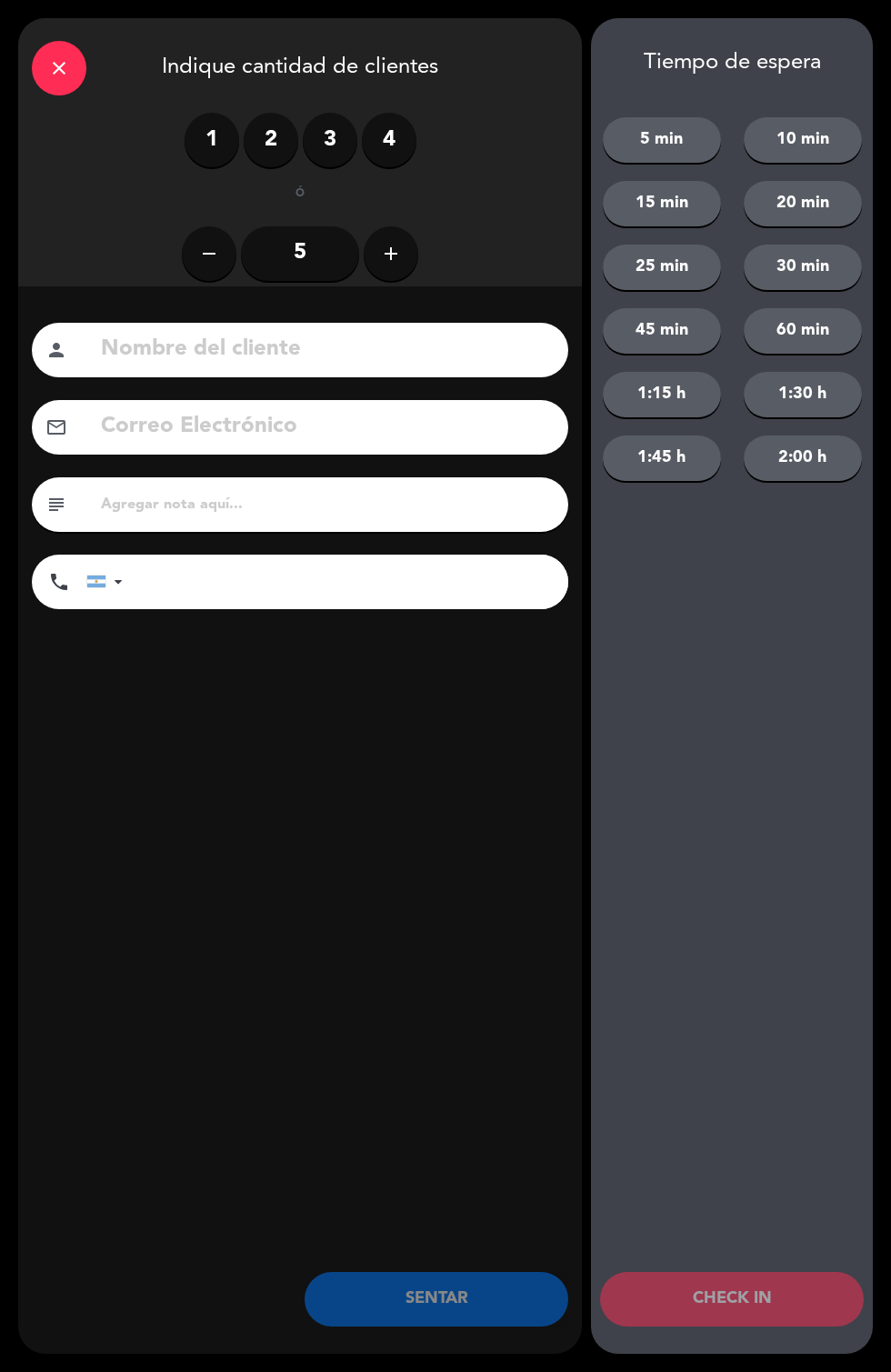
click at [318, 119] on label "3" at bounding box center [330, 139] width 54 height 54
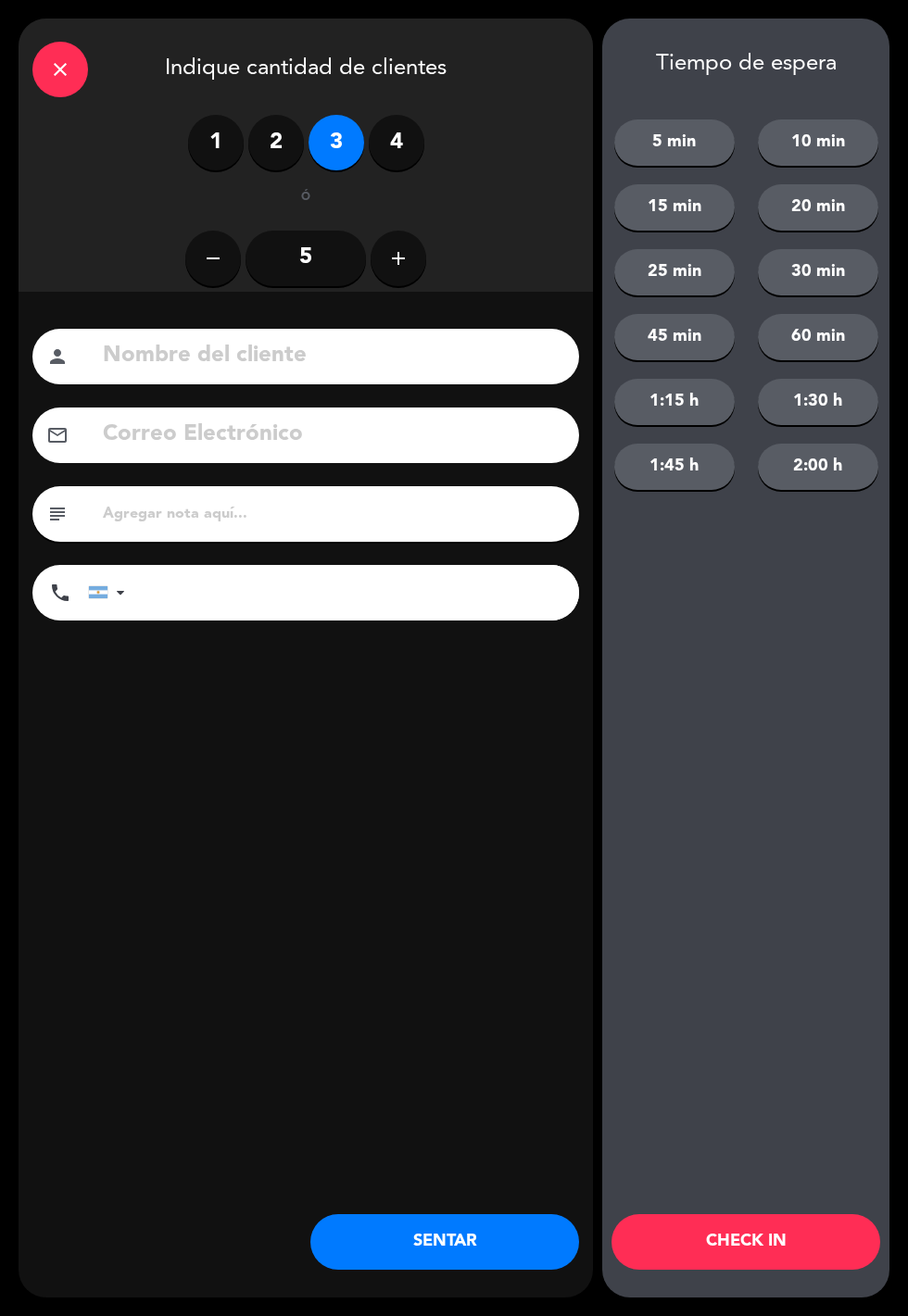
click at [436, 1205] on button "SENTAR" at bounding box center [445, 1241] width 268 height 55
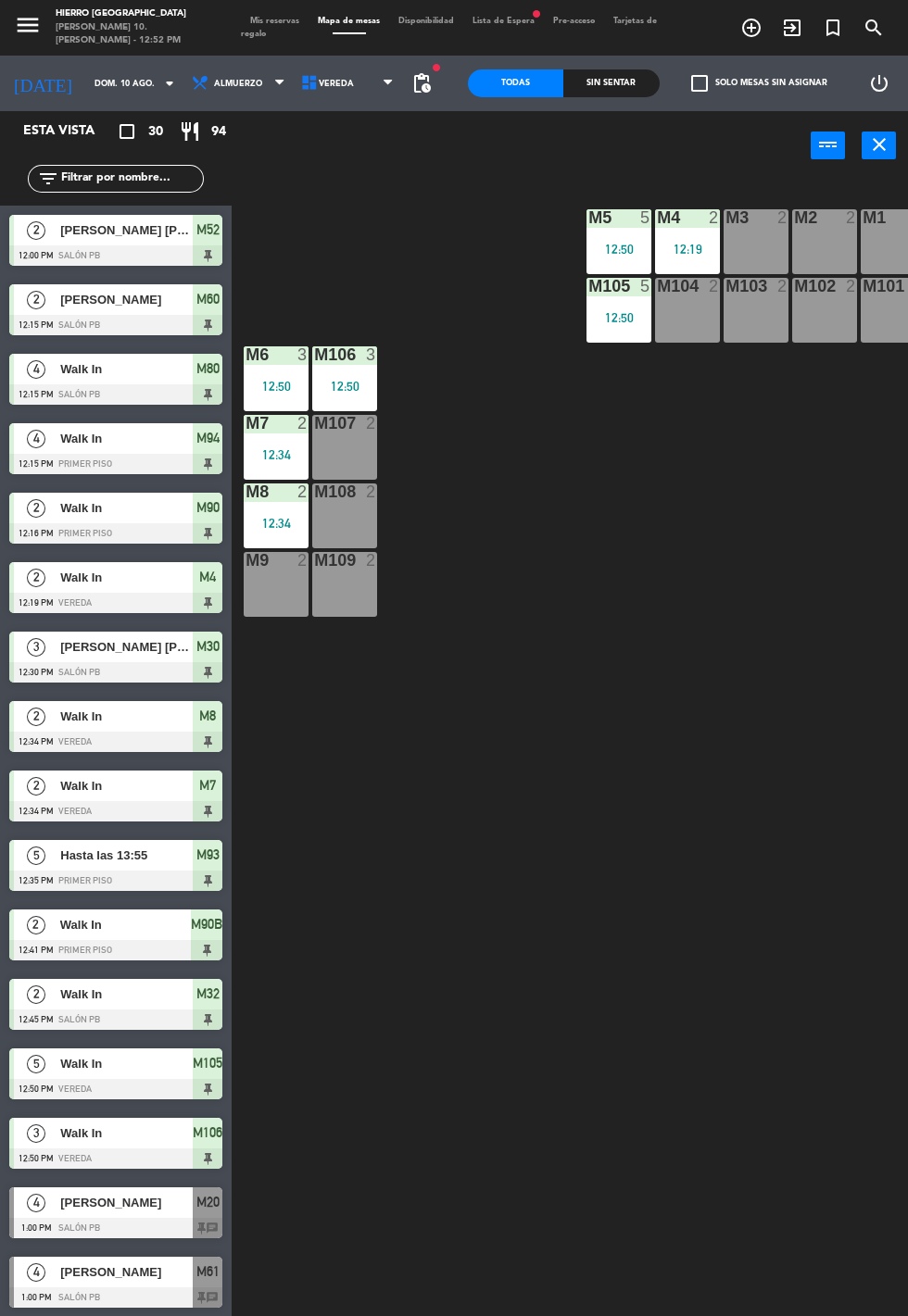
click at [266, 19] on span "Mis reservas" at bounding box center [275, 21] width 68 height 8
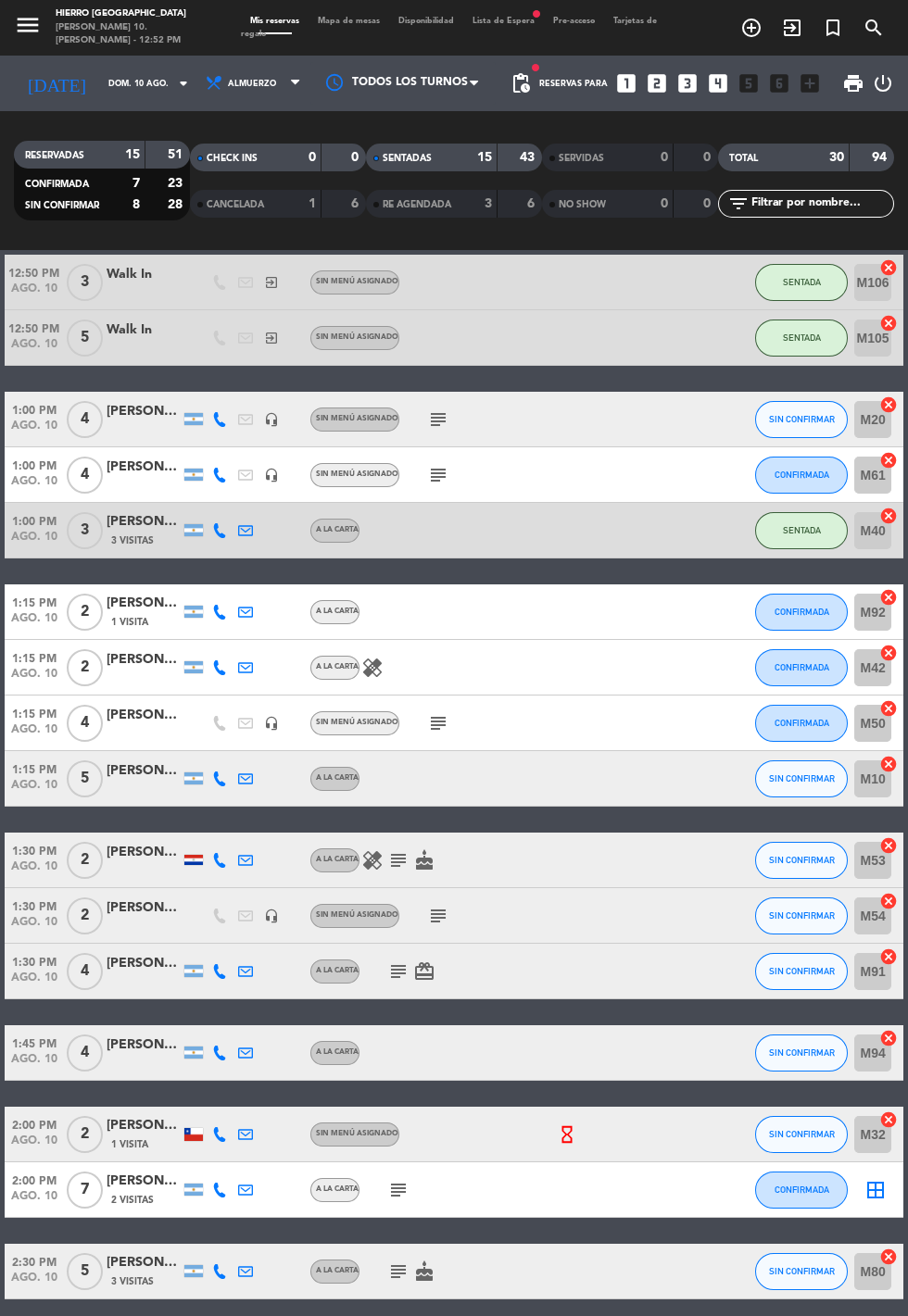
scroll to position [977, 0]
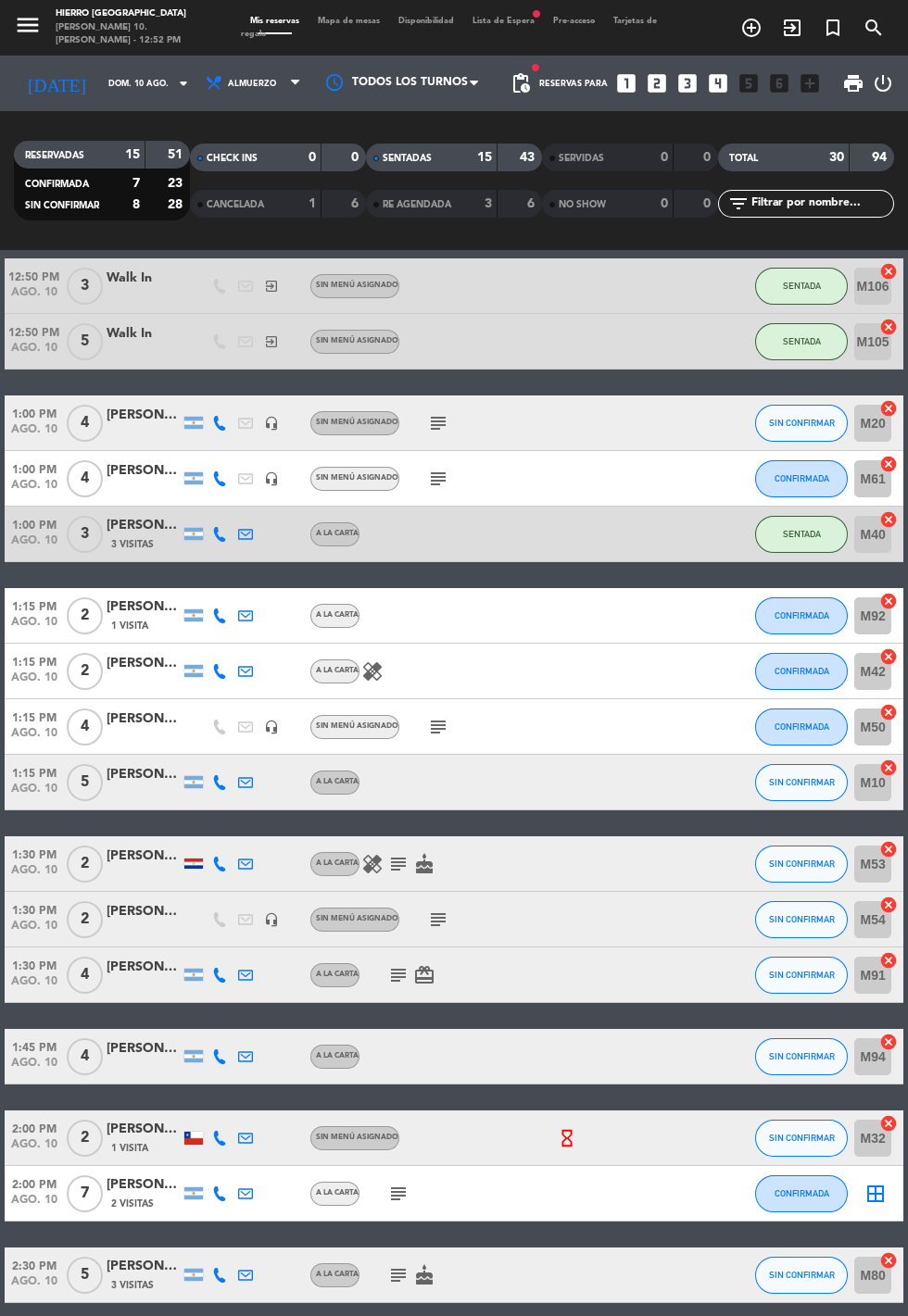
click at [442, 420] on icon "subject" at bounding box center [438, 423] width 23 height 23
click at [430, 484] on icon "subject" at bounding box center [438, 479] width 23 height 23
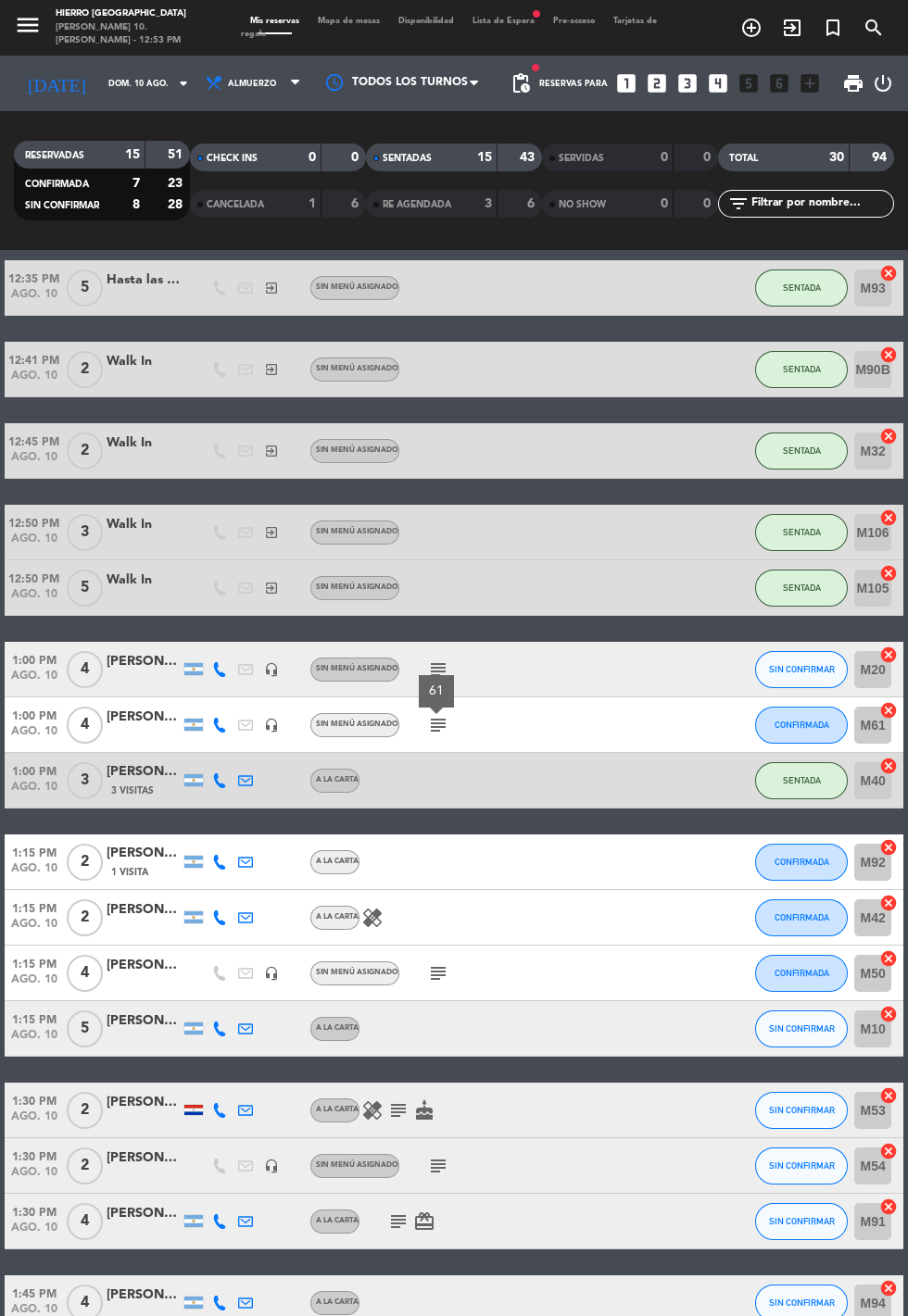
scroll to position [625, 0]
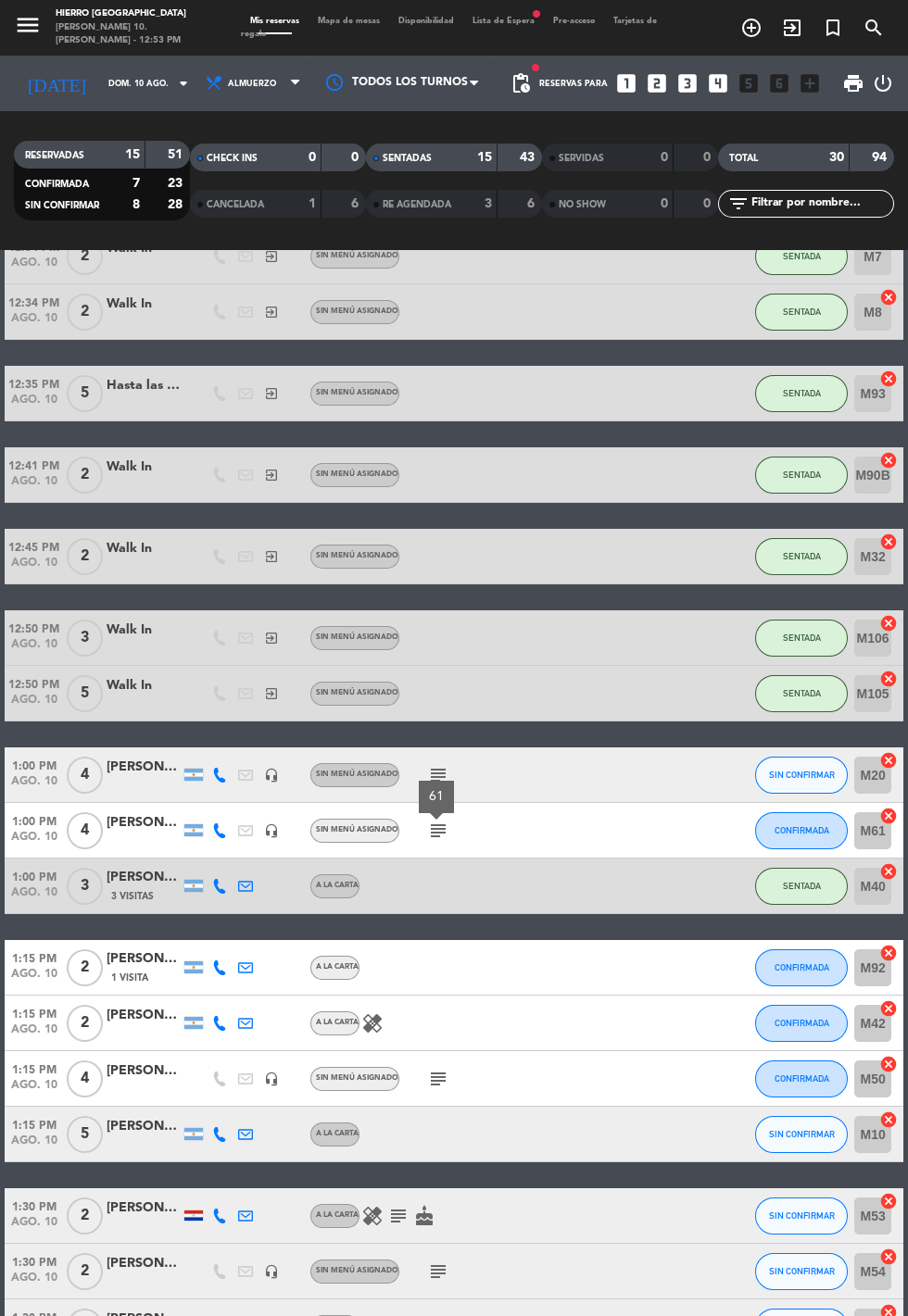
click at [435, 1071] on icon "subject" at bounding box center [438, 1079] width 23 height 23
click at [347, 976] on div "A la carta" at bounding box center [335, 968] width 49 height 24
click at [521, 1022] on div at bounding box center [539, 1022] width 50 height 54
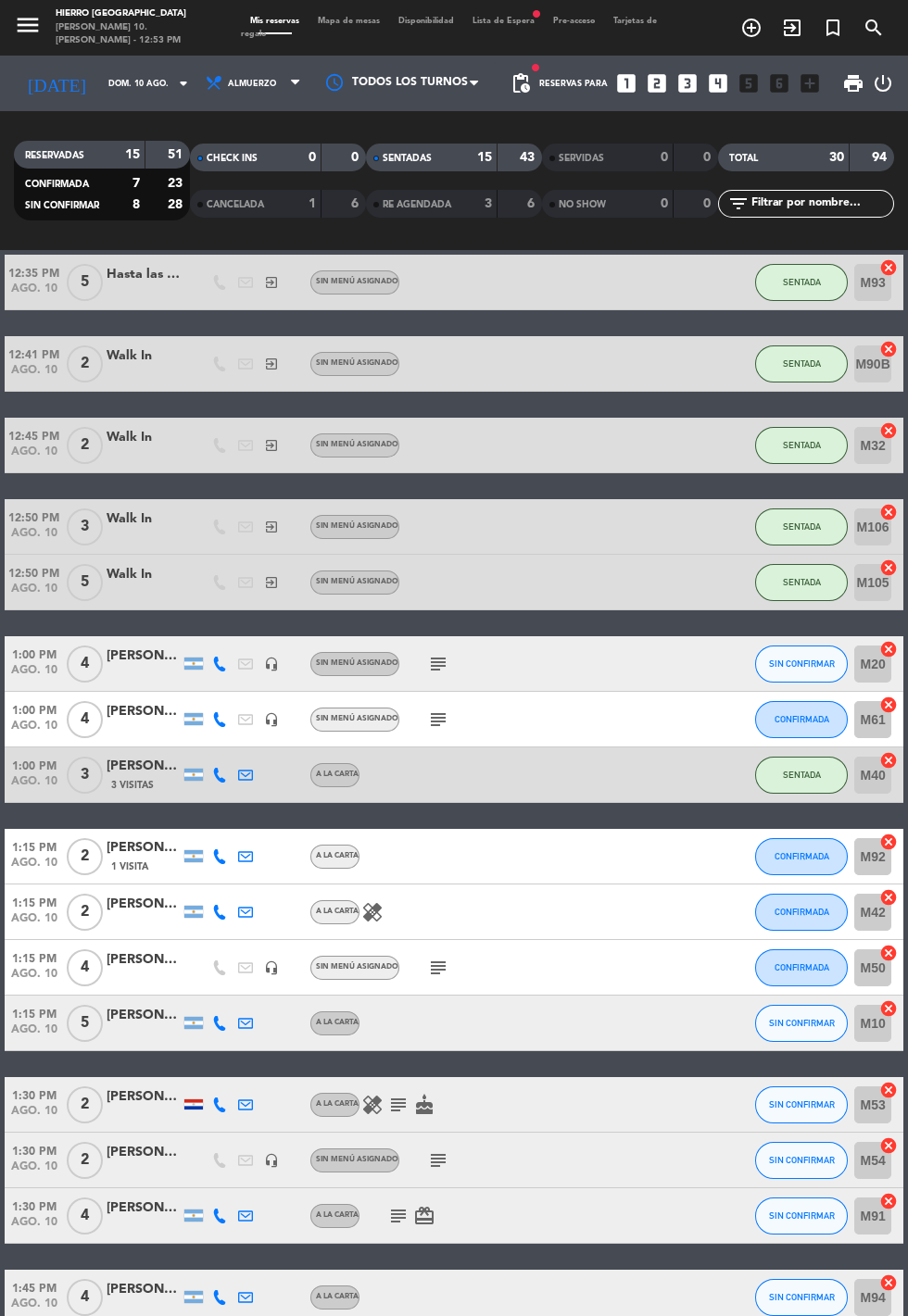
click at [364, 901] on icon "healing" at bounding box center [372, 913] width 23 height 23
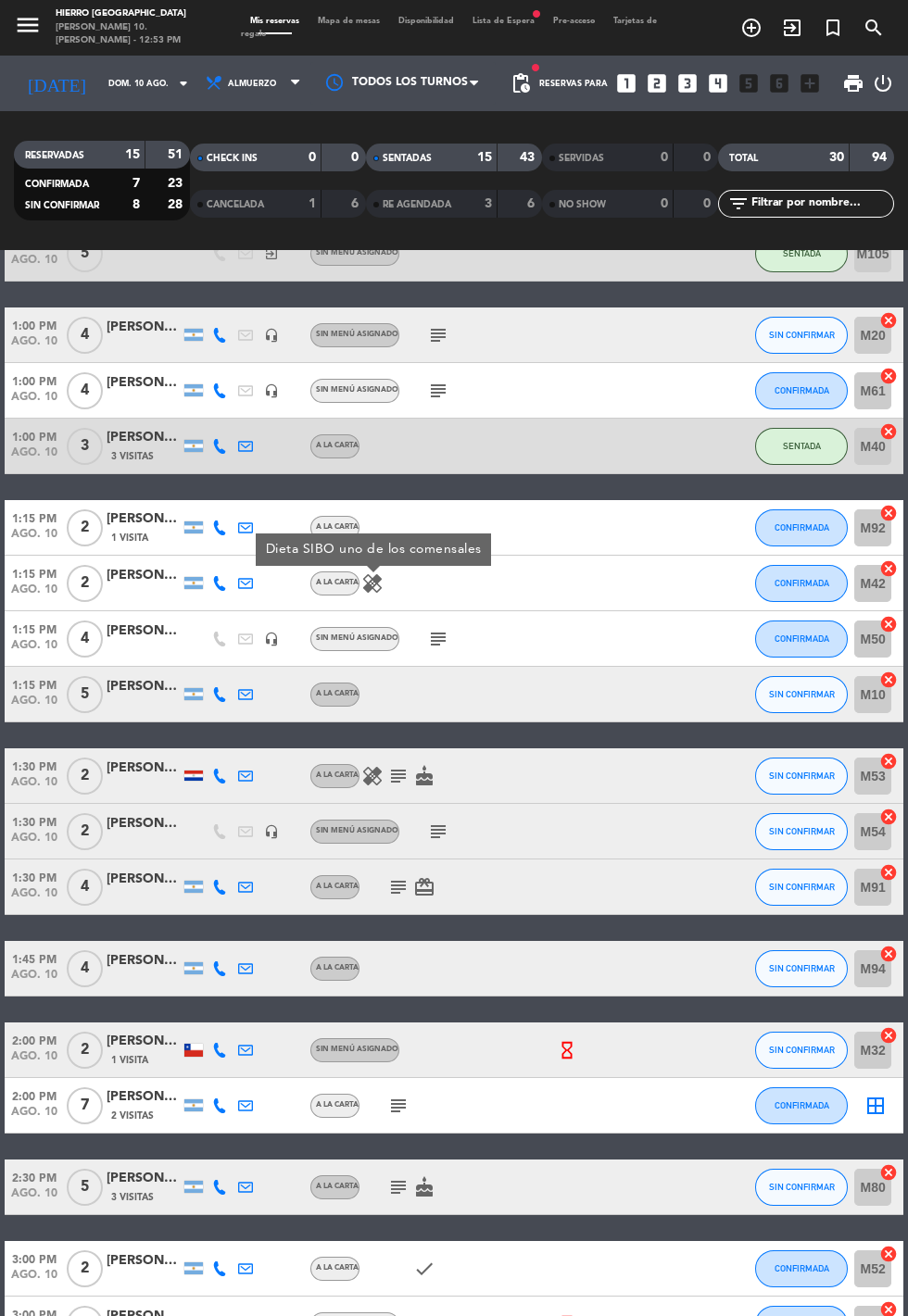
scroll to position [1055, 0]
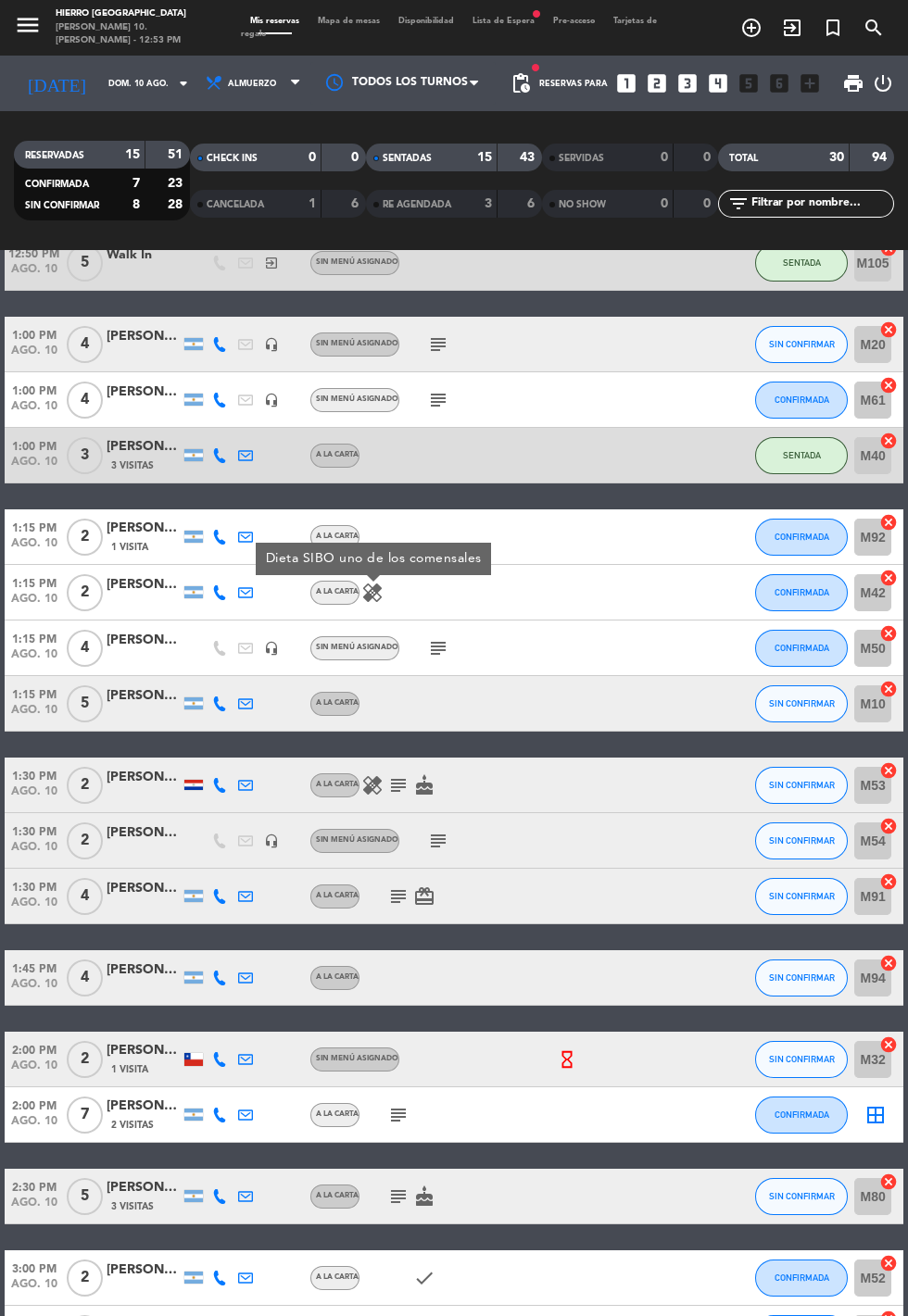
click at [414, 788] on icon "cake" at bounding box center [424, 785] width 23 height 23
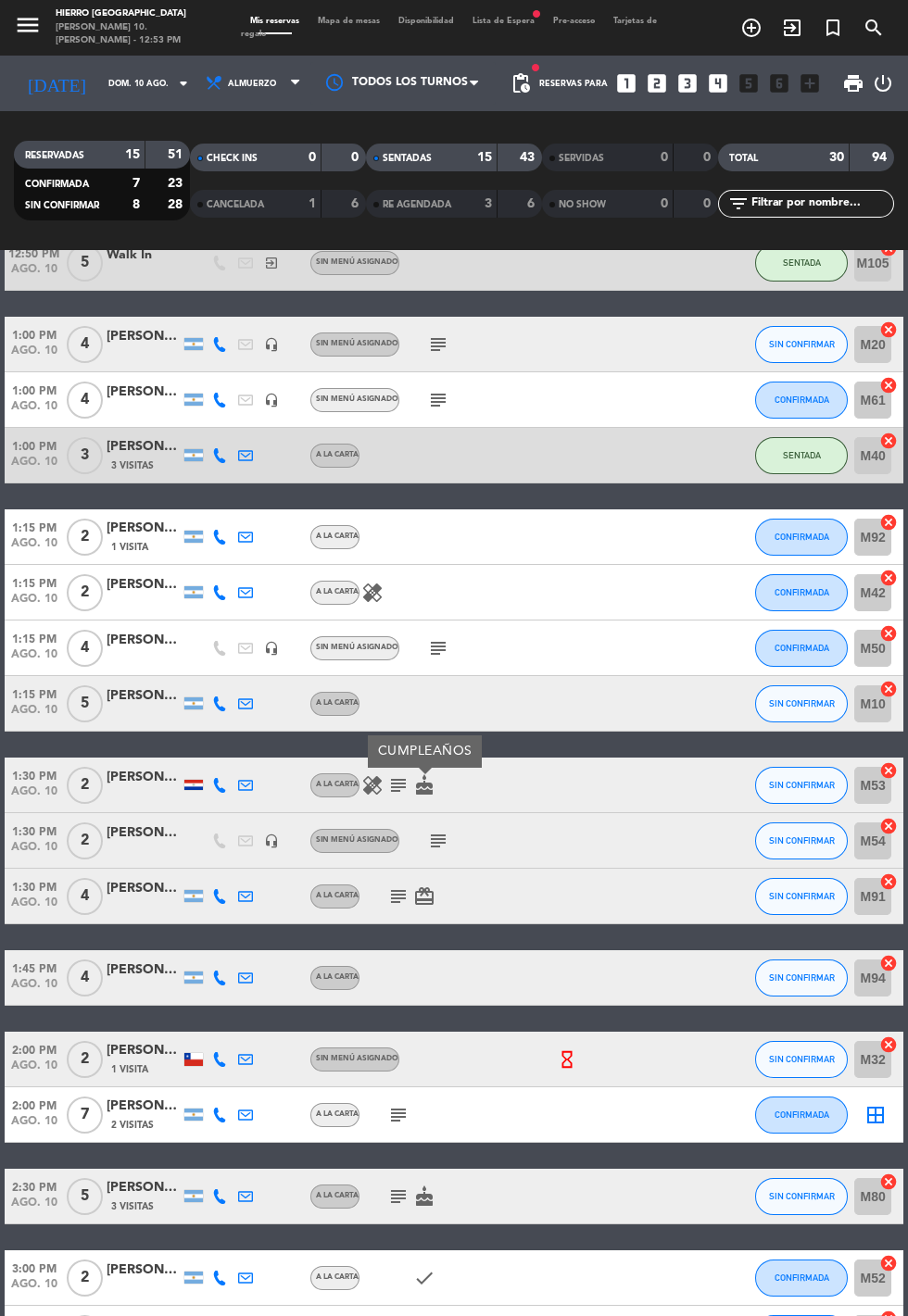
click at [429, 851] on icon "subject" at bounding box center [438, 841] width 23 height 23
click at [356, 23] on span "Mapa de mesas" at bounding box center [349, 21] width 81 height 8
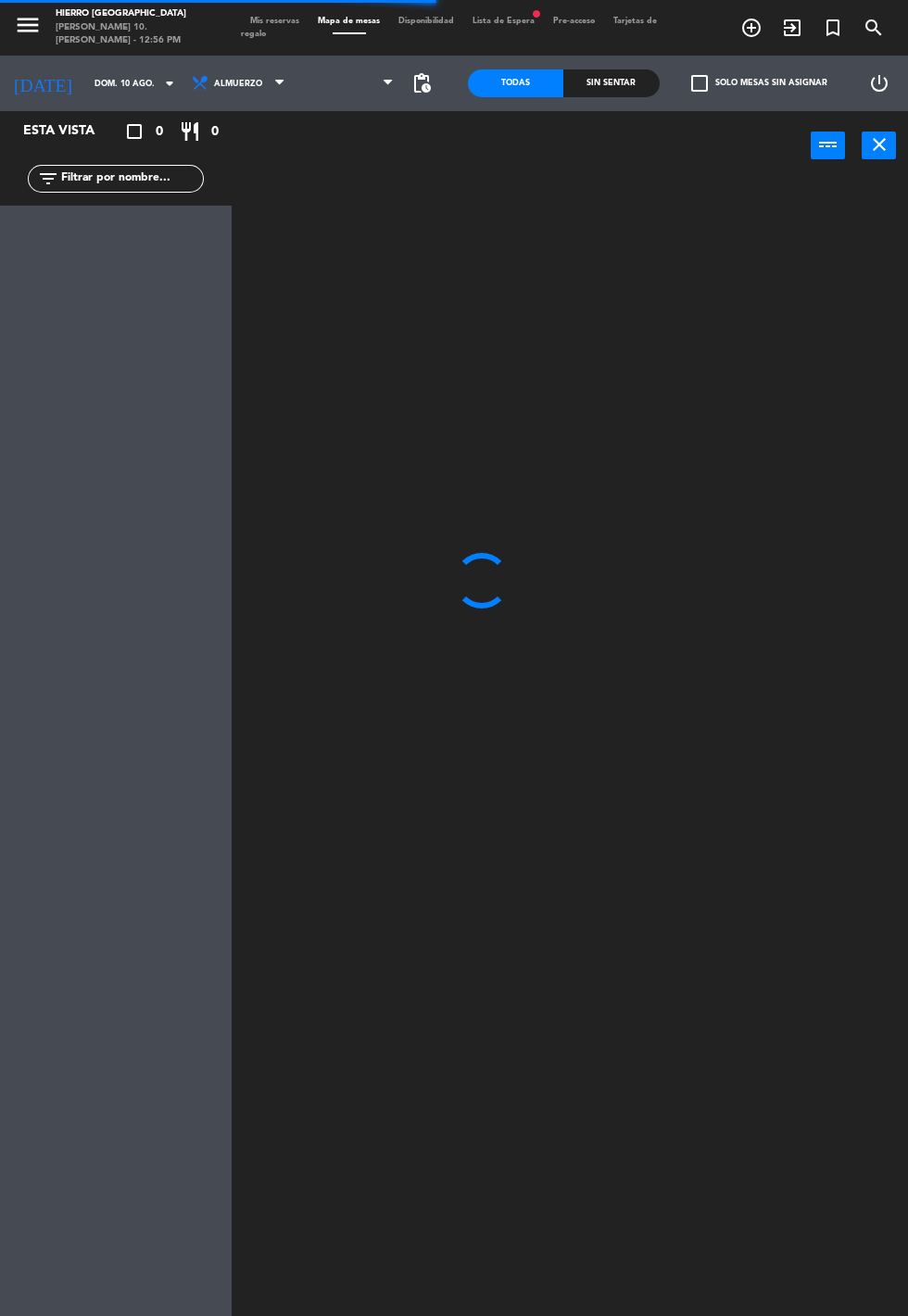
click at [363, 98] on span at bounding box center [349, 83] width 109 height 40
click at [356, 94] on span "Primer Piso" at bounding box center [349, 83] width 109 height 40
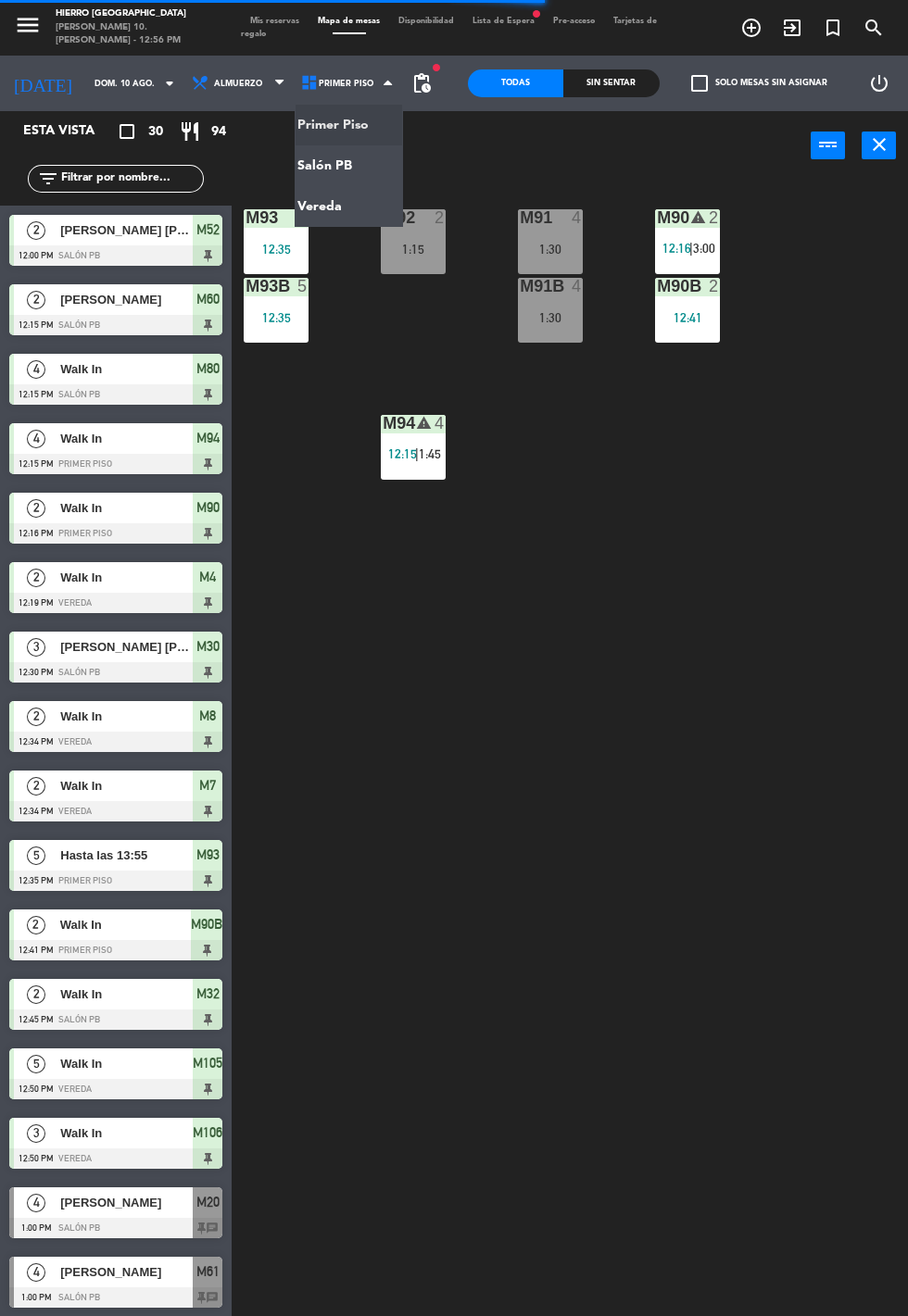
click at [358, 209] on ng-component "menu Hierro [GEOGRAPHIC_DATA][PERSON_NAME] 10. [PERSON_NAME] - 12:56 PM Mis res…" at bounding box center [454, 658] width 908 height 1316
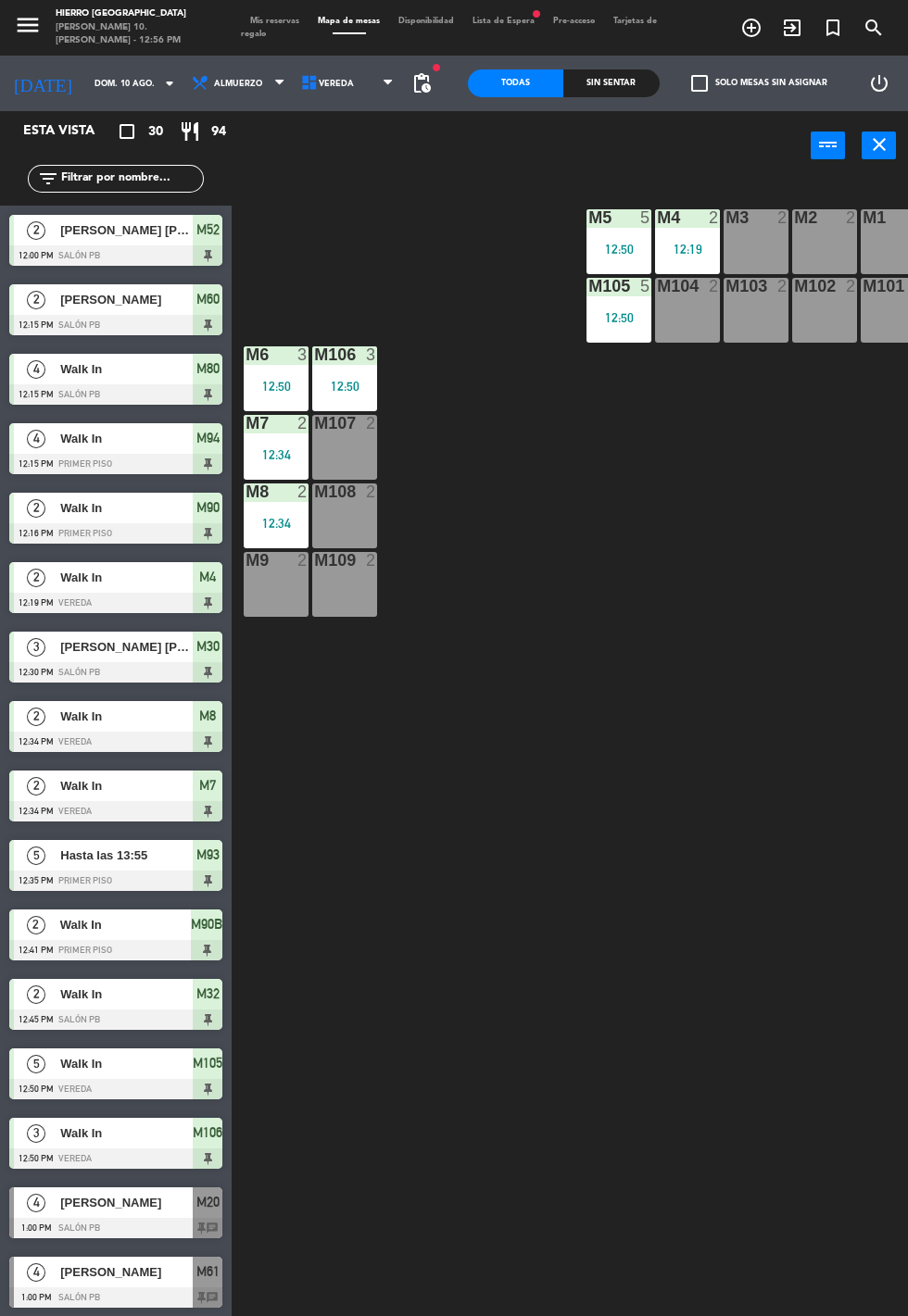
click at [253, 607] on div "M9 2" at bounding box center [276, 583] width 65 height 65
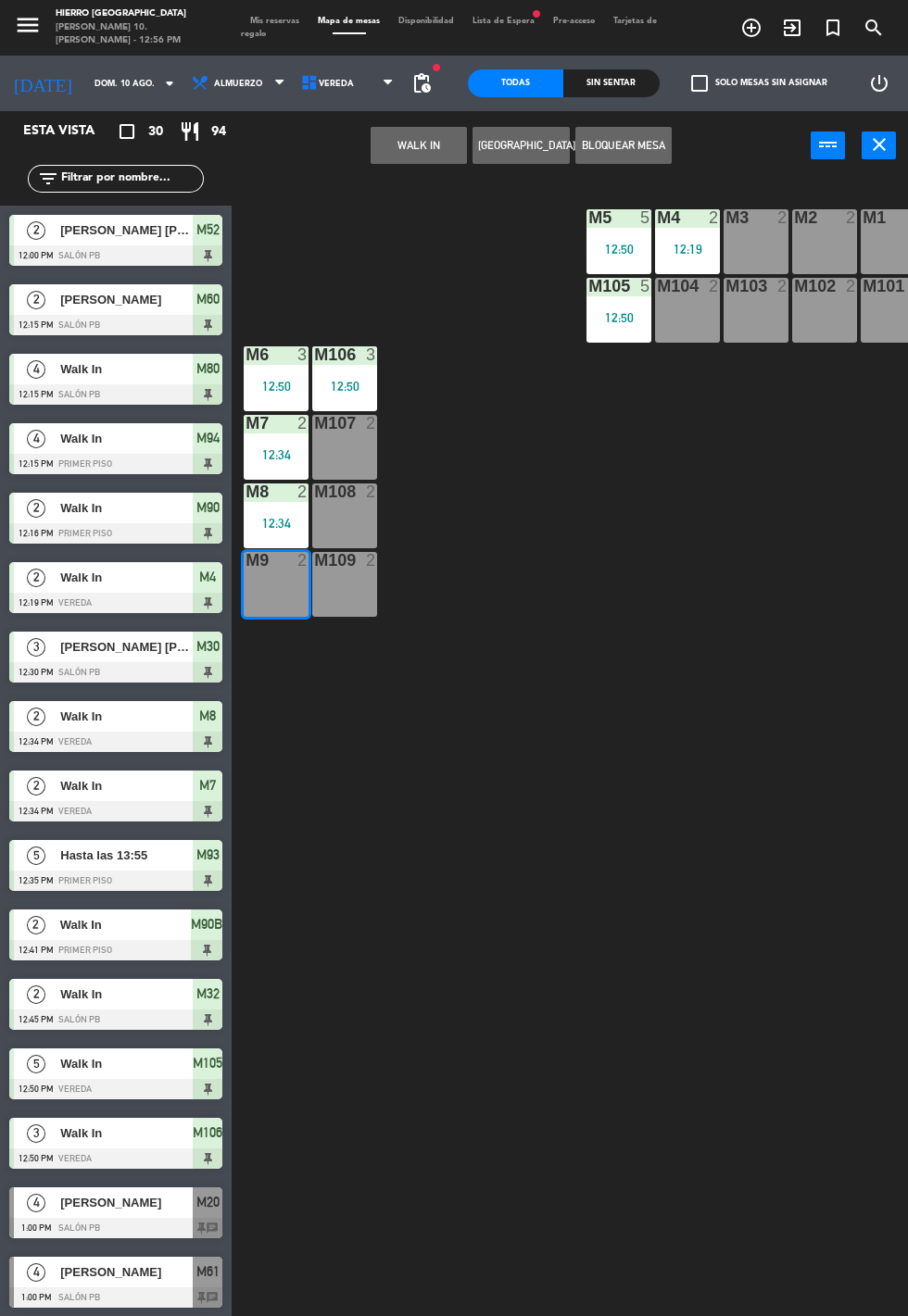
click at [406, 147] on button "WALK IN" at bounding box center [418, 144] width 97 height 37
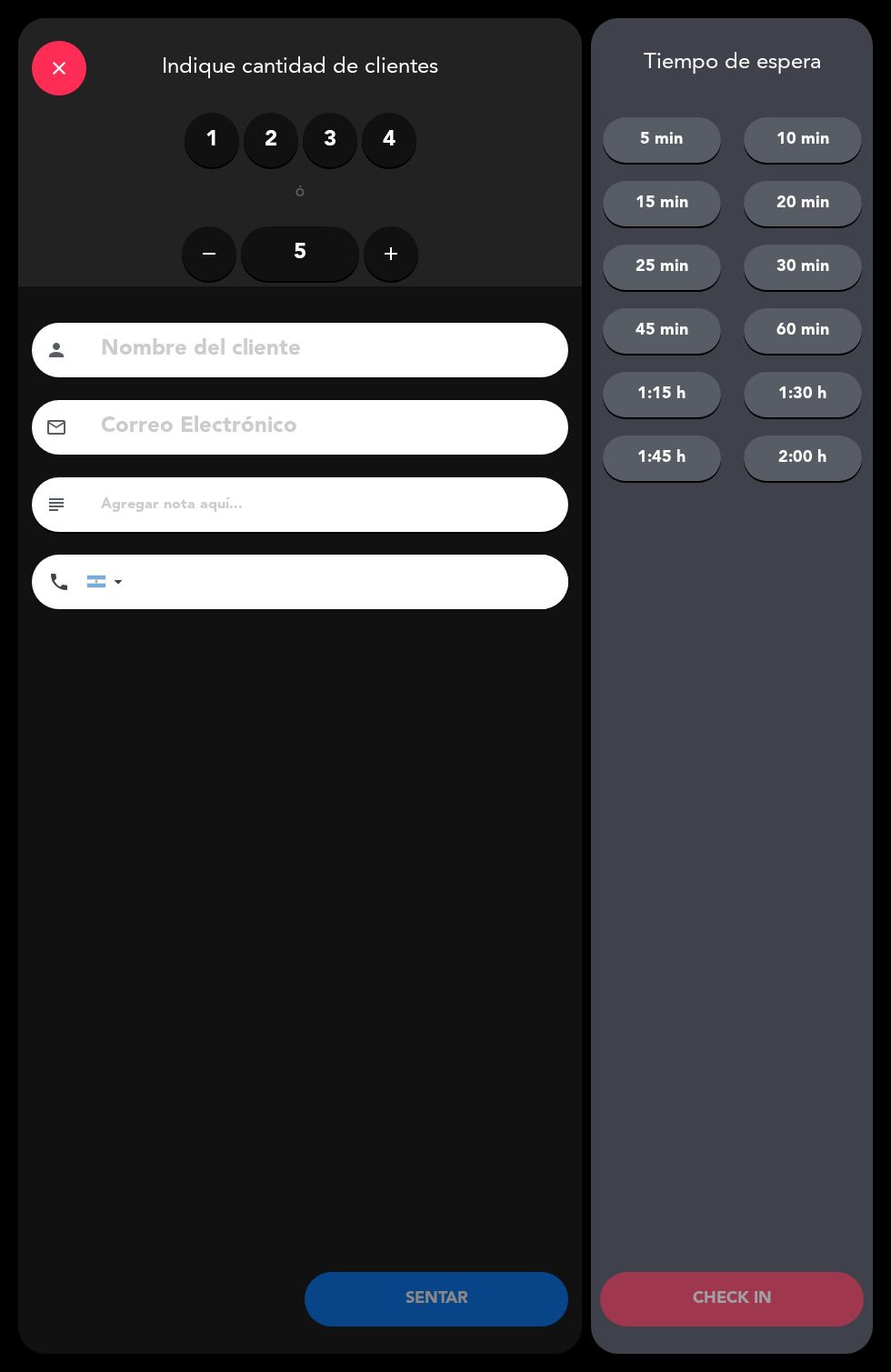
click at [222, 120] on label "1" at bounding box center [211, 139] width 54 height 54
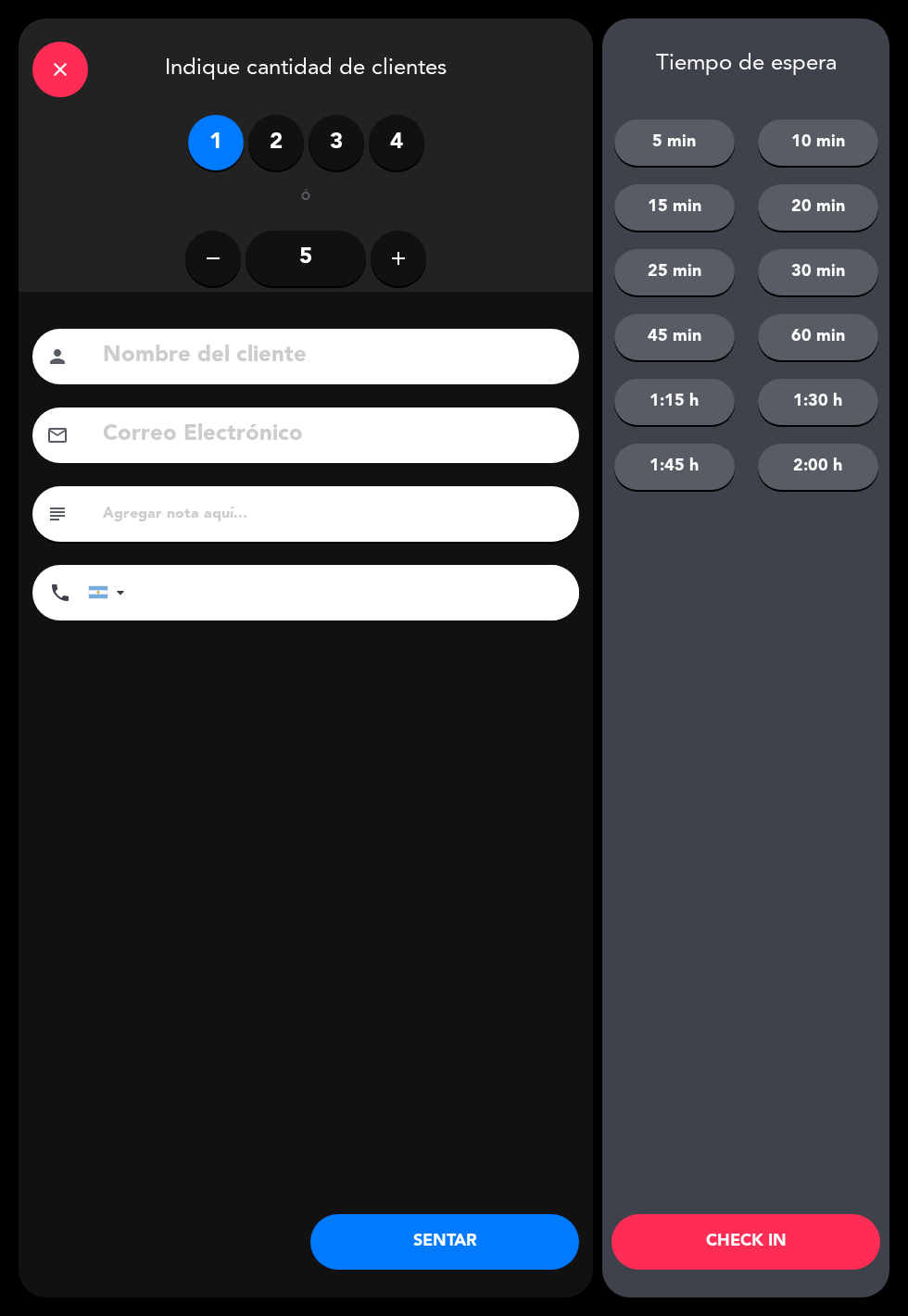
click at [494, 1205] on button "SENTAR" at bounding box center [445, 1241] width 268 height 55
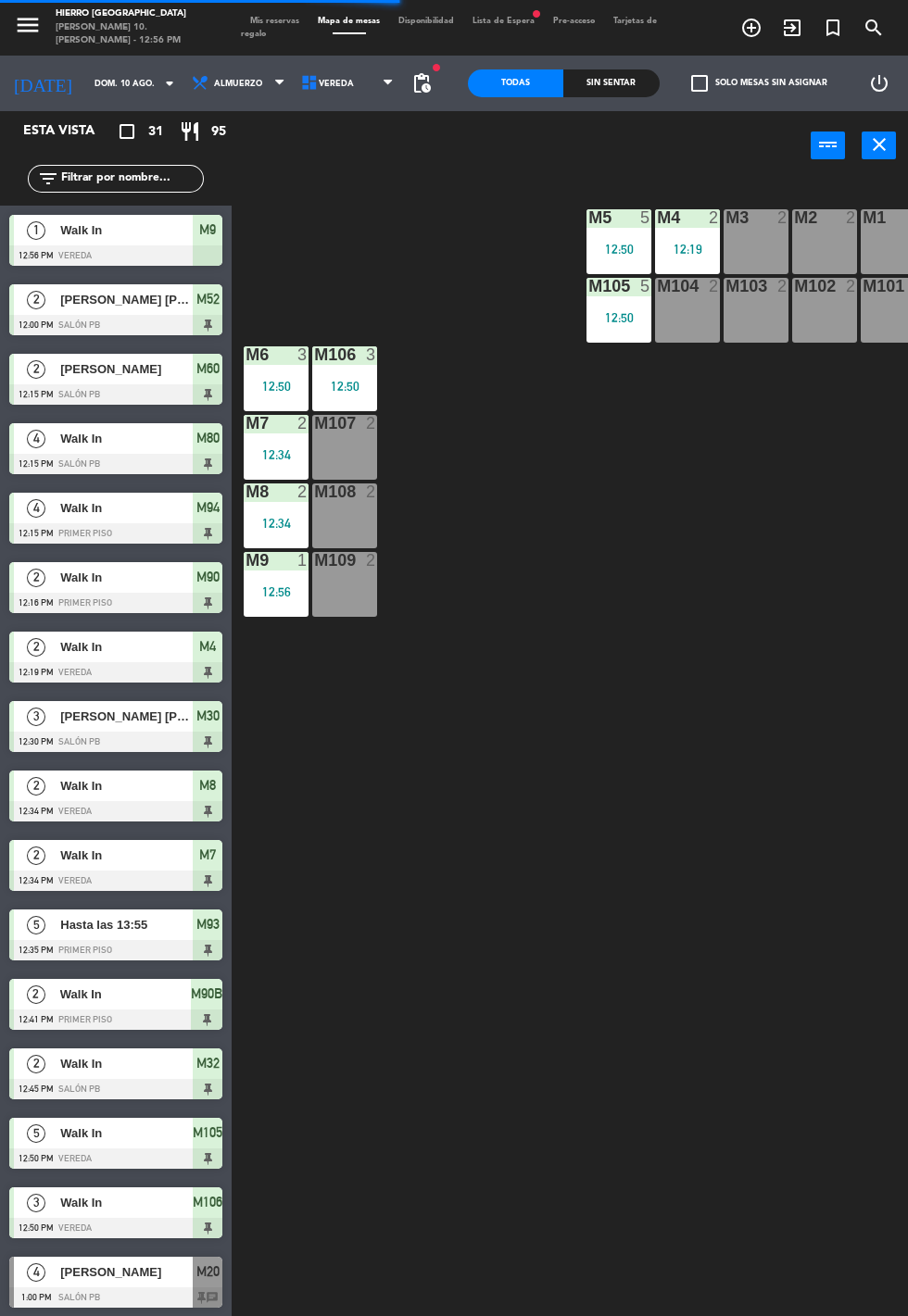
click at [249, 19] on span "Mis reservas" at bounding box center [275, 21] width 68 height 8
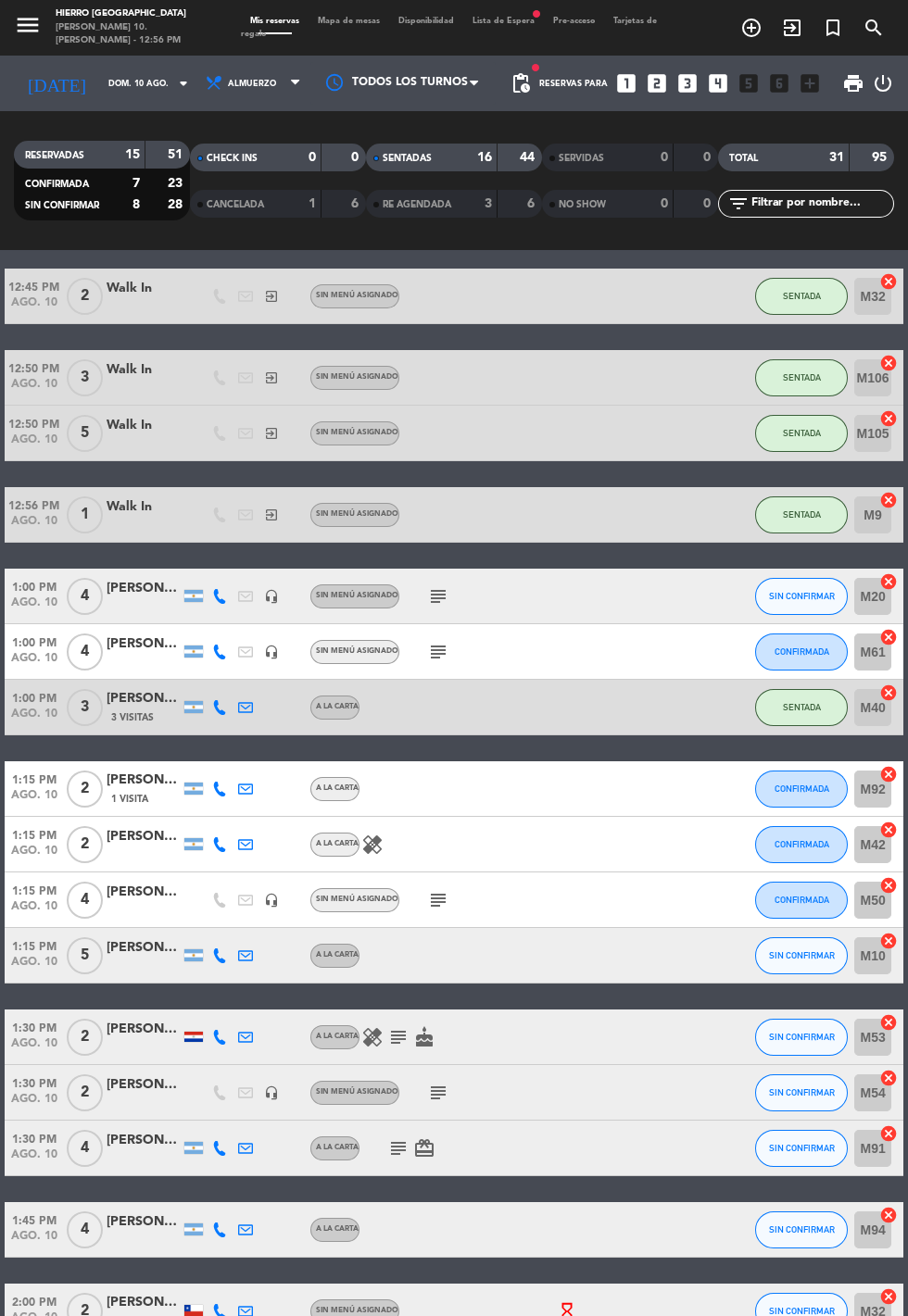
scroll to position [1146, 0]
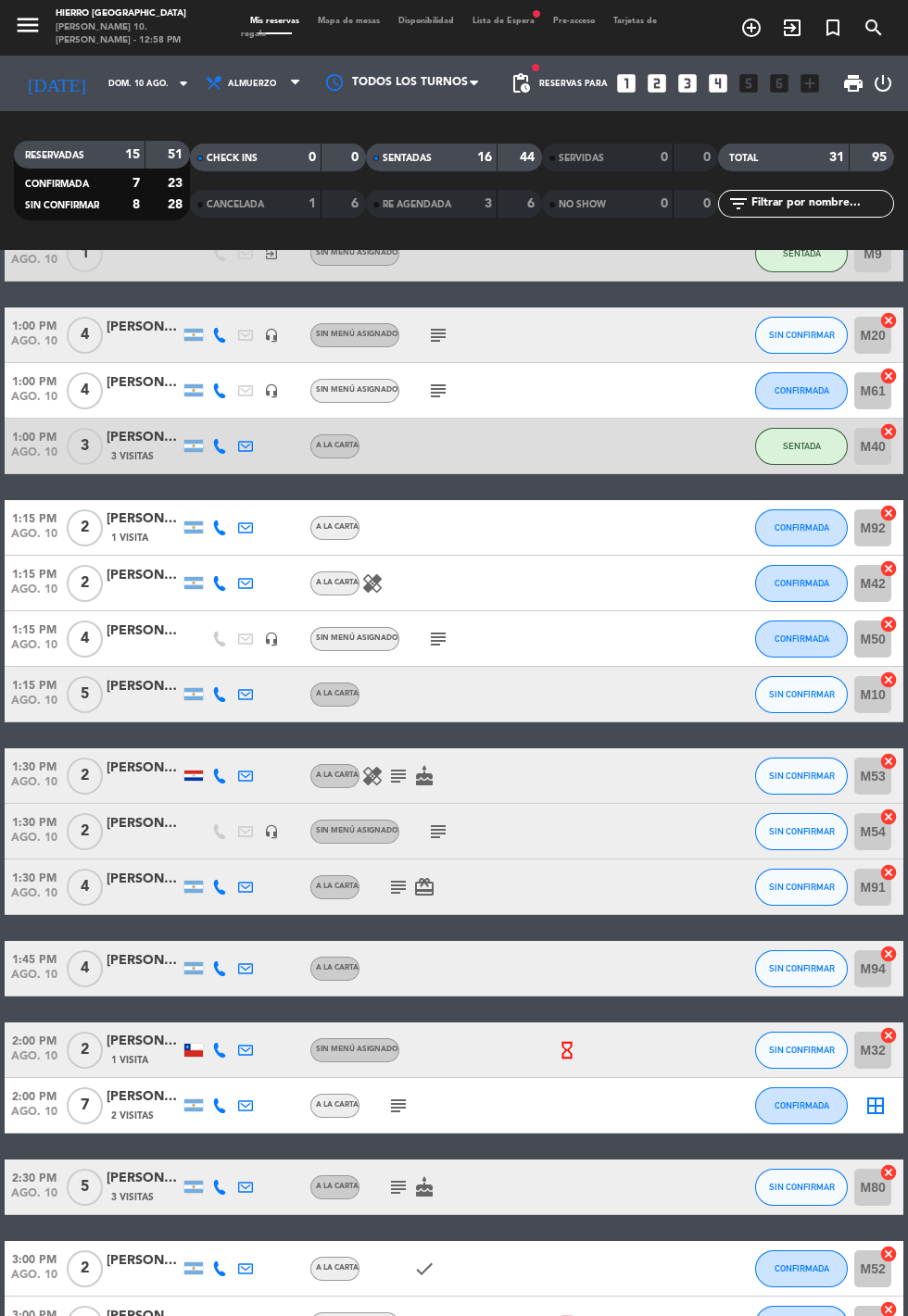
click at [414, 1185] on icon "cake" at bounding box center [424, 1187] width 23 height 23
click at [397, 1192] on icon "subject" at bounding box center [399, 1187] width 23 height 23
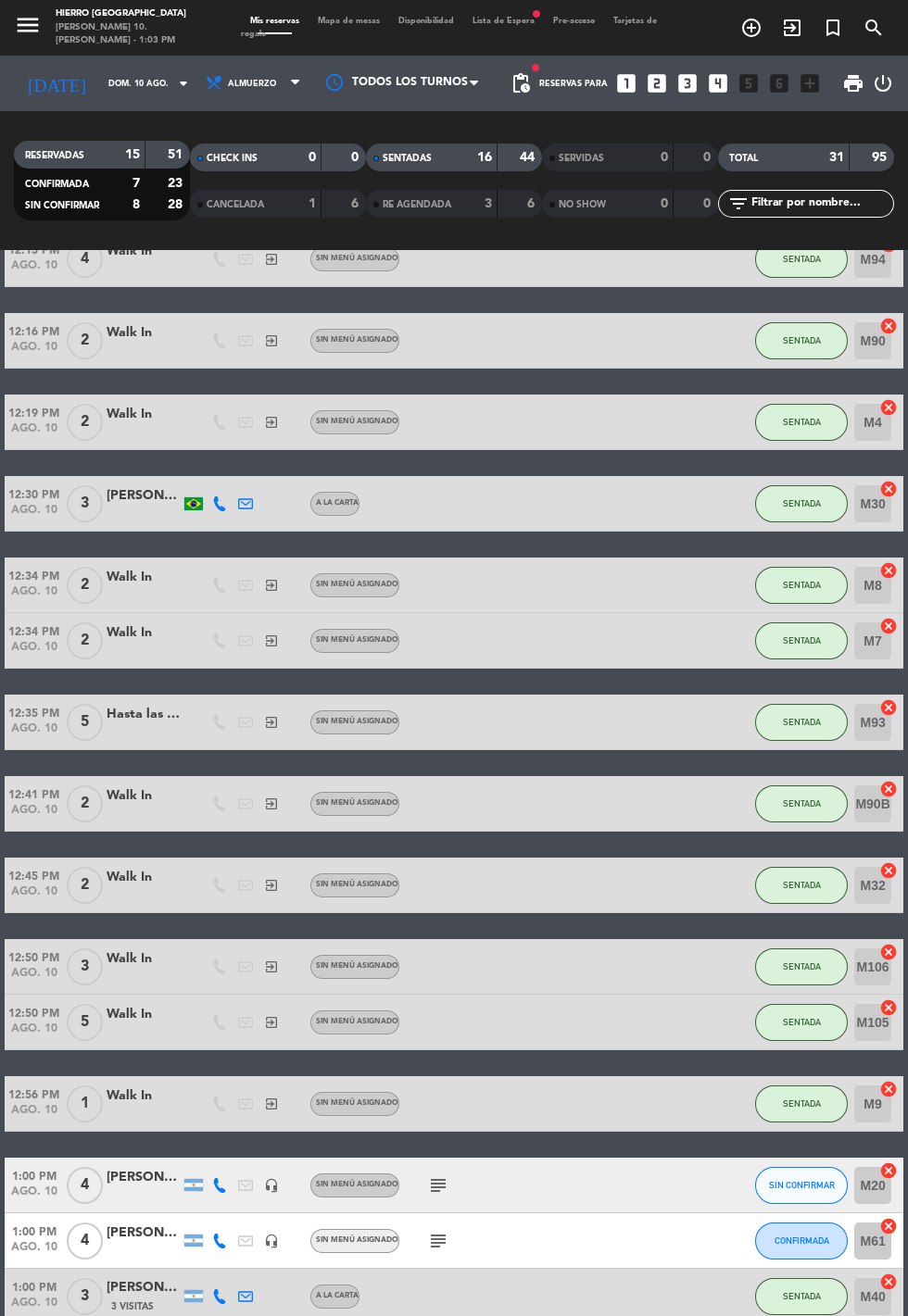
scroll to position [0, 0]
